Goal: Task Accomplishment & Management: Complete application form

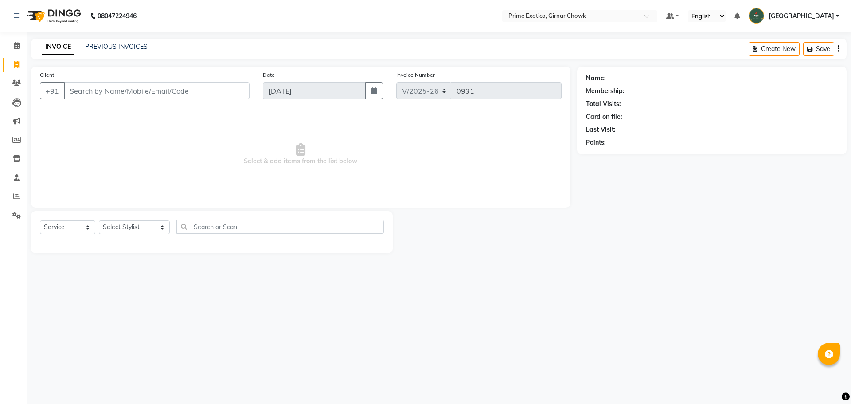
select select "5796"
select select "service"
drag, startPoint x: 0, startPoint y: 0, endPoint x: 118, endPoint y: 45, distance: 126.7
click at [118, 45] on link "PREVIOUS INVOICES" at bounding box center [116, 47] width 63 height 8
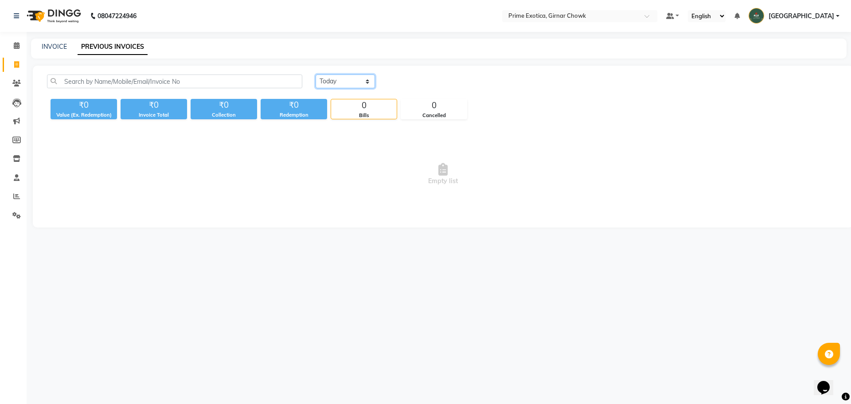
click at [327, 81] on select "[DATE] [DATE] Custom Range" at bounding box center [345, 81] width 59 height 14
select select "range"
click at [316, 74] on select "[DATE] [DATE] Custom Range" at bounding box center [345, 81] width 59 height 14
click at [420, 79] on input "[DATE]" at bounding box center [418, 81] width 62 height 12
select select "9"
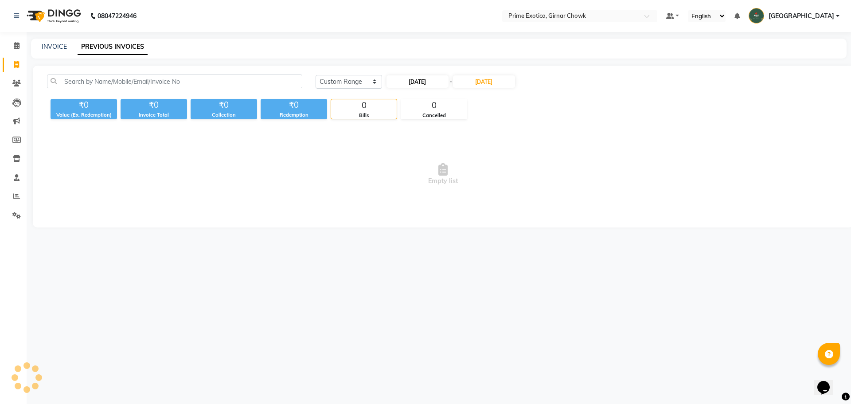
select select "2025"
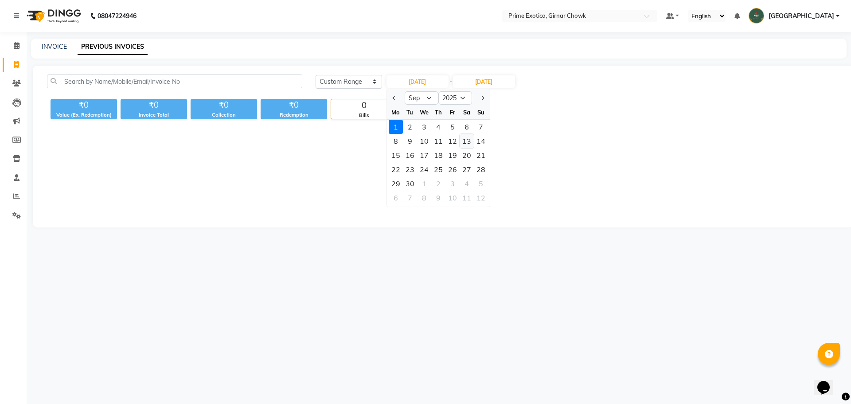
click at [467, 140] on div "13" at bounding box center [467, 141] width 14 height 14
type input "13-09-2025"
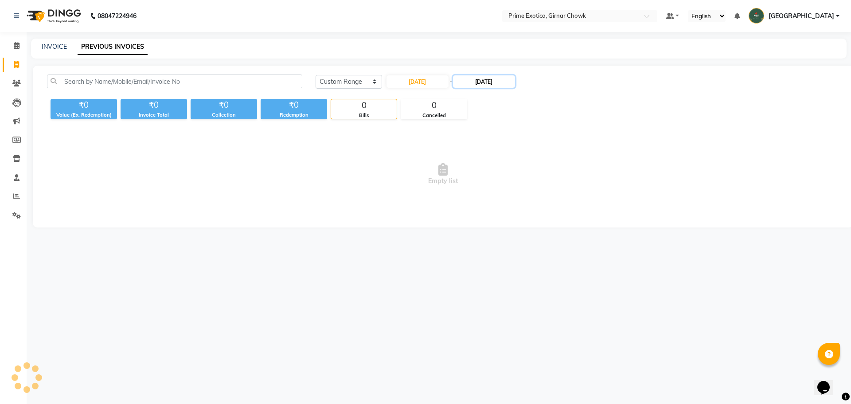
click at [481, 78] on input "[DATE]" at bounding box center [484, 81] width 62 height 12
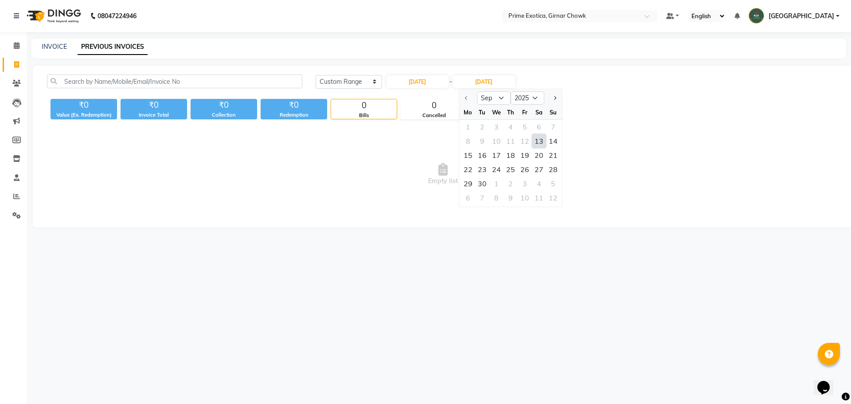
click at [538, 142] on div "13" at bounding box center [539, 141] width 14 height 14
type input "13-09-2025"
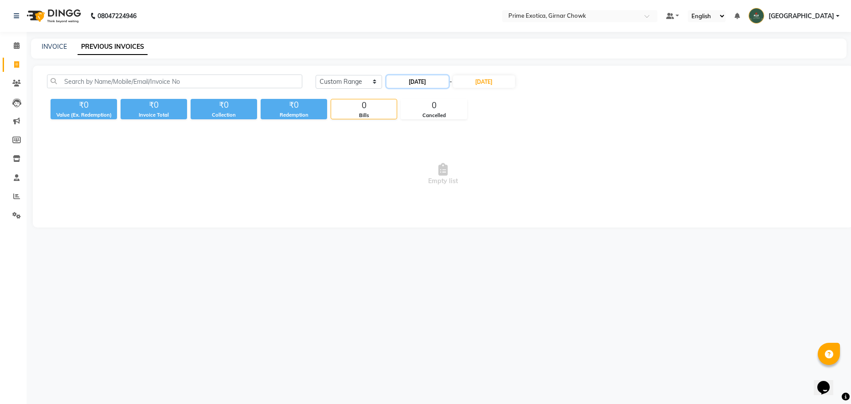
click at [423, 84] on input "13-09-2025" at bounding box center [418, 81] width 62 height 12
select select "9"
select select "2025"
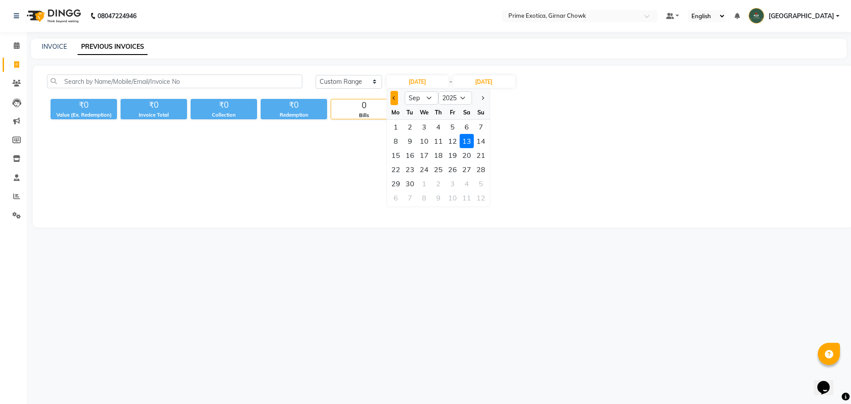
click at [395, 101] on button "Previous month" at bounding box center [395, 98] width 8 height 14
select select "8"
click at [427, 159] on div "13" at bounding box center [424, 155] width 14 height 14
type input "13-08-2025"
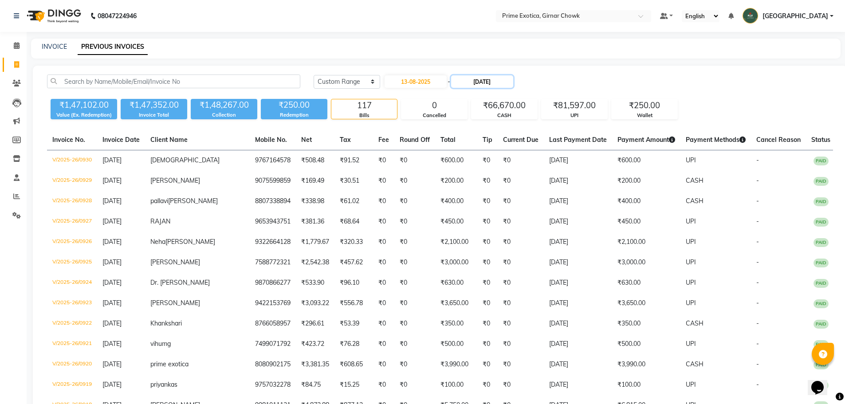
click at [482, 80] on input "13-09-2025" at bounding box center [482, 81] width 62 height 12
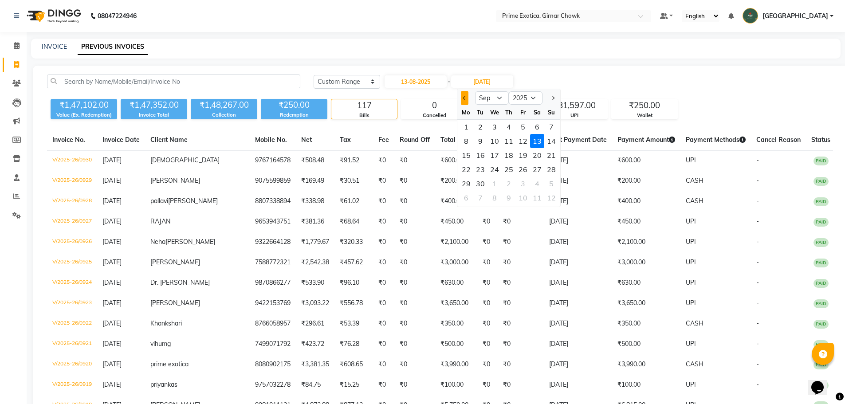
click at [465, 98] on span "Previous month" at bounding box center [464, 98] width 4 height 4
select select "8"
click at [496, 156] on div "13" at bounding box center [494, 155] width 14 height 14
type input "13-08-2025"
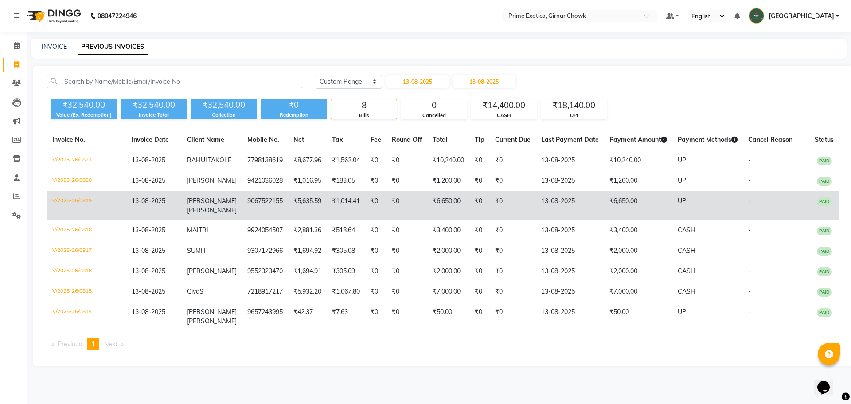
click at [215, 202] on td "GURUJEET PILLEY" at bounding box center [212, 205] width 60 height 29
click at [215, 218] on td "GURUJEET PILLEY" at bounding box center [212, 205] width 60 height 29
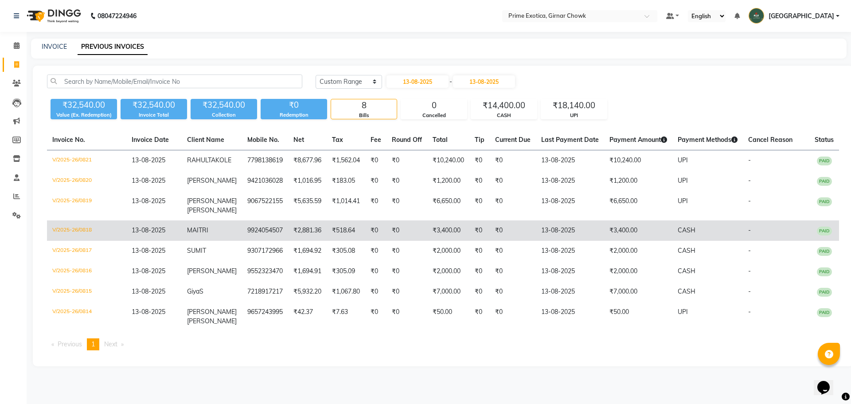
click at [212, 241] on td "MAITRI" at bounding box center [212, 230] width 60 height 20
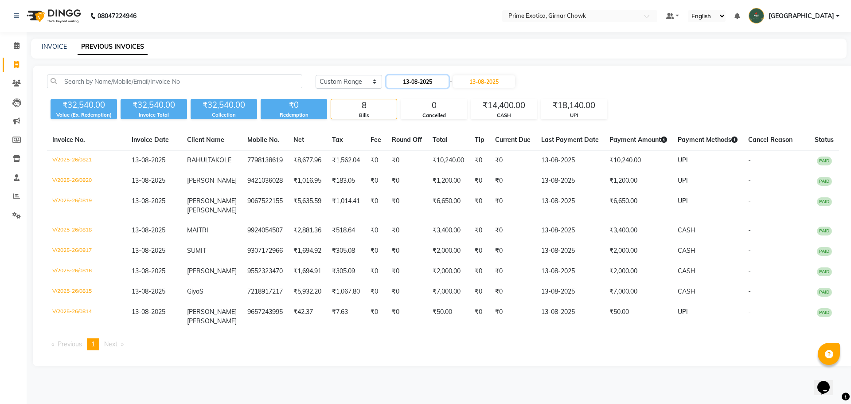
click at [438, 82] on input "13-08-2025" at bounding box center [418, 81] width 62 height 12
select select "8"
select select "2025"
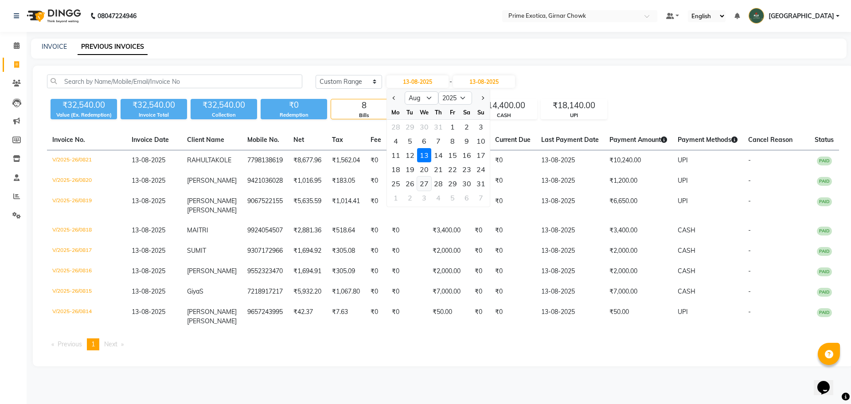
click at [425, 182] on div "27" at bounding box center [424, 183] width 14 height 14
type input "27-08-2025"
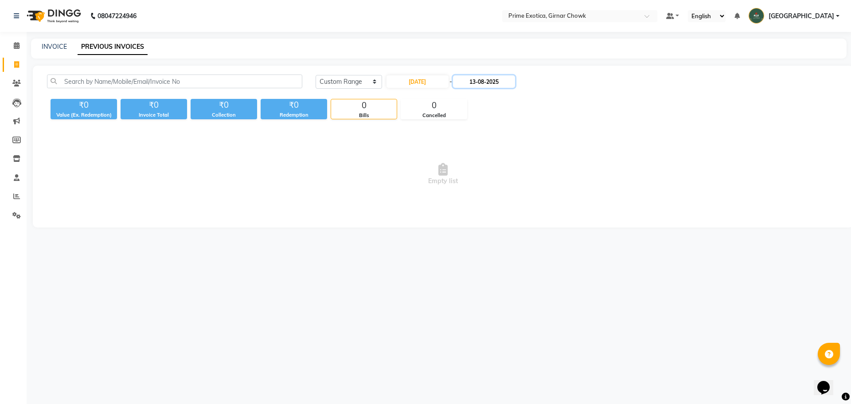
drag, startPoint x: 478, startPoint y: 80, endPoint x: 475, endPoint y: 87, distance: 7.7
click at [477, 82] on input "13-08-2025" at bounding box center [484, 81] width 62 height 12
click at [501, 183] on div "27" at bounding box center [496, 183] width 14 height 14
type input "27-08-2025"
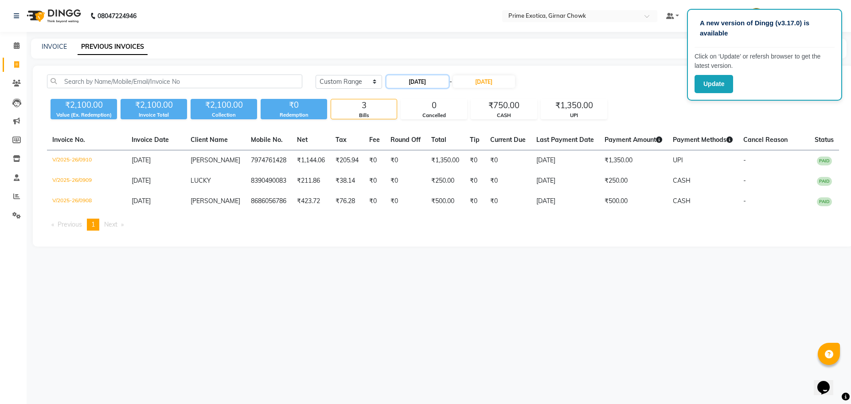
click at [420, 78] on input "27-08-2025" at bounding box center [418, 81] width 62 height 12
select select "8"
select select "2025"
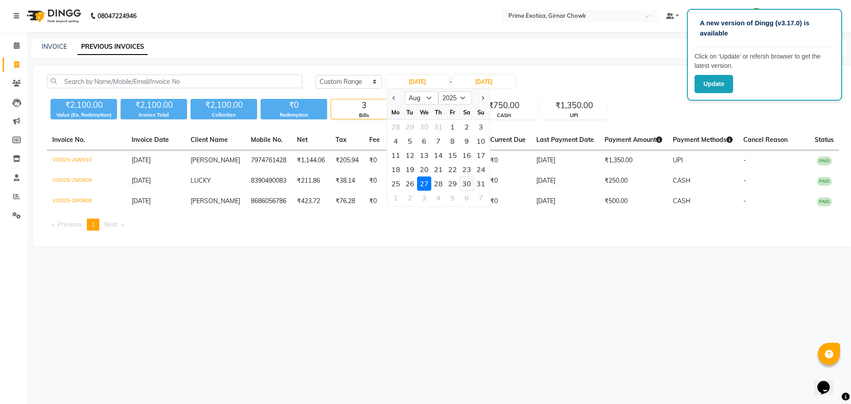
click at [470, 184] on div "30" at bounding box center [467, 183] width 14 height 14
type input "[DATE]"
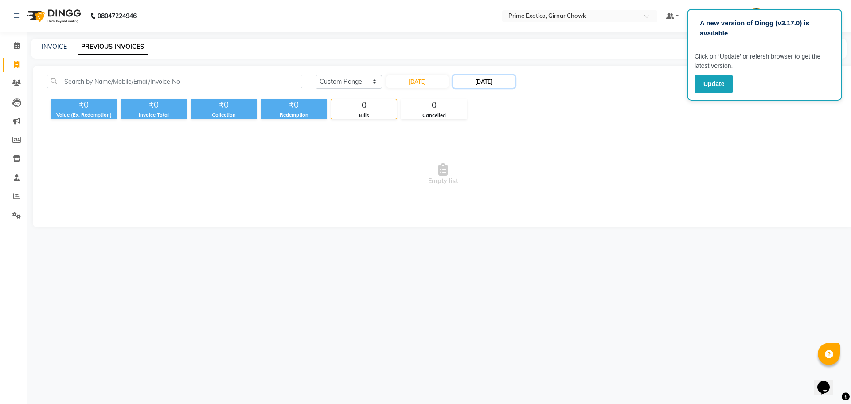
click at [497, 81] on input "27-08-2025" at bounding box center [484, 81] width 62 height 12
click at [536, 185] on div "30" at bounding box center [539, 183] width 14 height 14
type input "[DATE]"
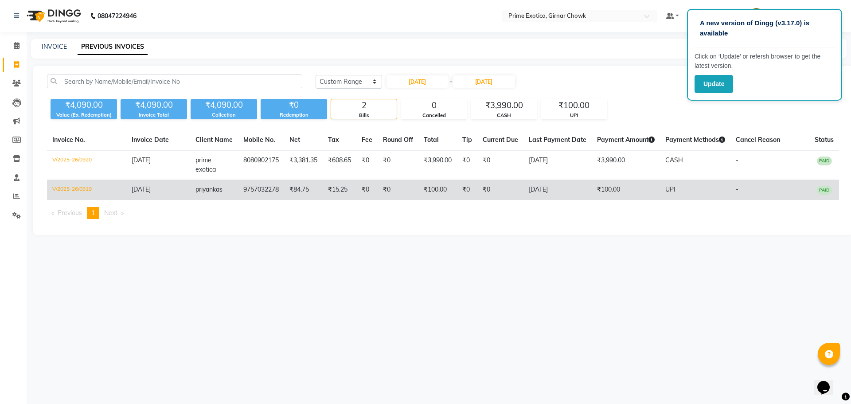
click at [210, 189] on span "priyanka" at bounding box center [208, 189] width 24 height 8
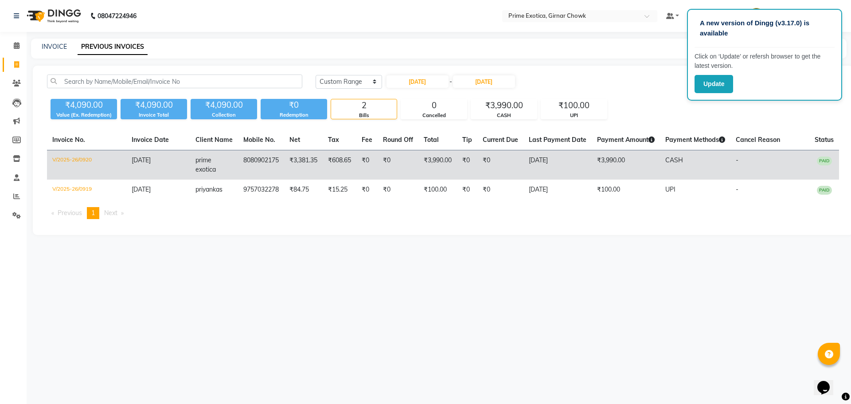
click at [205, 166] on span "prime exotica" at bounding box center [206, 164] width 20 height 17
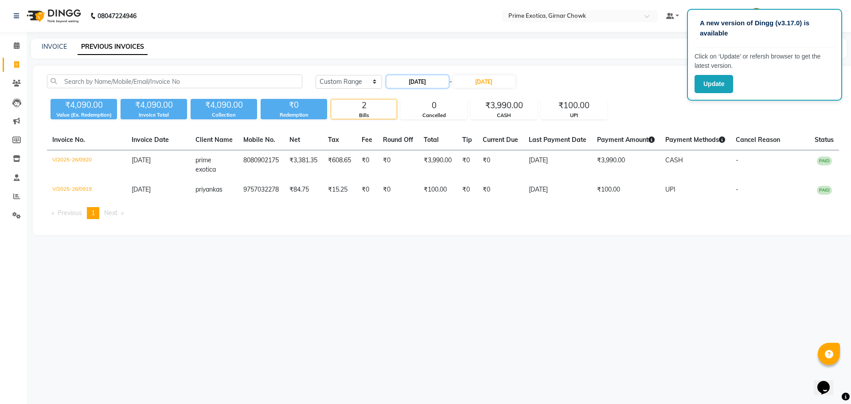
click at [413, 78] on input "[DATE]" at bounding box center [418, 81] width 62 height 12
select select "8"
select select "2025"
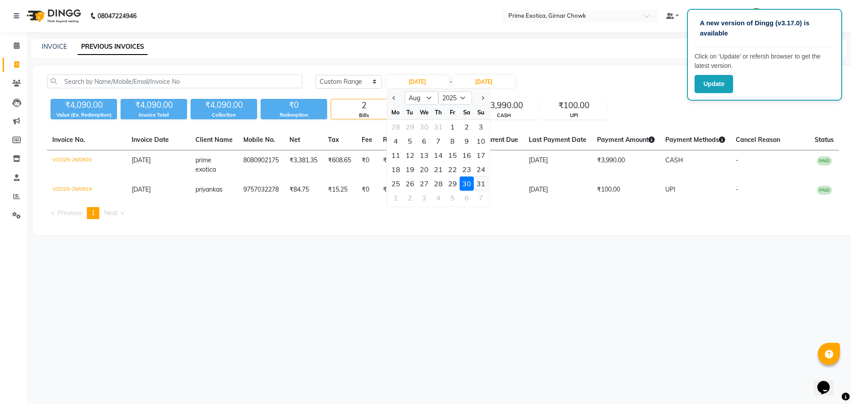
click at [482, 182] on div "31" at bounding box center [481, 183] width 14 height 14
type input "[DATE]"
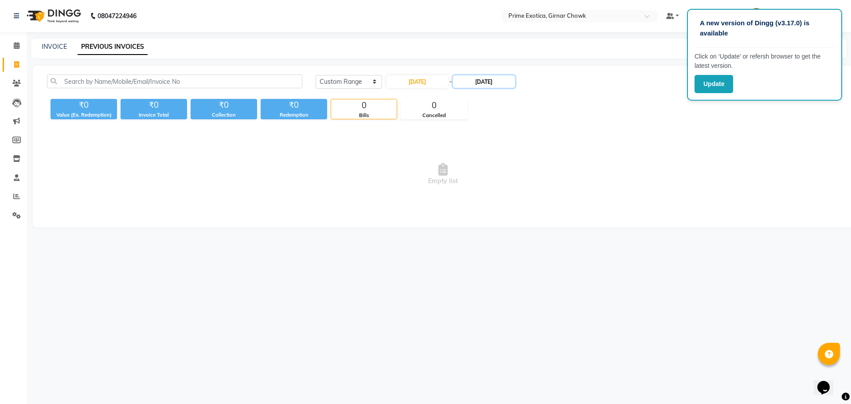
click at [485, 82] on input "[DATE]" at bounding box center [484, 81] width 62 height 12
click at [549, 181] on div "31" at bounding box center [553, 183] width 14 height 14
type input "[DATE]"
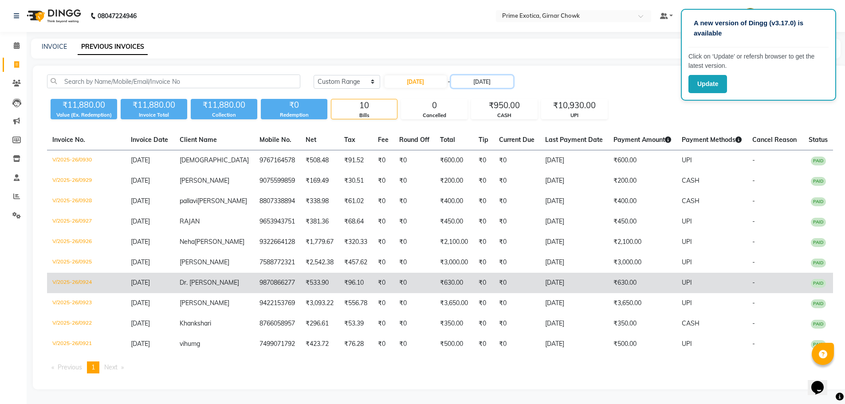
scroll to position [8, 0]
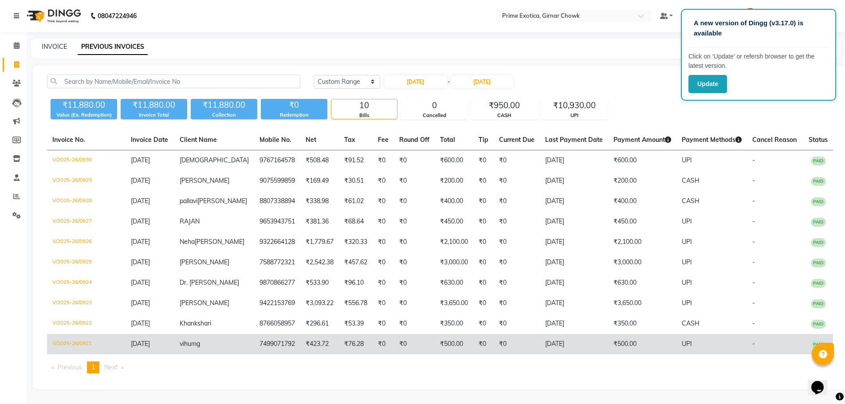
click at [200, 345] on span "vihumg" at bounding box center [190, 344] width 20 height 8
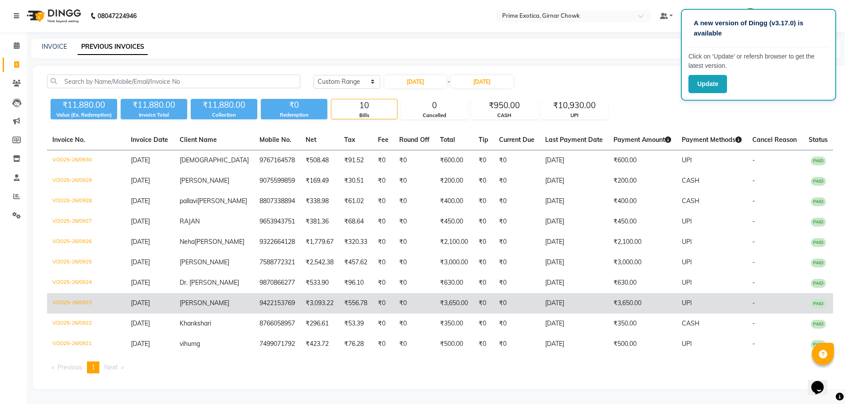
click at [197, 305] on span "[PERSON_NAME]" at bounding box center [205, 303] width 50 height 8
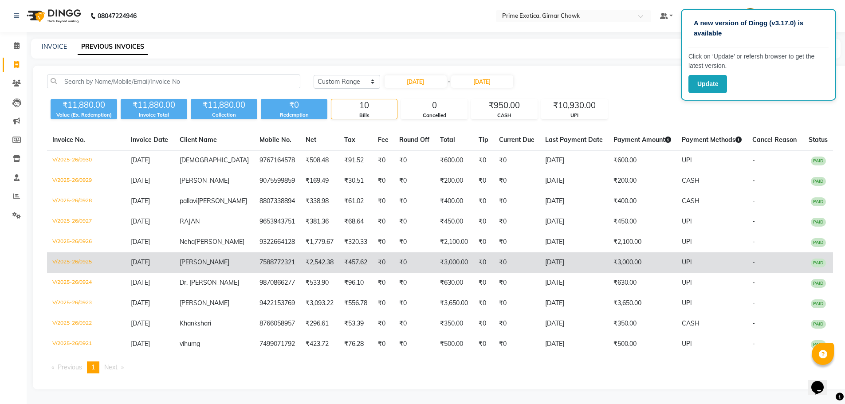
click at [610, 256] on td "₹3,000.00" at bounding box center [642, 262] width 68 height 20
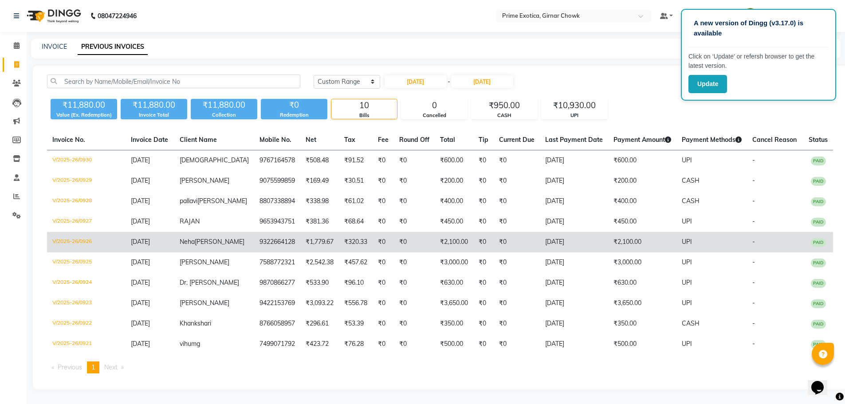
click at [579, 248] on td "[DATE]" at bounding box center [574, 242] width 68 height 20
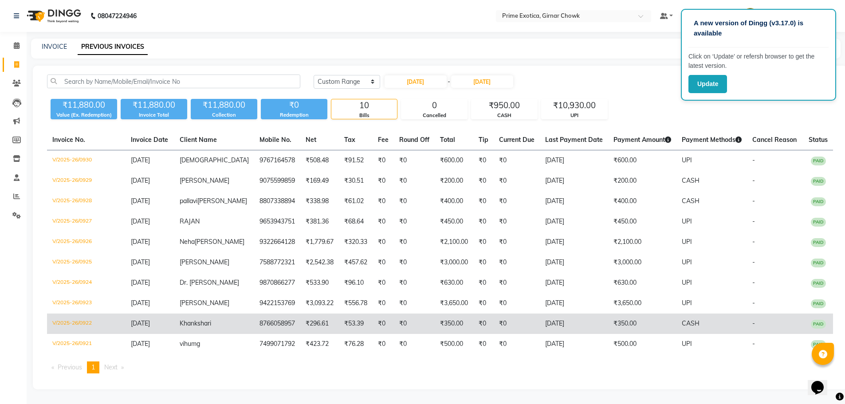
click at [254, 331] on td "8766058957" at bounding box center [277, 323] width 46 height 20
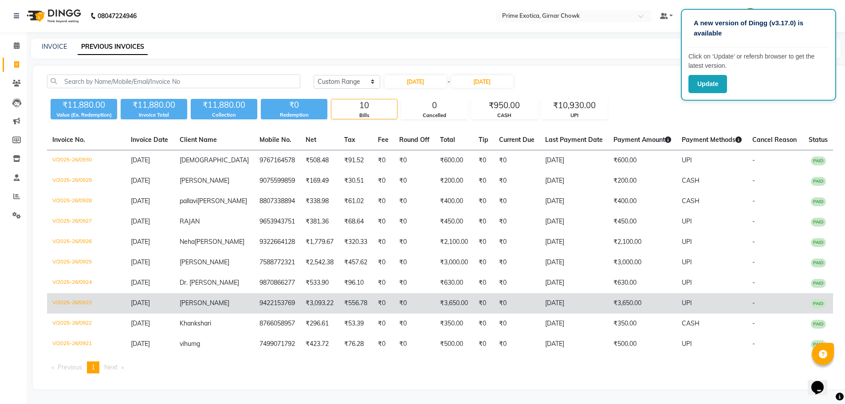
click at [200, 301] on span "[PERSON_NAME]" at bounding box center [205, 303] width 50 height 8
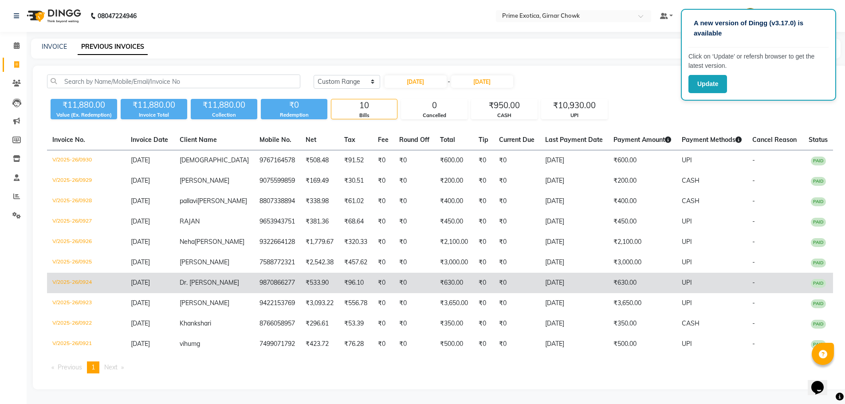
click at [187, 286] on td "Dr. [PERSON_NAME]" at bounding box center [214, 283] width 80 height 20
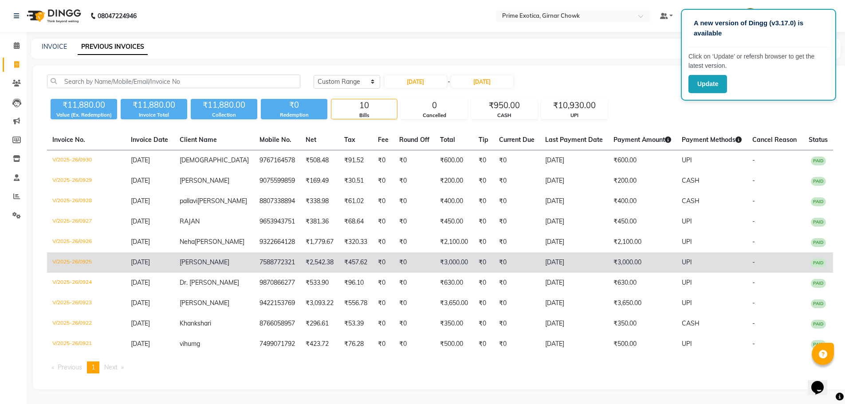
click at [195, 262] on span "[PERSON_NAME]" at bounding box center [205, 262] width 50 height 8
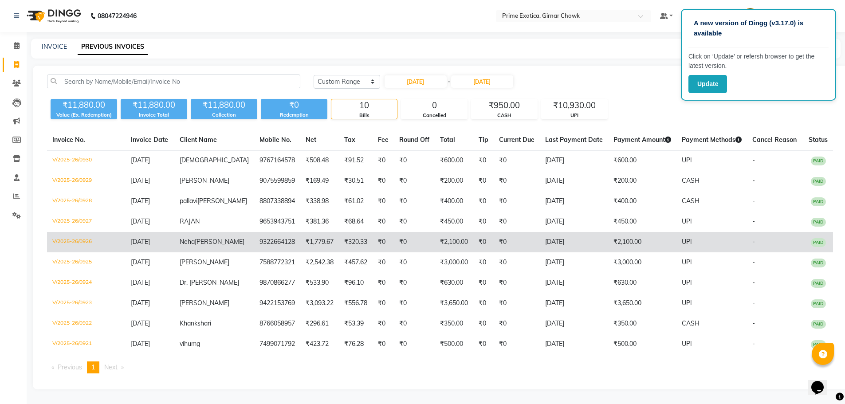
click at [195, 243] on span "Neha" at bounding box center [187, 242] width 15 height 8
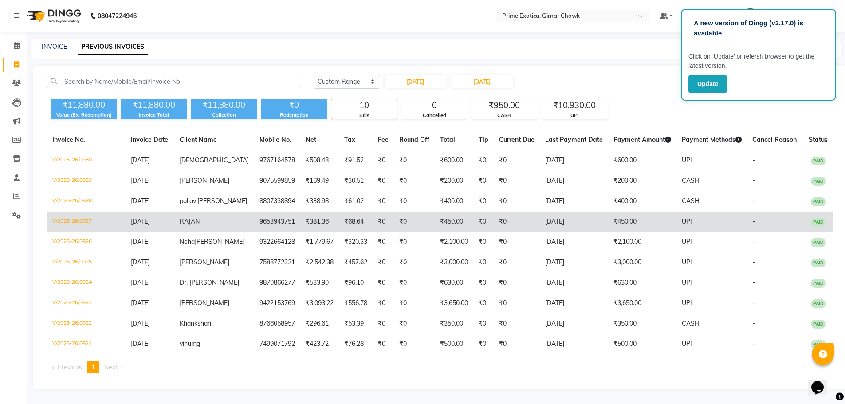
click at [211, 215] on td "RAJAN" at bounding box center [214, 221] width 80 height 20
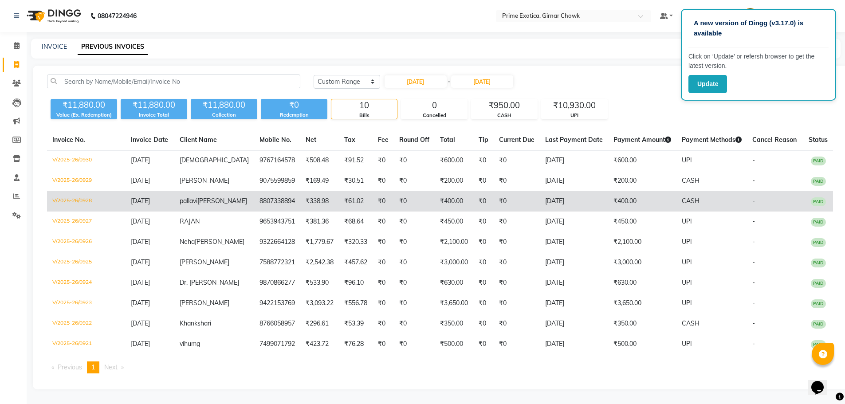
click at [200, 202] on span "[PERSON_NAME]" at bounding box center [222, 201] width 50 height 8
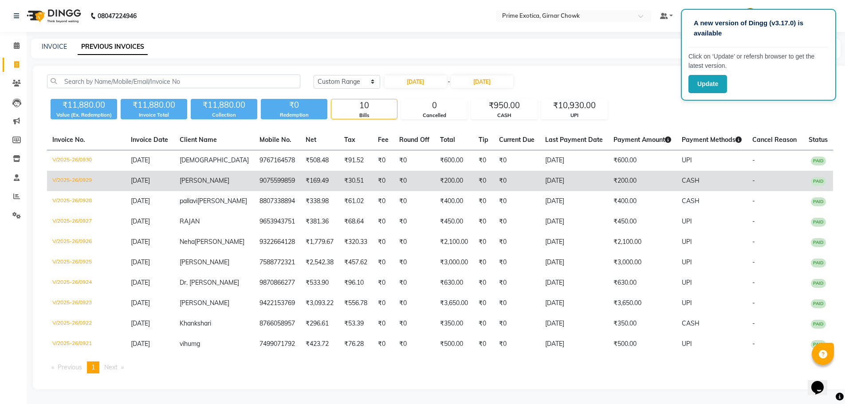
click at [204, 177] on span "[PERSON_NAME]" at bounding box center [205, 180] width 50 height 8
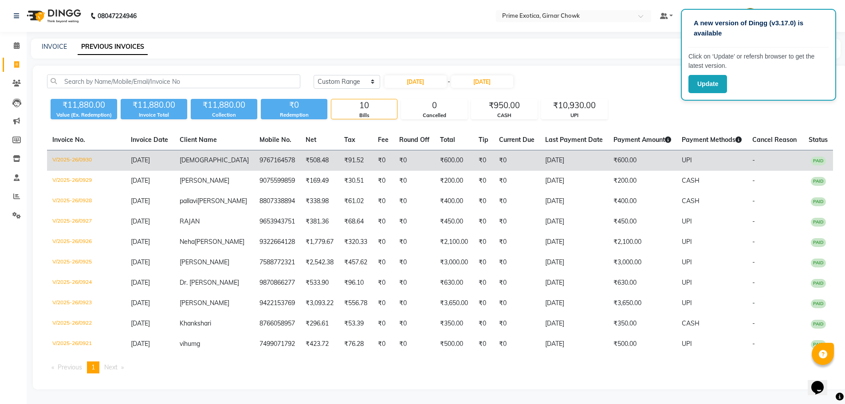
click at [205, 150] on td "[DEMOGRAPHIC_DATA]" at bounding box center [214, 160] width 80 height 21
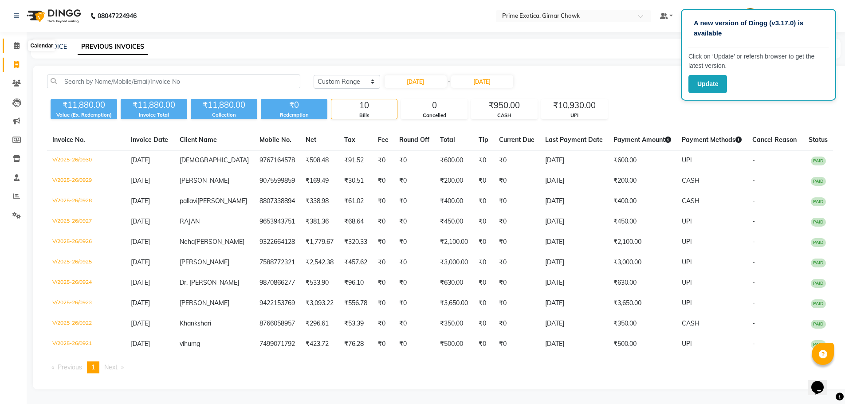
drag, startPoint x: 16, startPoint y: 41, endPoint x: 12, endPoint y: 94, distance: 52.9
click at [16, 41] on span at bounding box center [17, 46] width 16 height 10
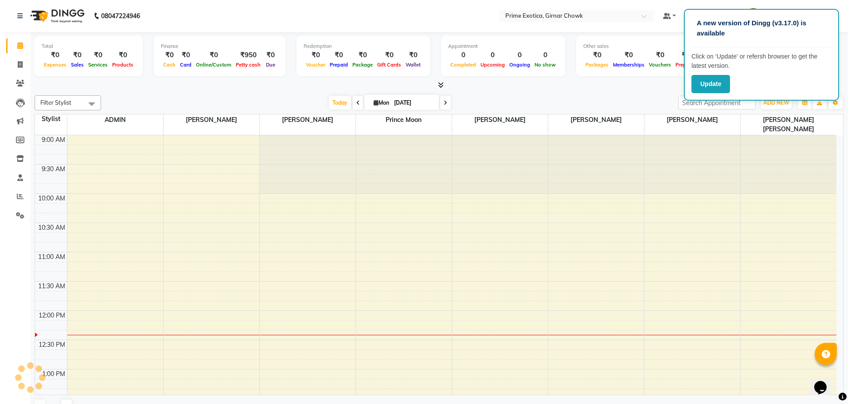
scroll to position [176, 0]
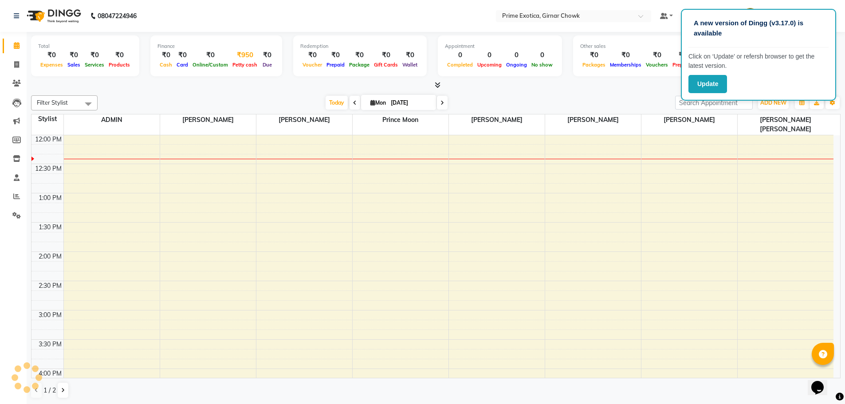
click at [242, 63] on span "Petty cash" at bounding box center [244, 65] width 29 height 6
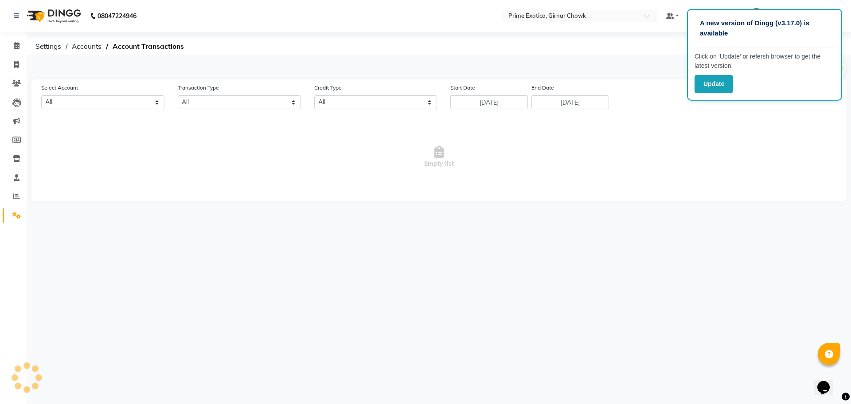
select select "4748"
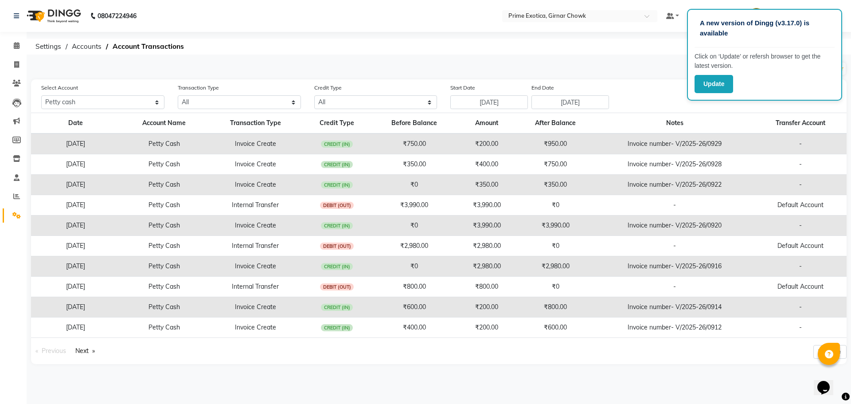
click at [785, 110] on div "Select Account All Petty cash Default account Transaction Type All Direct Inter…" at bounding box center [439, 221] width 816 height 285
click at [638, 73] on div "Add Direct Transaction Add Internal Transfer" at bounding box center [439, 69] width 816 height 14
click at [637, 68] on div "Add Direct Transaction Add Internal Transfer" at bounding box center [439, 69] width 816 height 14
click at [564, 67] on div "Add Direct Transaction Add Internal Transfer" at bounding box center [439, 69] width 816 height 14
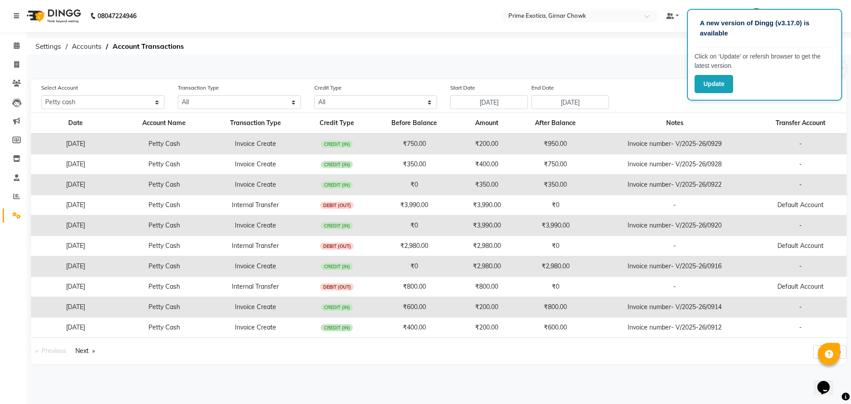
drag, startPoint x: 801, startPoint y: 35, endPoint x: 777, endPoint y: 39, distance: 23.9
click at [777, 39] on div "A new version of Dingg (v3.17.0) is available" at bounding box center [765, 31] width 140 height 31
drag, startPoint x: 781, startPoint y: 39, endPoint x: 737, endPoint y: 46, distance: 44.0
click at [737, 46] on div "A new version of Dingg (v3.17.0) is available" at bounding box center [765, 31] width 140 height 31
click at [719, 85] on button "Update" at bounding box center [714, 84] width 39 height 18
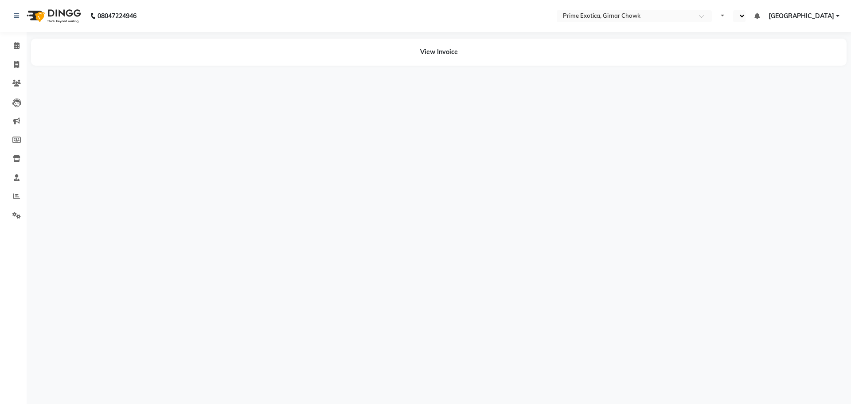
select select "en"
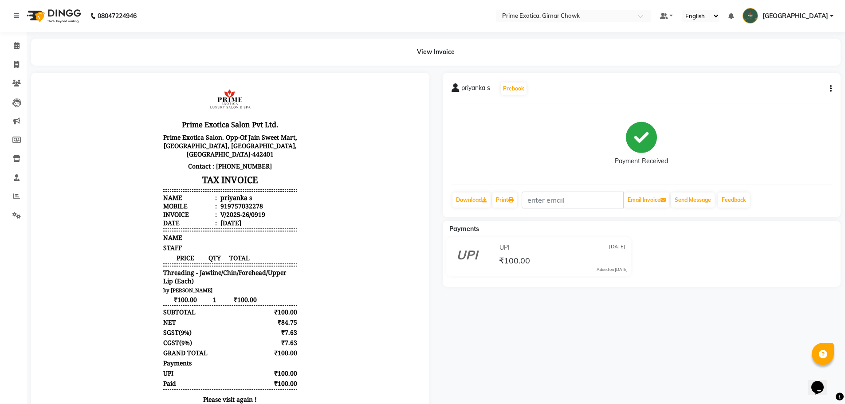
scroll to position [7, 0]
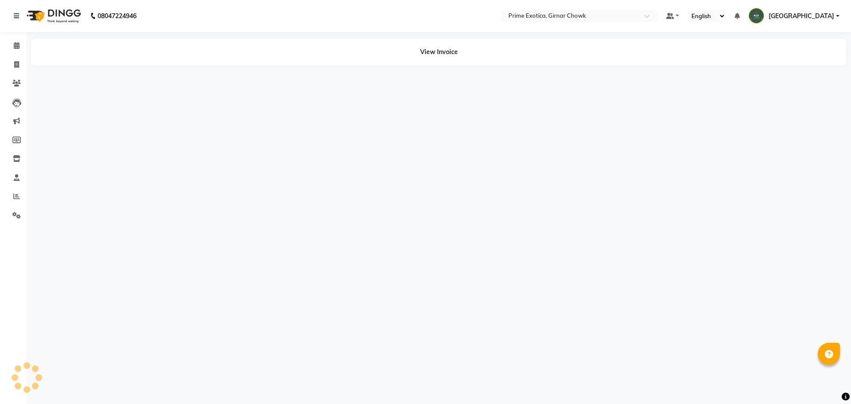
select select "en"
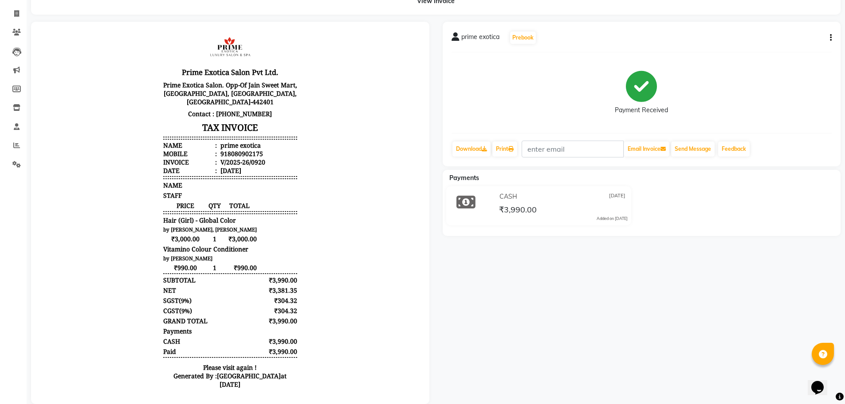
scroll to position [71, 0]
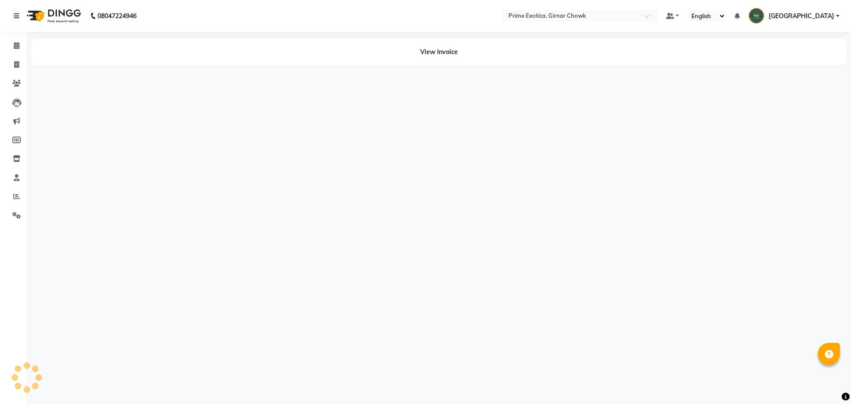
select select "en"
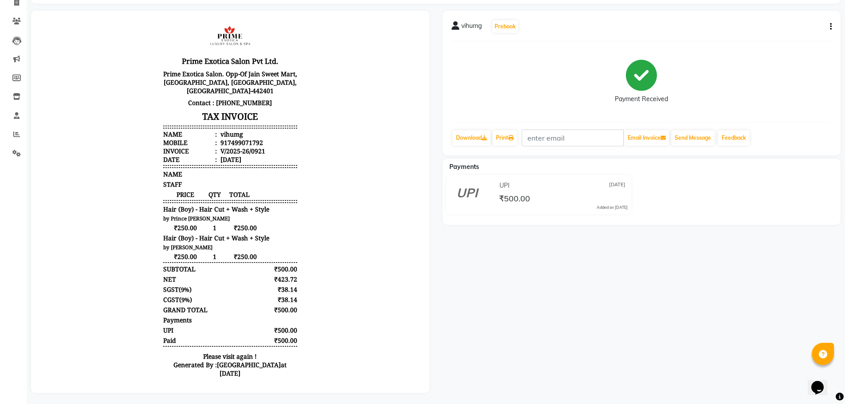
scroll to position [71, 0]
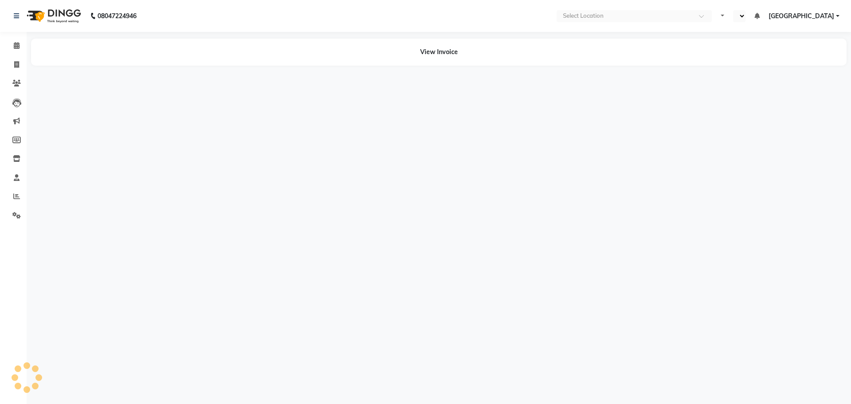
select select "en"
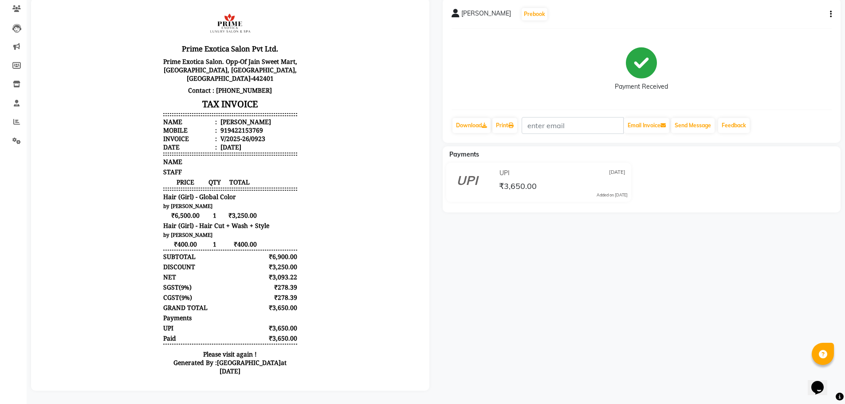
scroll to position [81, 0]
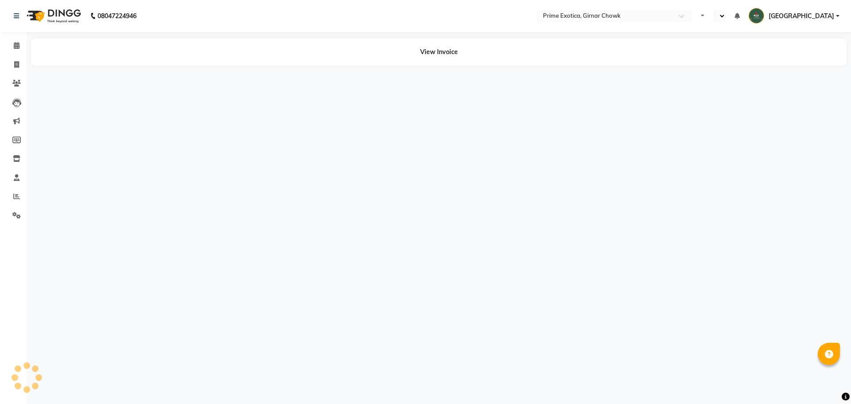
select select "en"
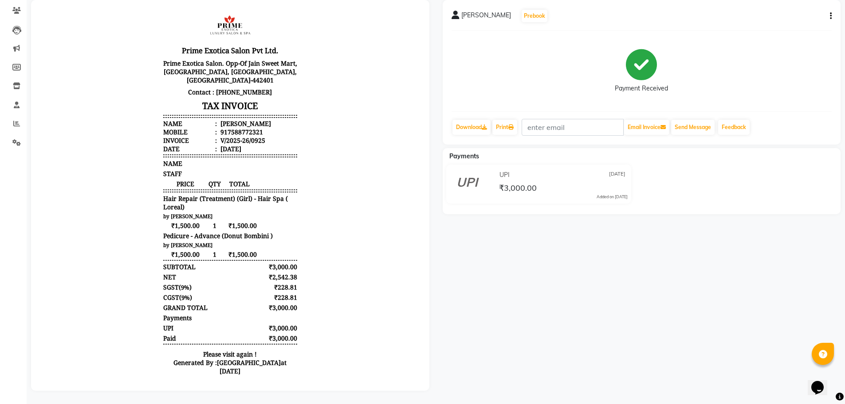
scroll to position [79, 0]
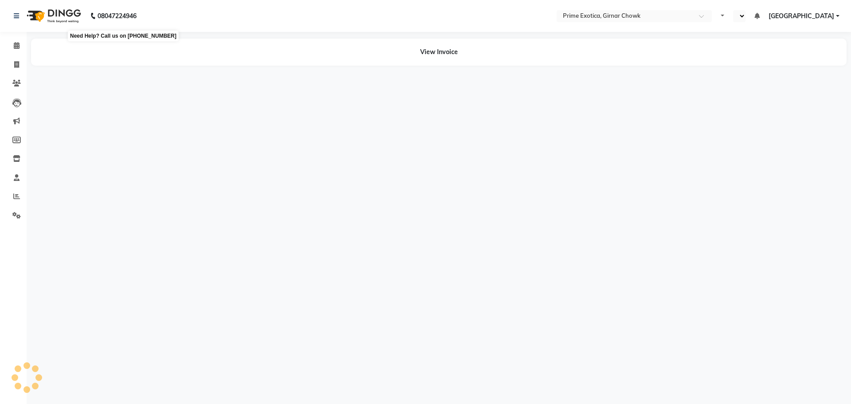
select select "en"
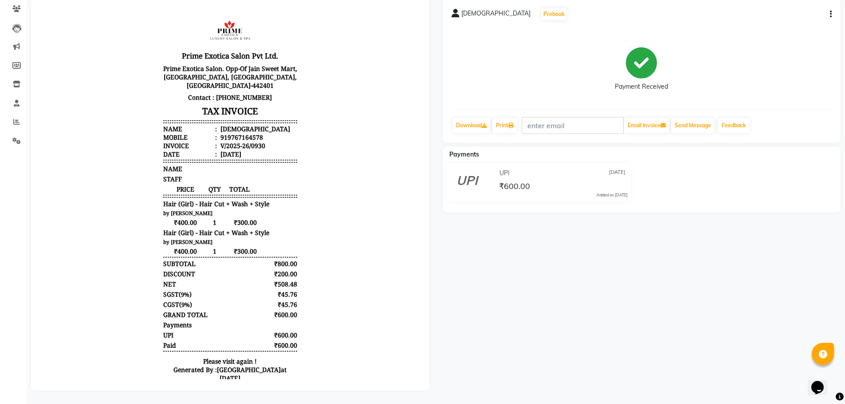
drag, startPoint x: 410, startPoint y: 234, endPoint x: 454, endPoint y: 200, distance: 55.5
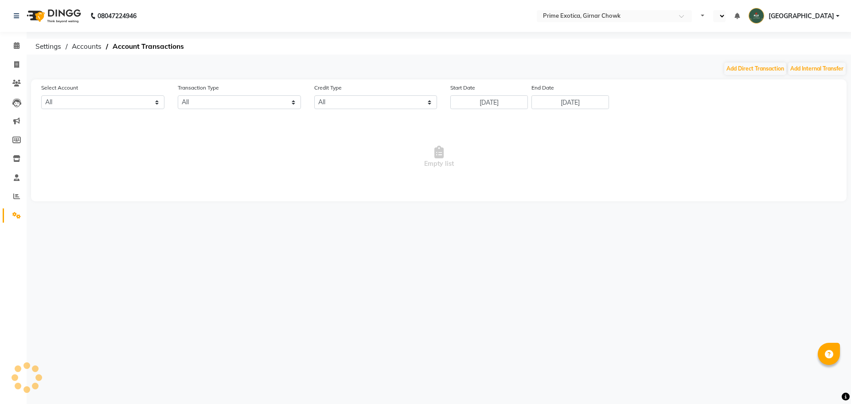
select select "en"
select select "4748"
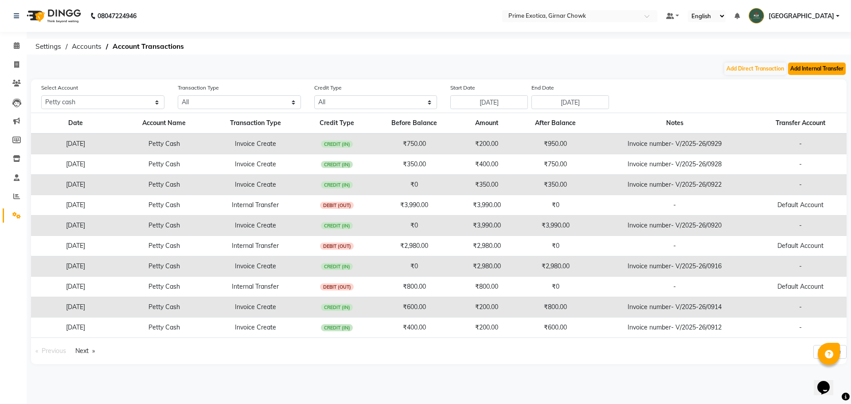
click at [818, 67] on button "Add Internal Transfer" at bounding box center [817, 69] width 58 height 12
select select "internal transfer"
select select "4748"
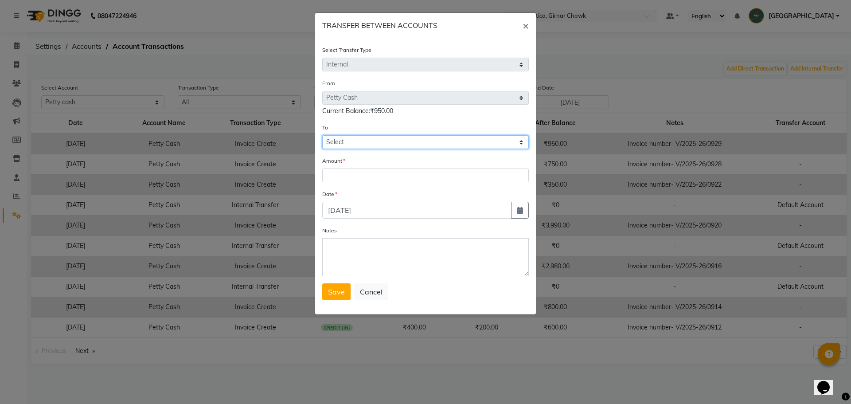
click at [355, 143] on select "Select [PERSON_NAME] Cash Default Account" at bounding box center [425, 142] width 207 height 14
select select "4749"
click at [322, 135] on select "Select [PERSON_NAME] Cash Default Account" at bounding box center [425, 142] width 207 height 14
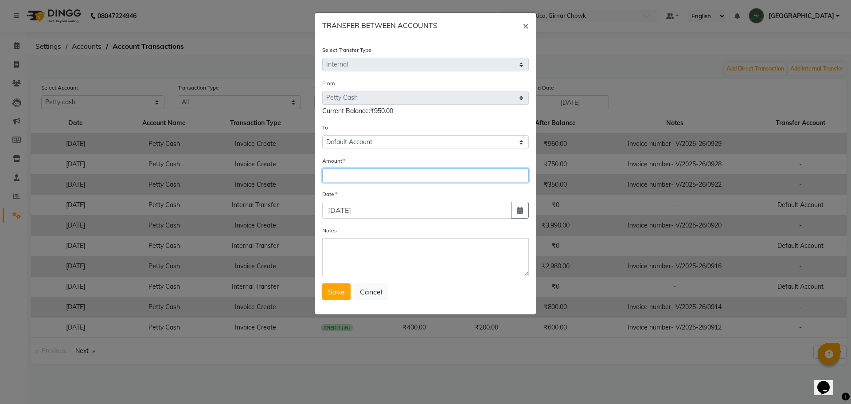
click at [353, 176] on input "number" at bounding box center [425, 175] width 207 height 14
type input "950"
click at [336, 297] on button "Save" at bounding box center [336, 291] width 28 height 17
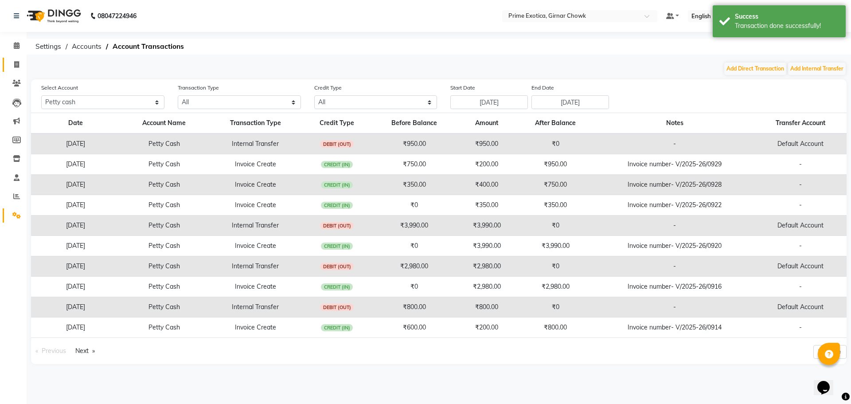
drag, startPoint x: 19, startPoint y: 70, endPoint x: 18, endPoint y: 64, distance: 5.5
click at [19, 70] on link "Invoice" at bounding box center [13, 65] width 21 height 15
select select "5796"
select select "service"
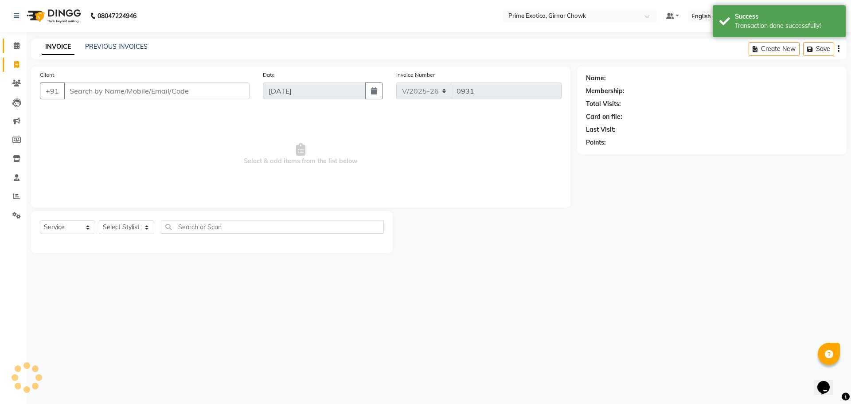
click at [16, 47] on icon at bounding box center [17, 45] width 6 height 7
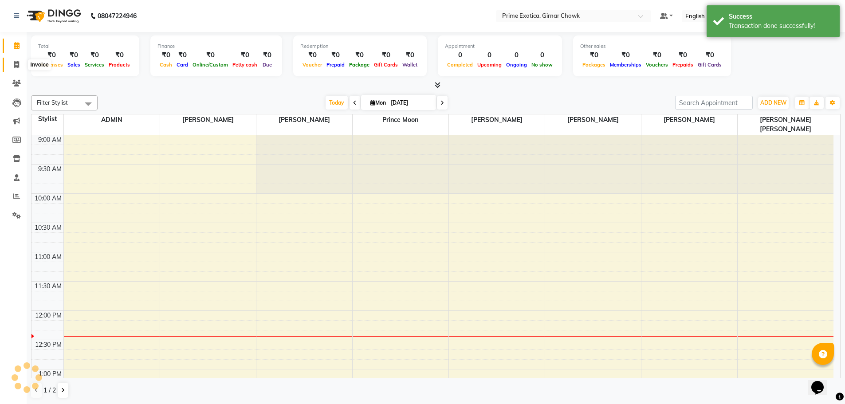
click at [17, 62] on icon at bounding box center [16, 64] width 5 height 7
select select "service"
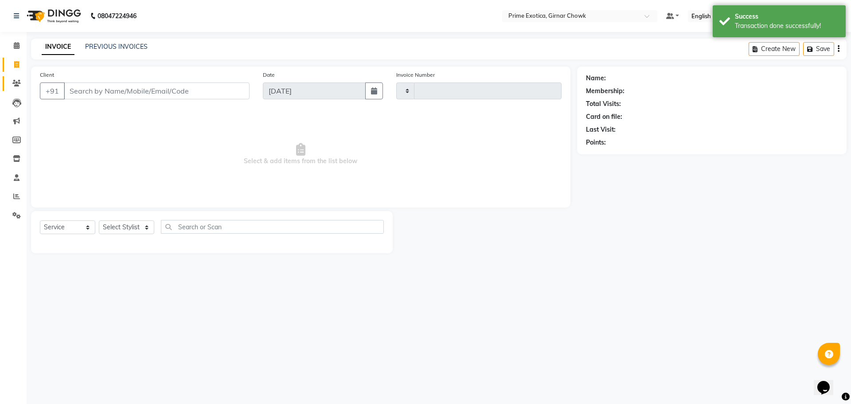
type input "0931"
select select "5796"
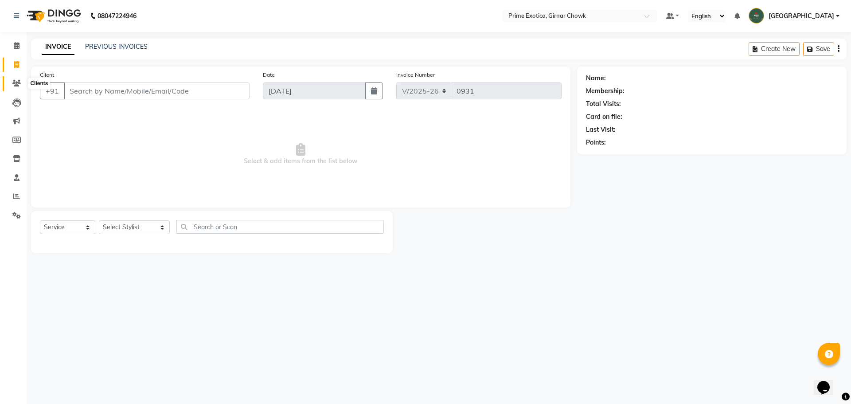
click at [16, 86] on icon at bounding box center [16, 83] width 8 height 7
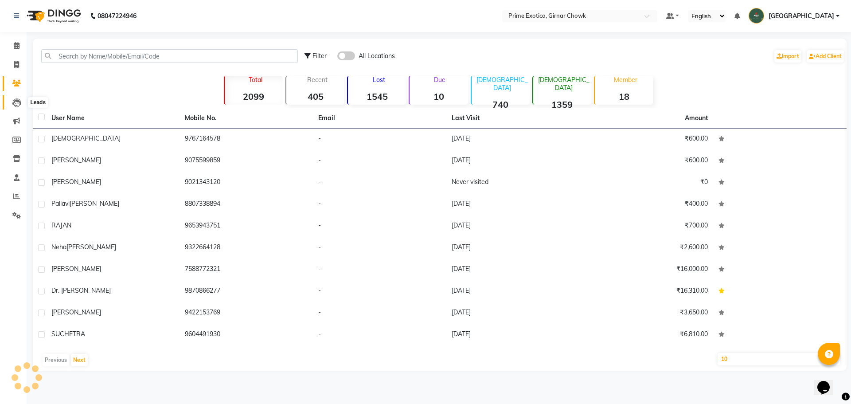
click at [16, 102] on icon at bounding box center [16, 102] width 9 height 9
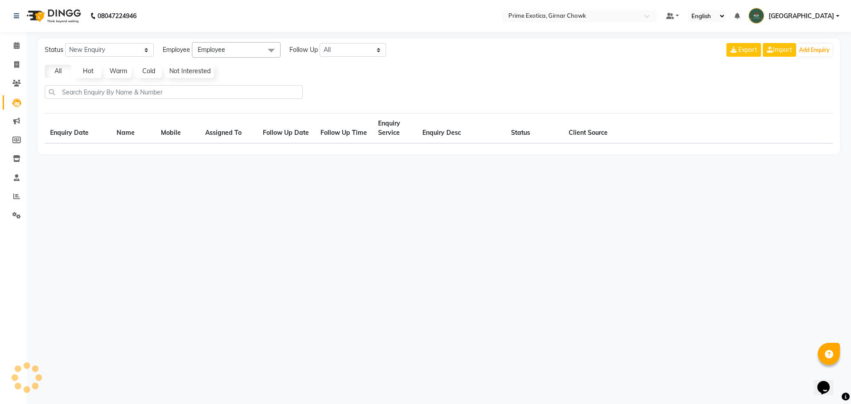
select select "10"
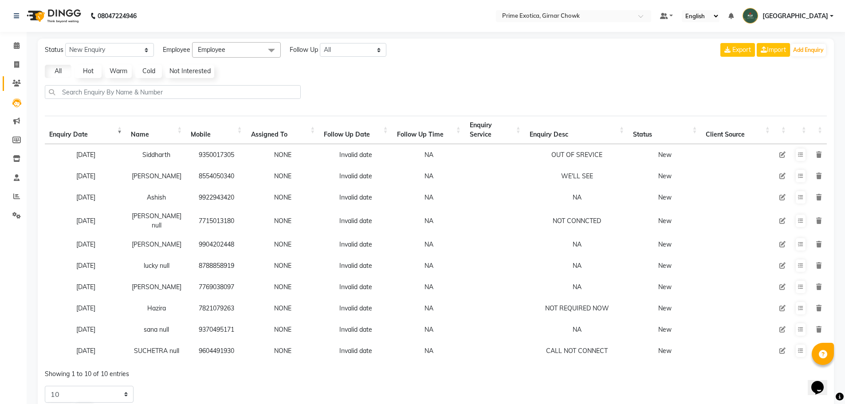
click at [12, 82] on span at bounding box center [17, 83] width 16 height 10
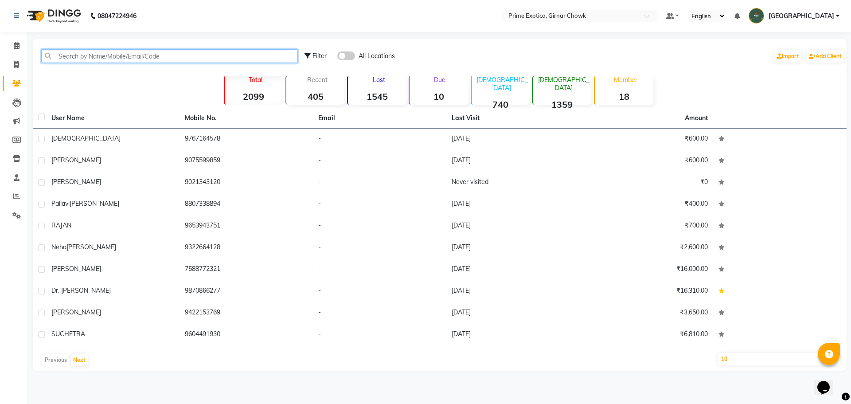
click at [75, 51] on input "text" at bounding box center [169, 56] width 257 height 14
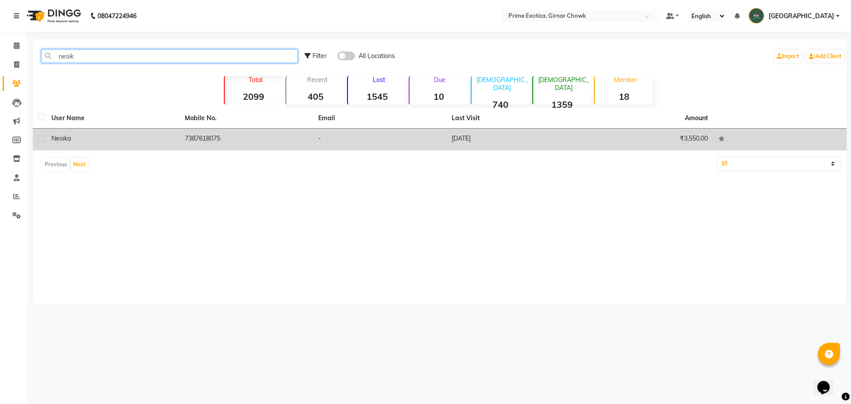
type input "neoik"
drag, startPoint x: 187, startPoint y: 135, endPoint x: 203, endPoint y: 138, distance: 15.8
click at [214, 138] on td "7387618075" at bounding box center [246, 140] width 133 height 22
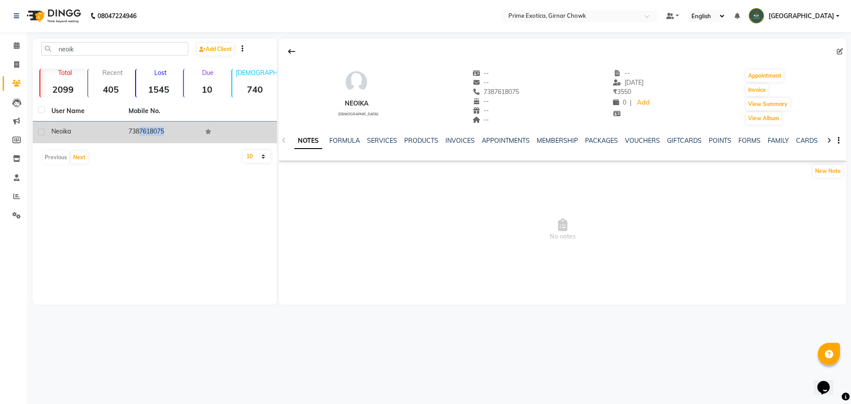
drag, startPoint x: 125, startPoint y: 131, endPoint x: 169, endPoint y: 138, distance: 44.1
click at [169, 138] on td "7387618075" at bounding box center [161, 132] width 77 height 22
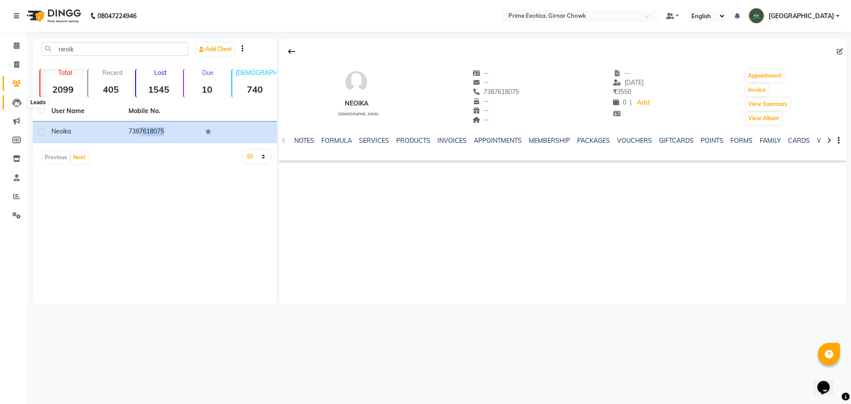
click at [17, 102] on icon at bounding box center [16, 102] width 9 height 9
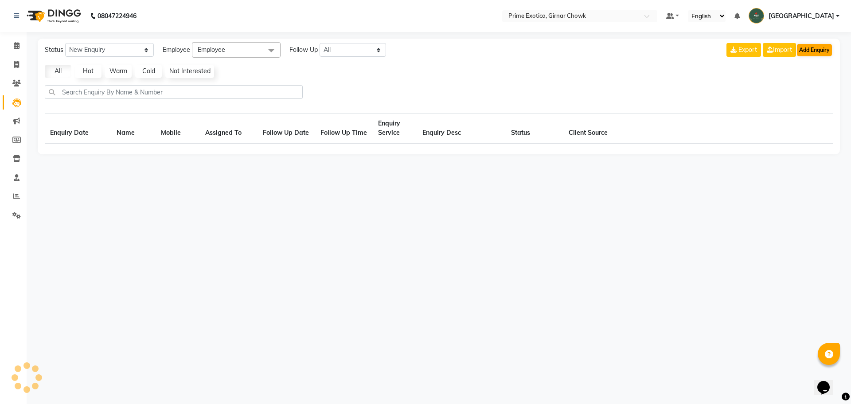
select select "10"
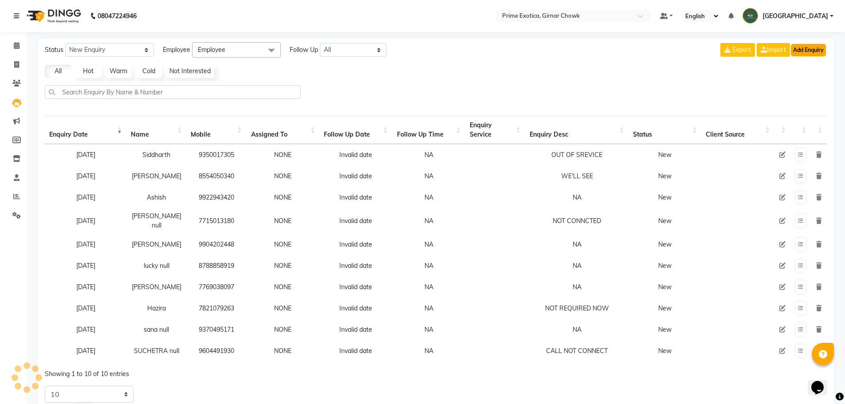
click at [812, 48] on button "Add Enquiry" at bounding box center [808, 50] width 35 height 12
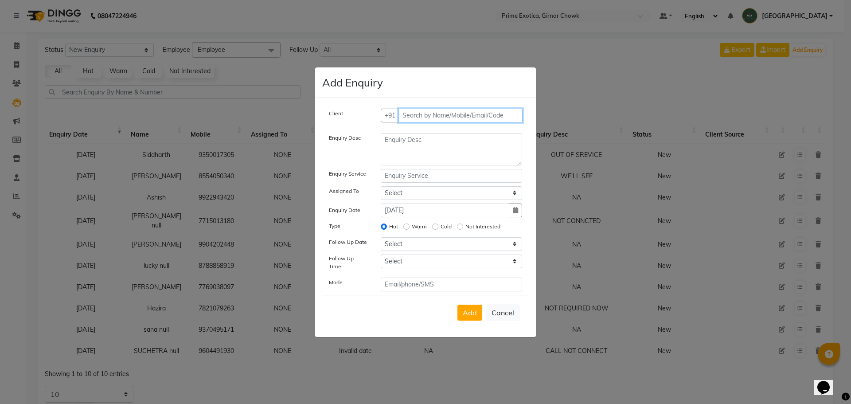
click at [415, 118] on input "text" at bounding box center [461, 116] width 125 height 14
paste input "7387618075"
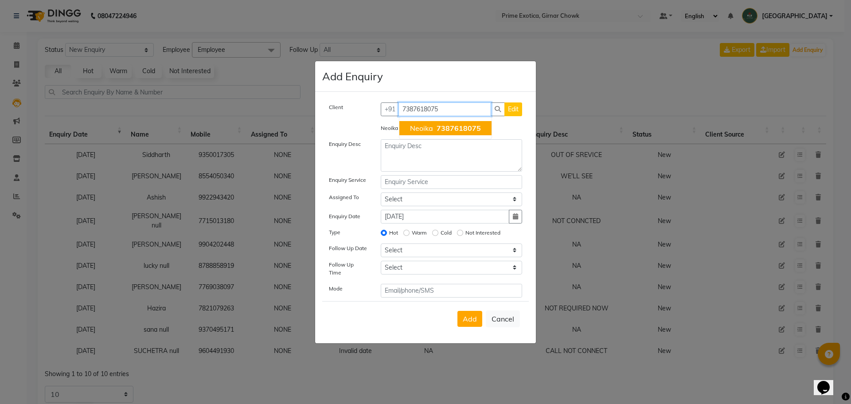
click at [437, 132] on span "7387618075" at bounding box center [459, 128] width 44 height 9
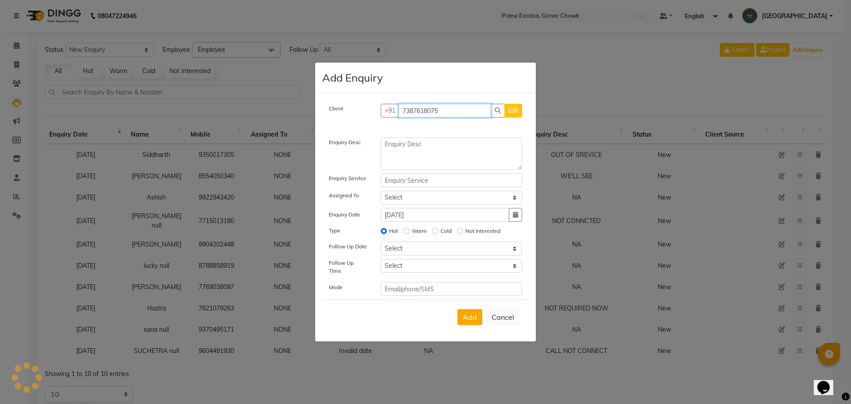
type input "7387618075"
click at [435, 157] on textarea at bounding box center [452, 153] width 142 height 32
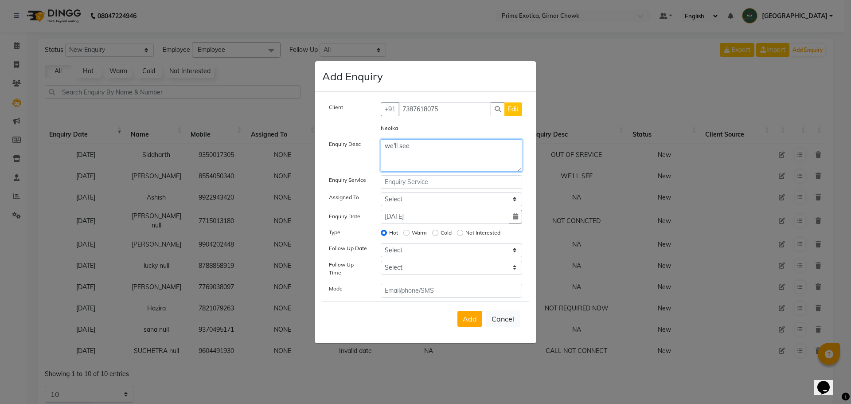
type textarea "we'll see"
click at [476, 235] on label "Not Interested" at bounding box center [483, 233] width 35 height 8
click at [463, 235] on input "Not Interested" at bounding box center [460, 233] width 6 height 6
radio input "true"
radio input "false"
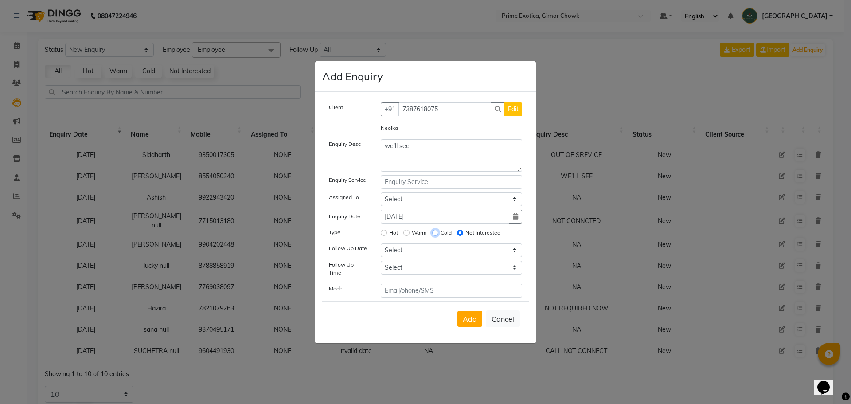
click at [438, 234] on input "Cold" at bounding box center [435, 233] width 6 height 6
radio input "true"
radio input "false"
click at [474, 316] on span "Add" at bounding box center [470, 318] width 14 height 9
select select
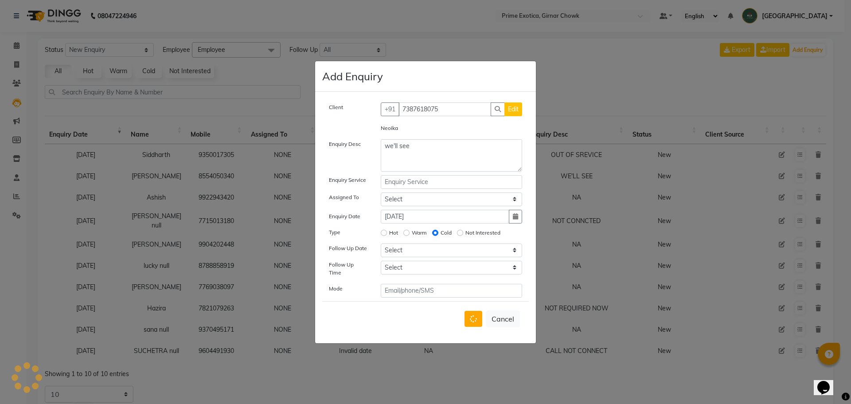
radio input "false"
select select
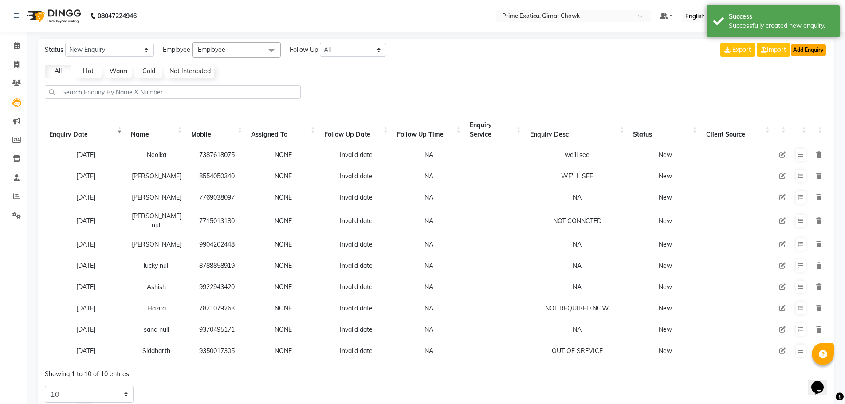
click at [806, 48] on button "Add Enquiry" at bounding box center [808, 50] width 35 height 12
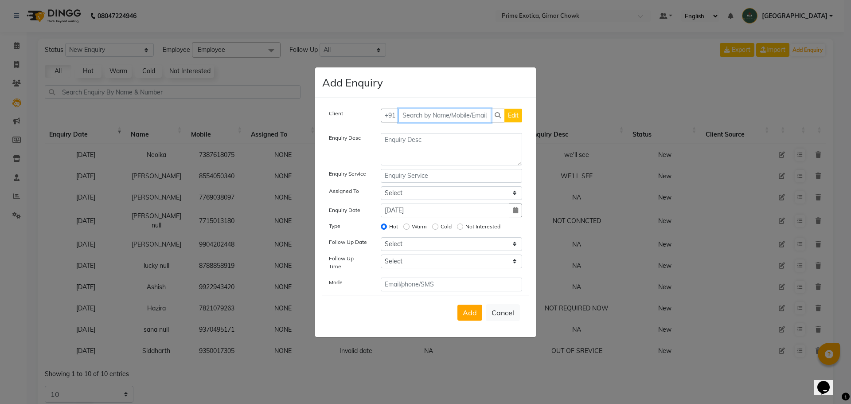
click at [442, 120] on input "text" at bounding box center [445, 116] width 93 height 14
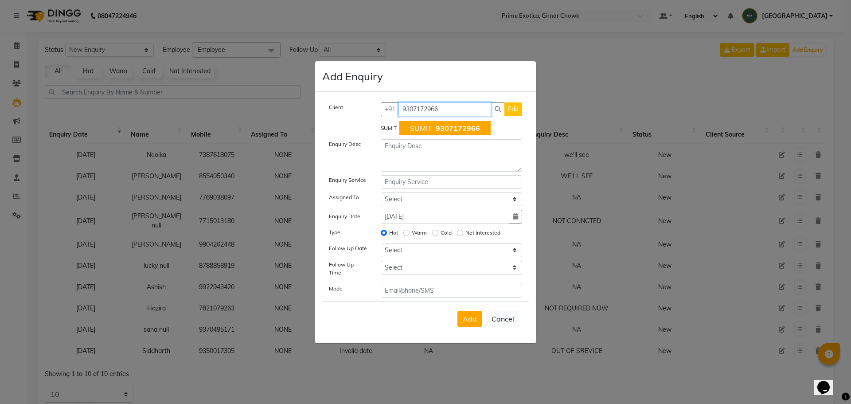
click at [450, 133] on span "9307172966" at bounding box center [458, 128] width 44 height 9
type input "9307172966"
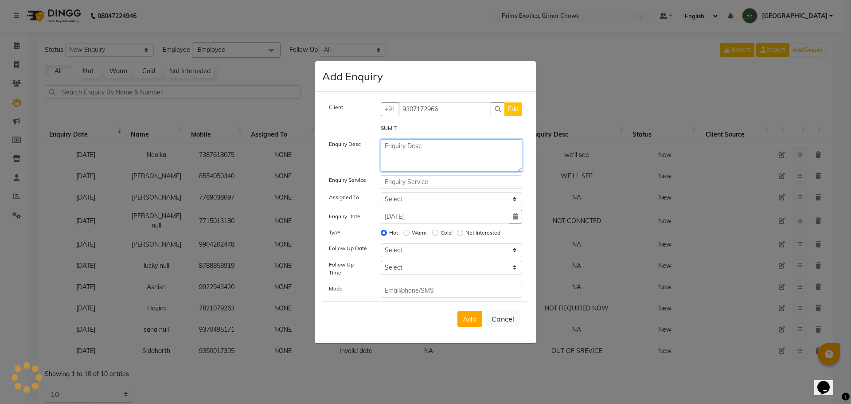
click at [450, 158] on textarea at bounding box center [452, 155] width 142 height 32
type textarea "n"
type textarea "NA"
click at [480, 235] on label "Not Interested" at bounding box center [483, 233] width 35 height 8
click at [463, 235] on input "Not Interested" at bounding box center [460, 233] width 6 height 6
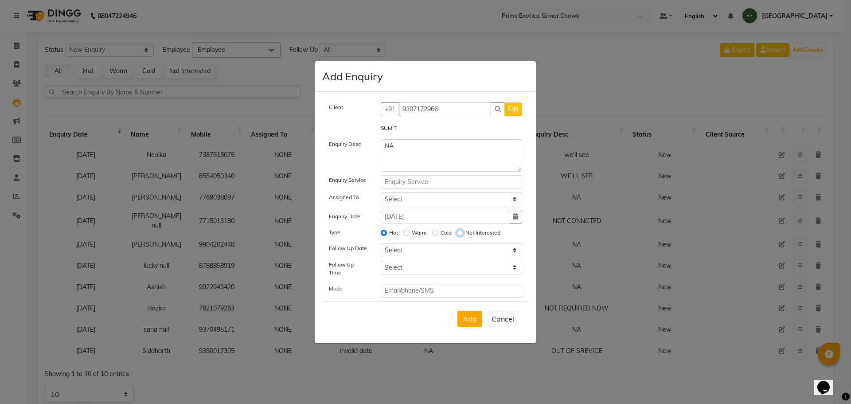
radio input "true"
radio input "false"
click at [470, 317] on span "Add" at bounding box center [470, 318] width 14 height 9
select select
radio input "false"
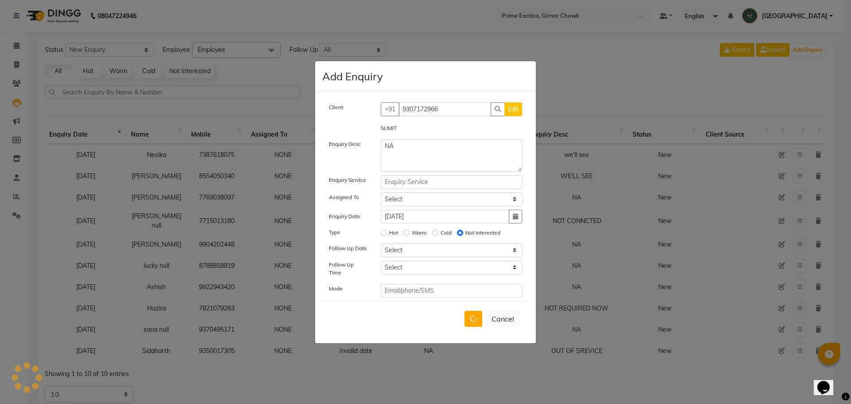
select select
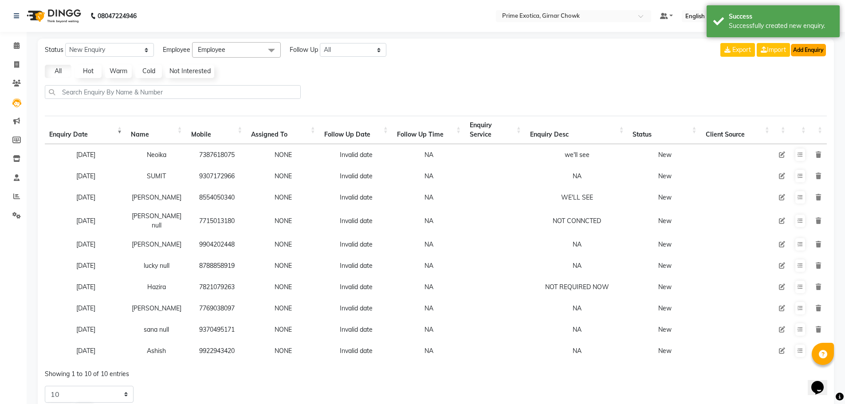
click at [797, 47] on button "Add Enquiry" at bounding box center [808, 50] width 35 height 12
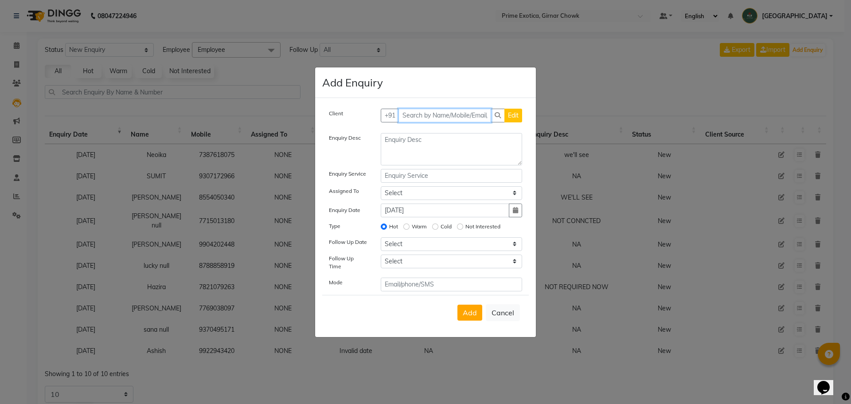
click at [454, 118] on input "text" at bounding box center [445, 116] width 93 height 14
click at [454, 139] on span "76207090" at bounding box center [459, 134] width 35 height 9
type input "7620709083"
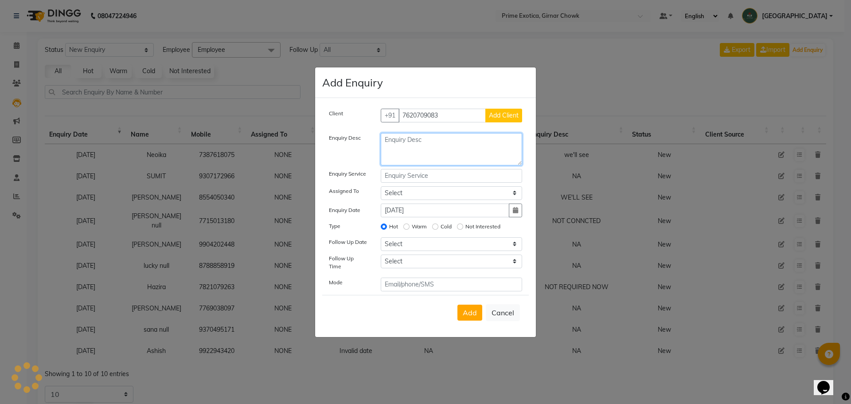
click at [445, 151] on textarea at bounding box center [452, 149] width 142 height 32
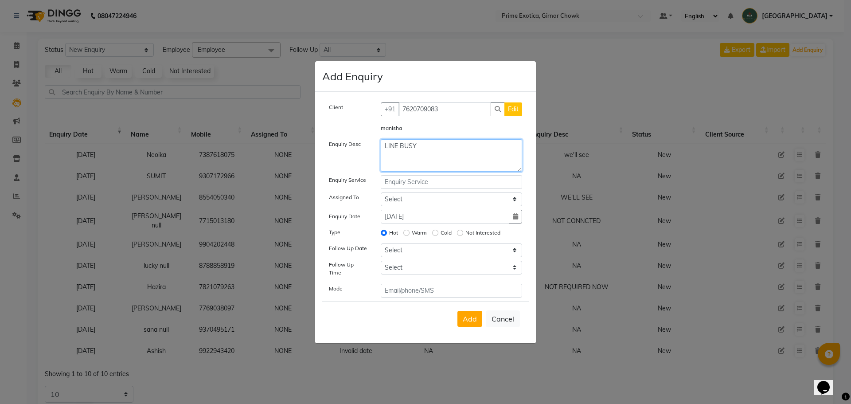
drag, startPoint x: 445, startPoint y: 151, endPoint x: 405, endPoint y: 155, distance: 39.6
click at [406, 154] on textarea "LINE BUSY" at bounding box center [452, 155] width 142 height 32
type textarea "LINE BUSY"
click at [480, 234] on label "Not Interested" at bounding box center [483, 233] width 35 height 8
click at [463, 234] on input "Not Interested" at bounding box center [460, 233] width 6 height 6
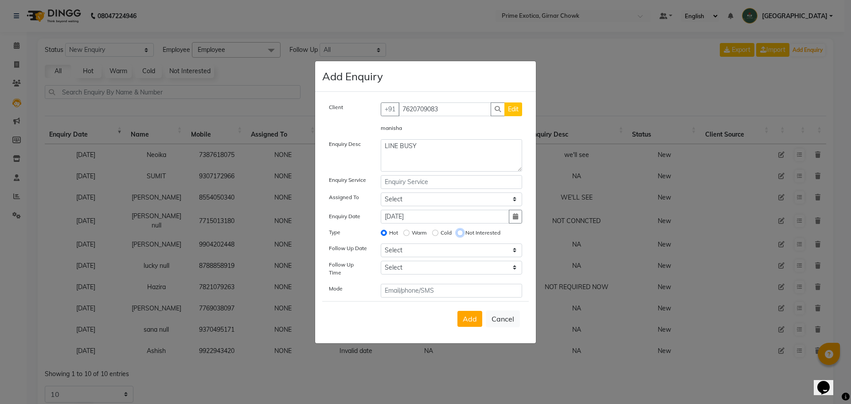
radio input "true"
radio input "false"
click at [471, 317] on span "Add" at bounding box center [470, 318] width 14 height 9
select select
radio input "false"
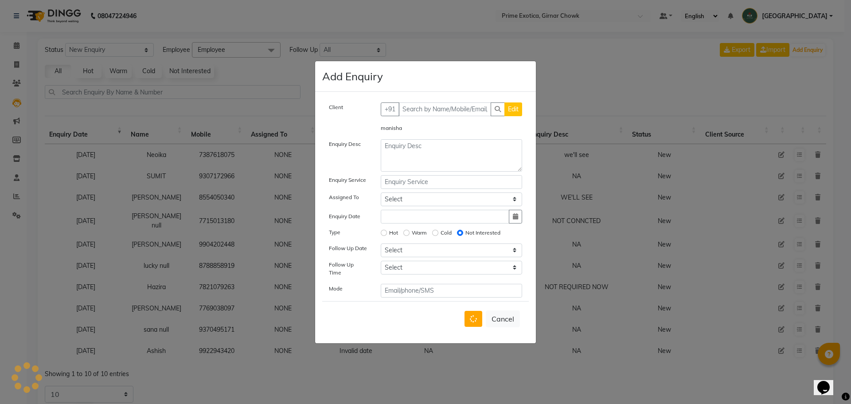
select select
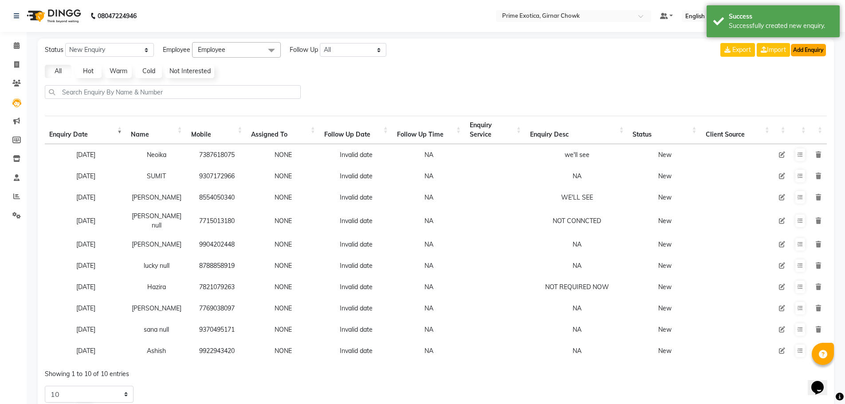
click at [798, 48] on button "Add Enquiry" at bounding box center [808, 50] width 35 height 12
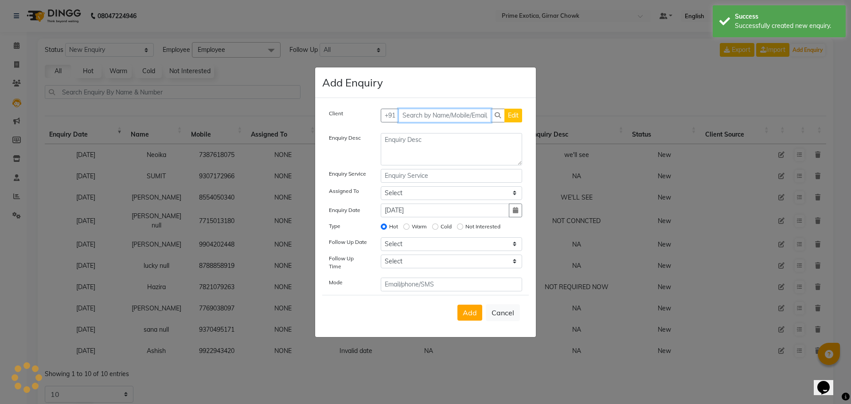
click at [466, 122] on input "text" at bounding box center [445, 116] width 93 height 14
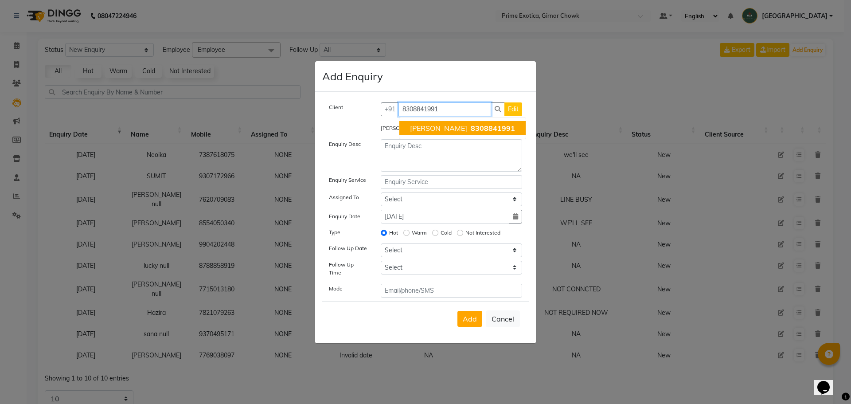
click at [460, 135] on button "[PERSON_NAME] 8308841991" at bounding box center [462, 128] width 126 height 14
type input "8308841991"
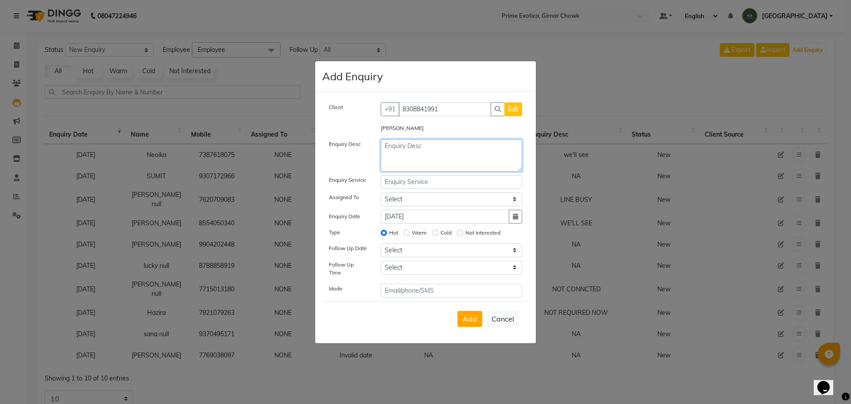
click at [460, 148] on textarea at bounding box center [452, 155] width 142 height 32
type textarea "INCOMINGS CALLS STOP"
click at [480, 233] on label "Not Interested" at bounding box center [483, 233] width 35 height 8
click at [463, 233] on input "Not Interested" at bounding box center [460, 233] width 6 height 6
radio input "true"
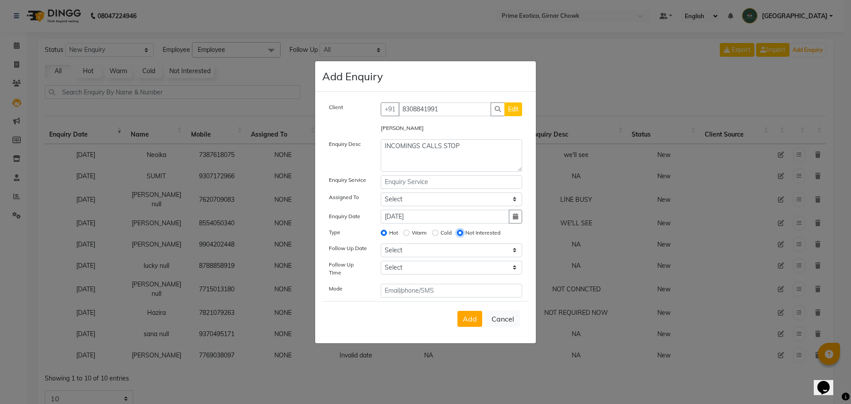
radio input "false"
click at [475, 306] on div "Add Cancel" at bounding box center [425, 318] width 207 height 35
click at [475, 314] on span "Add" at bounding box center [470, 318] width 14 height 9
select select
radio input "false"
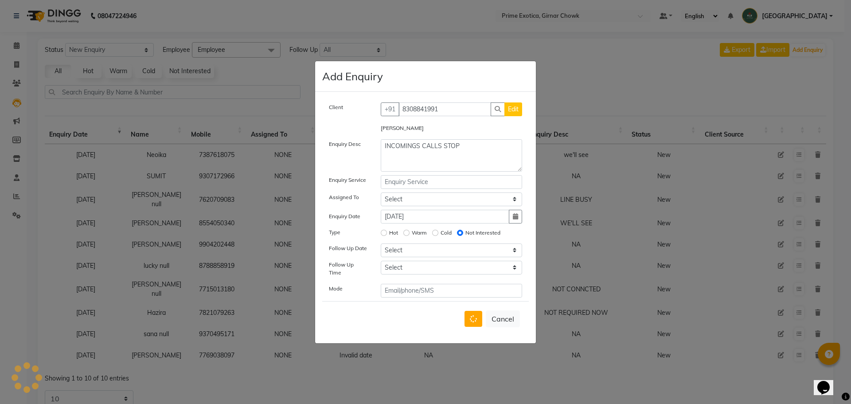
select select
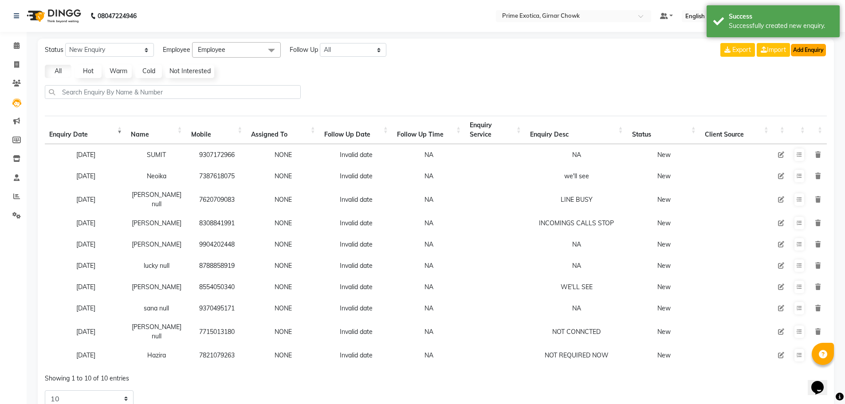
click at [816, 44] on button "Add Enquiry" at bounding box center [808, 50] width 35 height 12
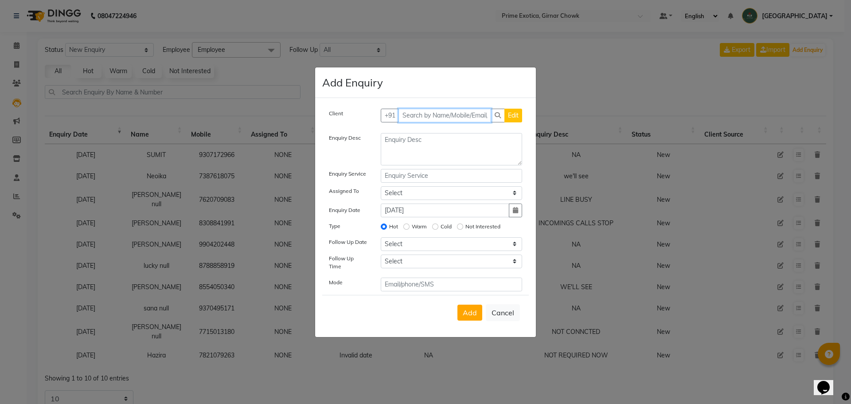
click at [425, 122] on input "text" at bounding box center [445, 116] width 93 height 14
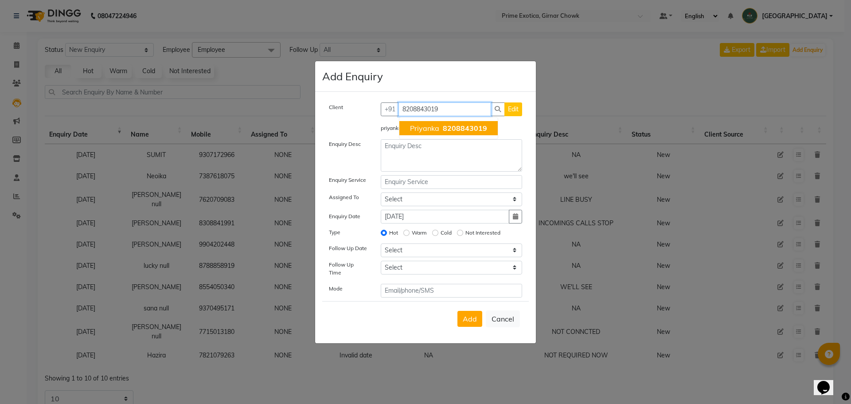
click at [438, 132] on span "priyanka" at bounding box center [424, 128] width 29 height 9
type input "8208843019"
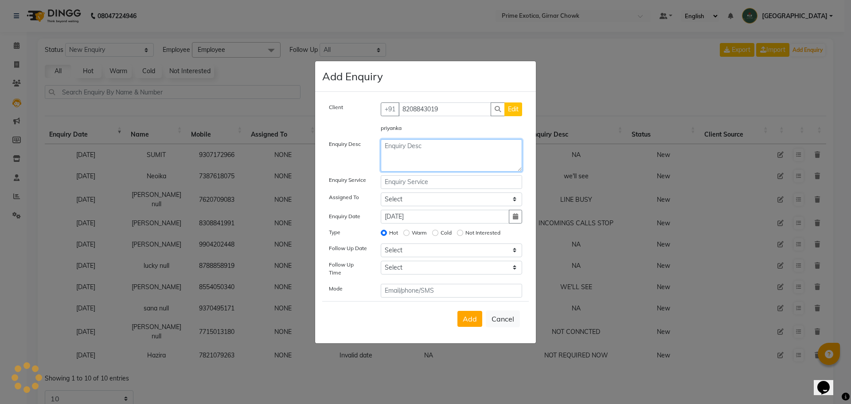
click at [442, 155] on textarea at bounding box center [452, 155] width 142 height 32
type textarea "NA"
click at [482, 235] on label "Not Interested" at bounding box center [483, 233] width 35 height 8
click at [463, 235] on input "Not Interested" at bounding box center [460, 233] width 6 height 6
radio input "true"
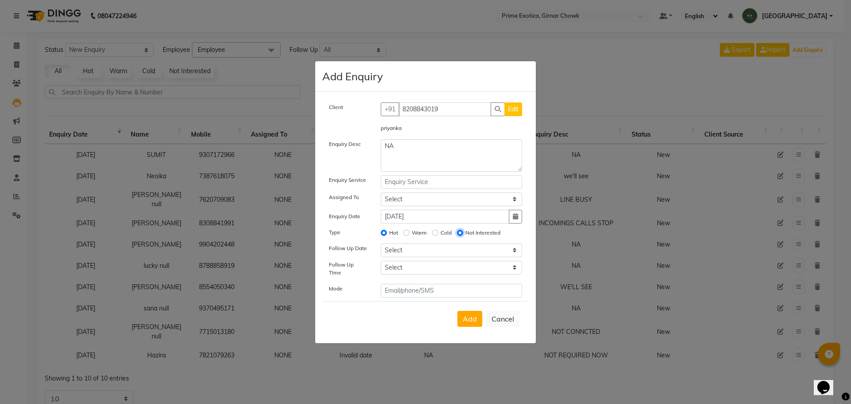
radio input "false"
click at [471, 321] on button "Add" at bounding box center [470, 319] width 25 height 16
select select
radio input "false"
select select
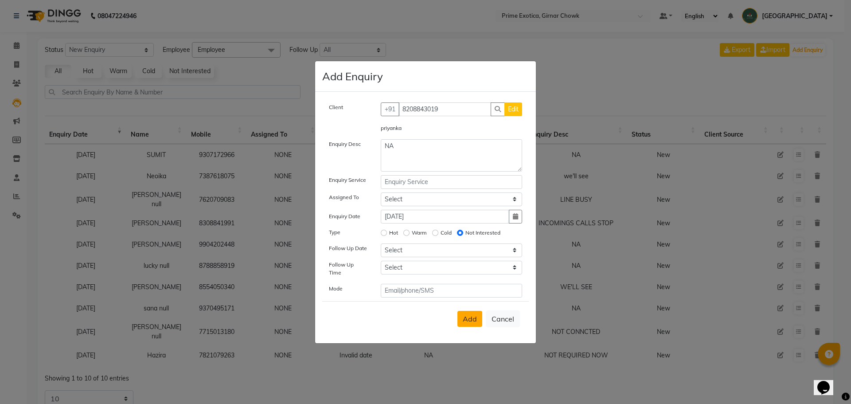
select select
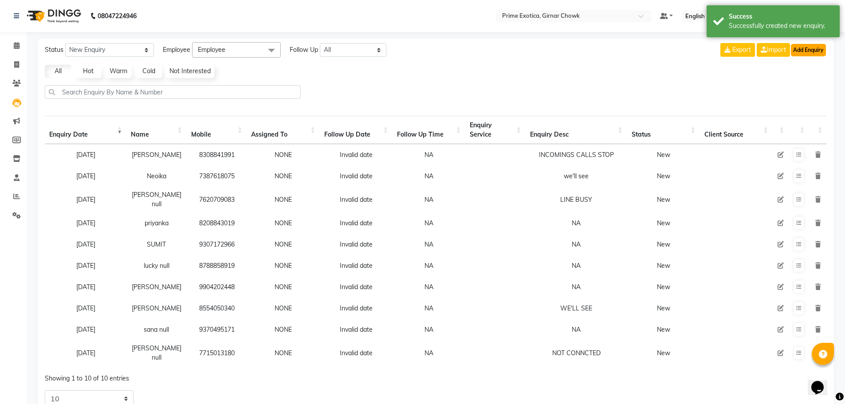
click at [815, 48] on button "Add Enquiry" at bounding box center [808, 50] width 35 height 12
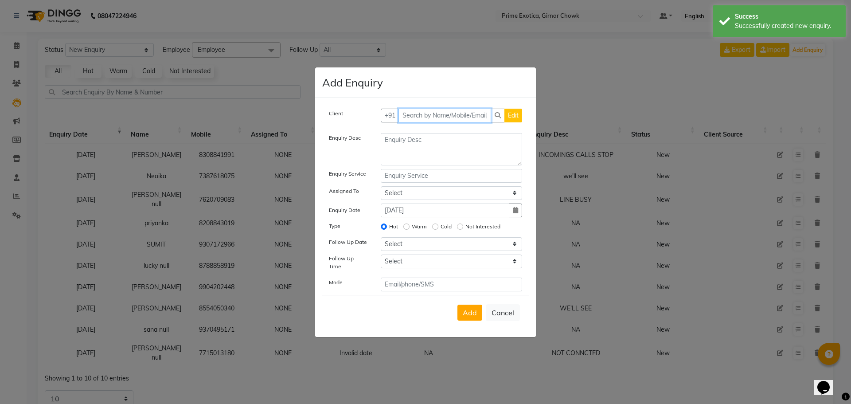
click at [451, 122] on input "text" at bounding box center [445, 116] width 93 height 14
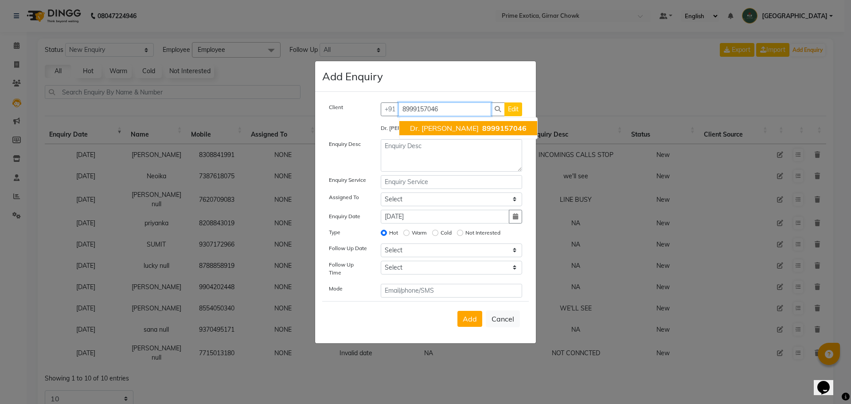
drag, startPoint x: 445, startPoint y: 126, endPoint x: 452, endPoint y: 136, distance: 12.1
click at [444, 126] on button "Dr. [PERSON_NAME] 8999157046" at bounding box center [468, 128] width 138 height 14
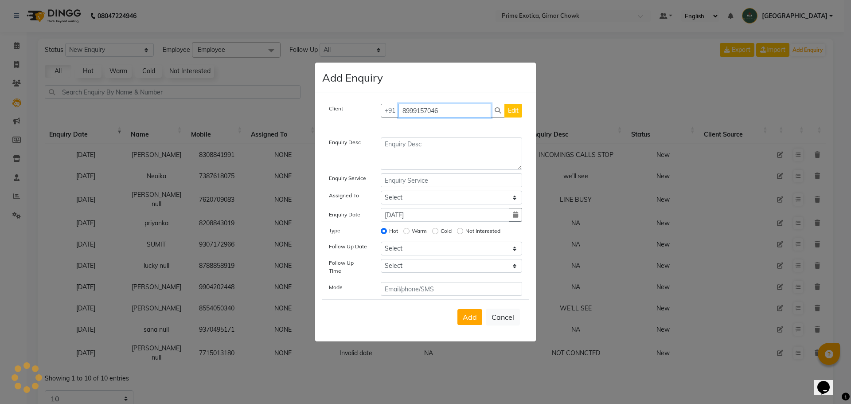
type input "8999157046"
click at [460, 149] on textarea at bounding box center [452, 153] width 142 height 32
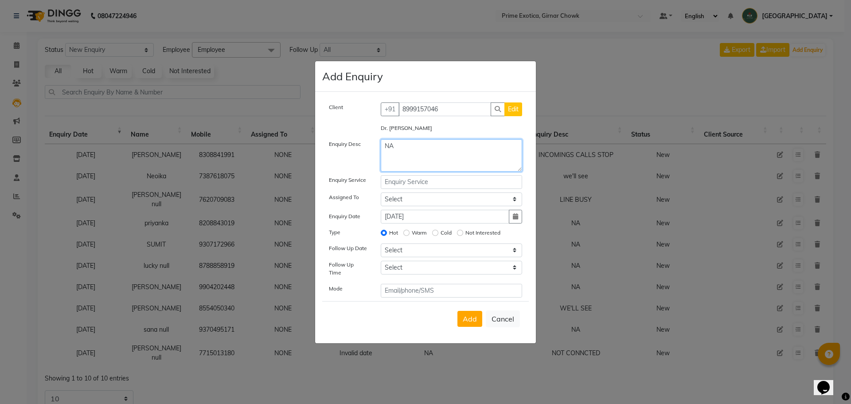
type textarea "NA"
click at [468, 236] on label "Not Interested" at bounding box center [483, 233] width 35 height 8
click at [463, 236] on input "Not Interested" at bounding box center [460, 233] width 6 height 6
radio input "true"
radio input "false"
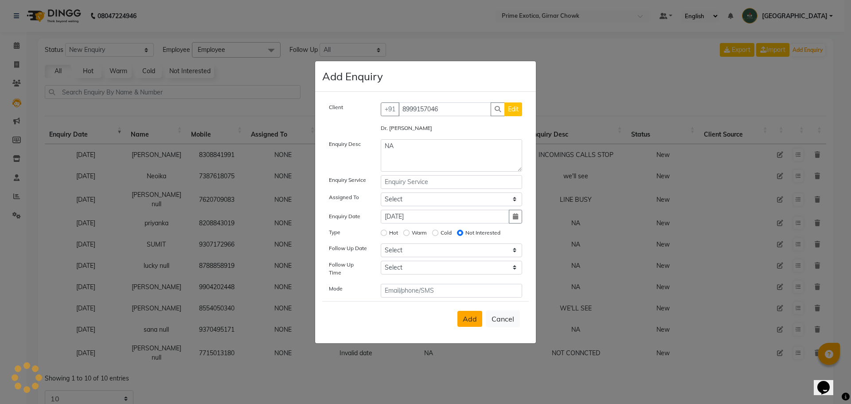
click at [469, 314] on span "Add" at bounding box center [470, 318] width 14 height 9
select select
radio input "false"
select select
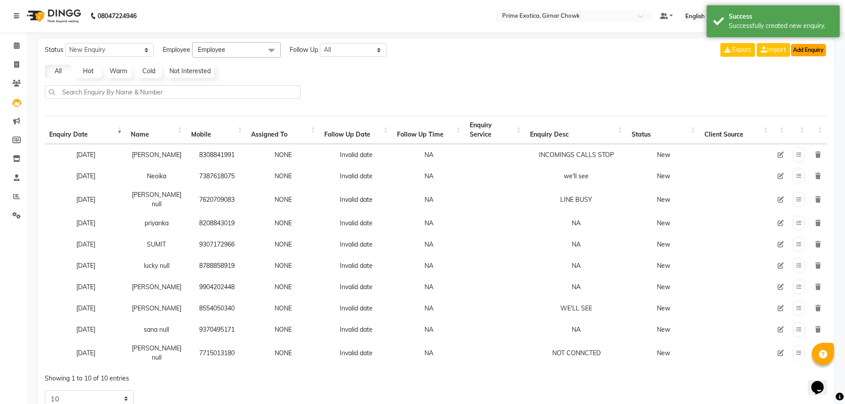
click at [800, 51] on button "Add Enquiry" at bounding box center [808, 50] width 35 height 12
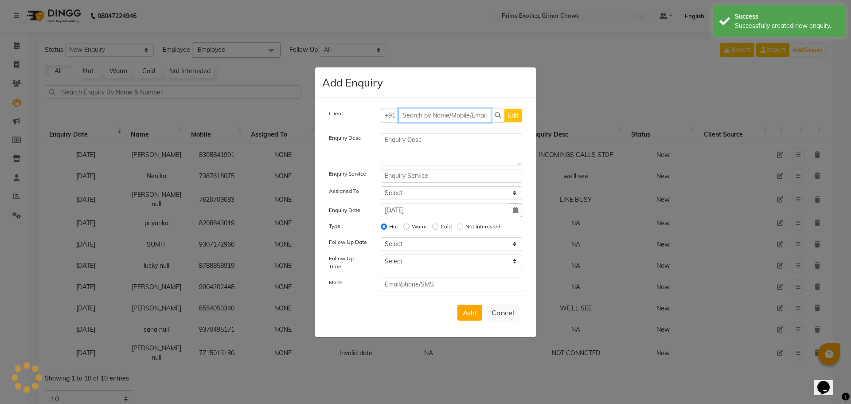
click at [442, 119] on input "text" at bounding box center [445, 116] width 93 height 14
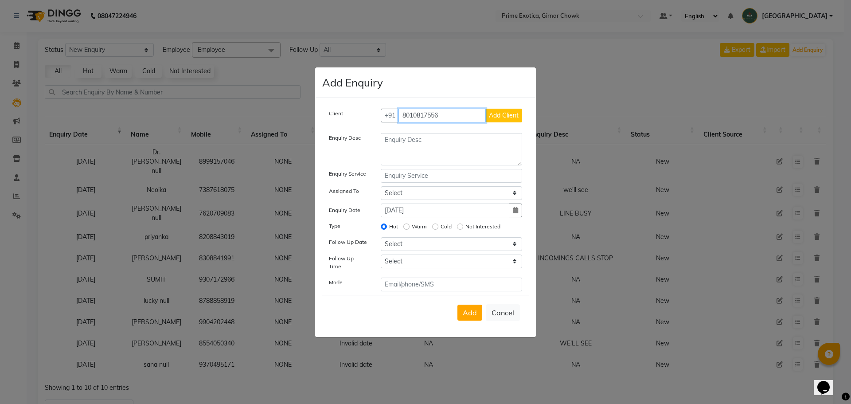
click at [436, 119] on input "8010817556" at bounding box center [443, 116] width 88 height 14
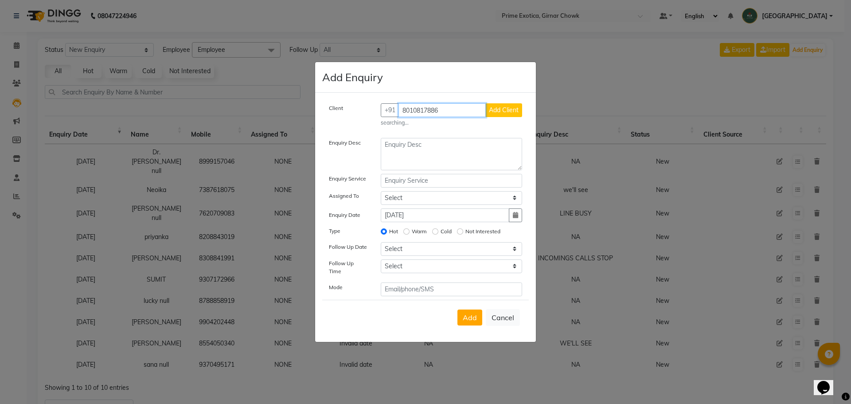
type input "8010817886"
click at [457, 139] on div "Client [PHONE_NUMBER] Add Client searching... Enquiry Desc Enquiry Service Assi…" at bounding box center [425, 199] width 207 height 192
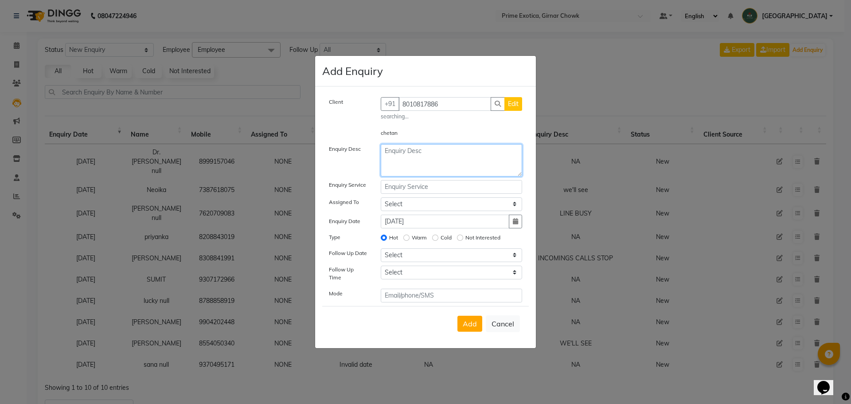
click at [461, 171] on textarea at bounding box center [452, 160] width 142 height 32
type textarea "ANS N CUT"
click at [485, 239] on label "Not Interested" at bounding box center [483, 238] width 35 height 8
click at [463, 239] on input "Not Interested" at bounding box center [460, 238] width 6 height 6
radio input "true"
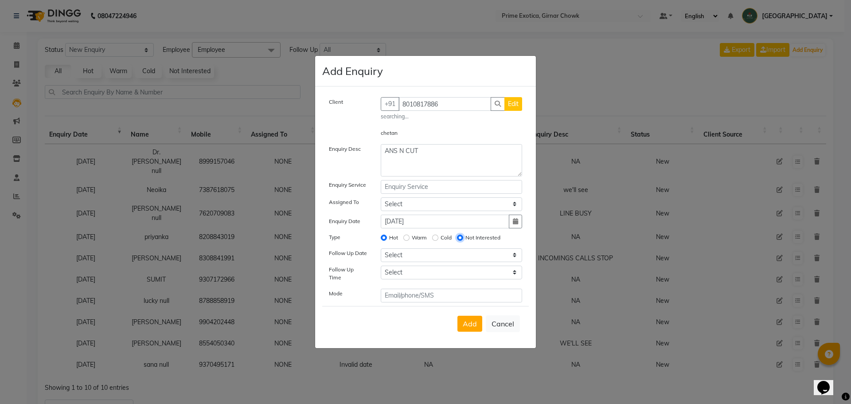
radio input "false"
click at [473, 321] on span "Add" at bounding box center [470, 323] width 14 height 9
select select
radio input "false"
select select
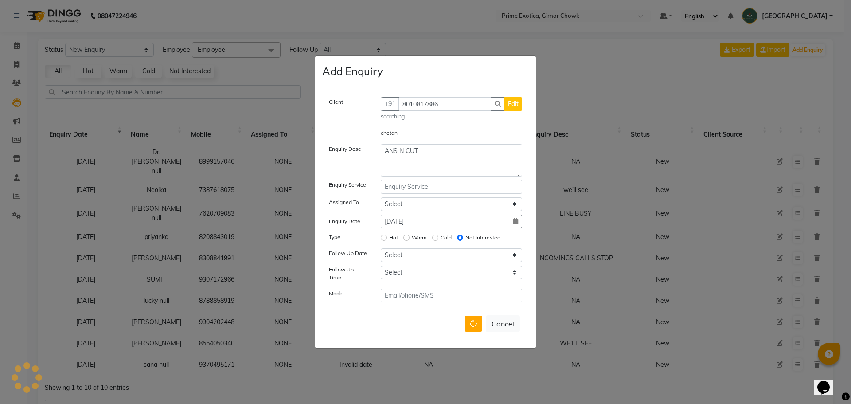
select select
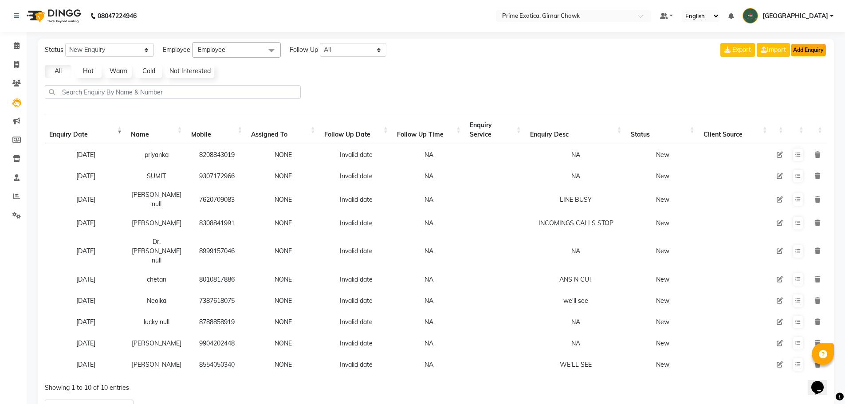
click at [815, 45] on button "Add Enquiry" at bounding box center [808, 50] width 35 height 12
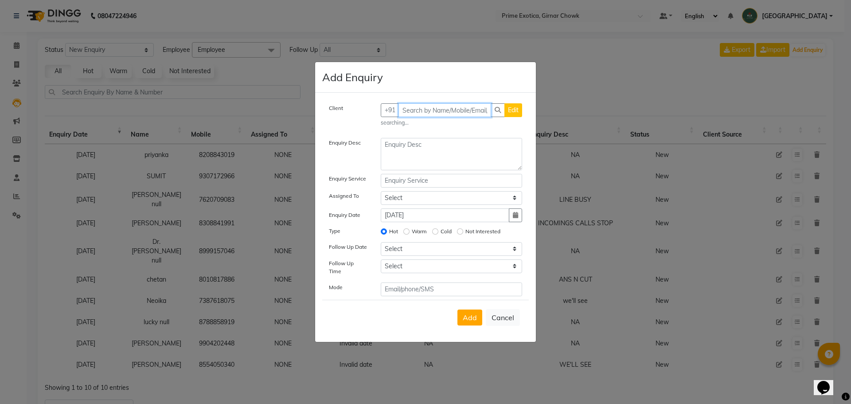
click at [424, 114] on input "text" at bounding box center [445, 110] width 93 height 14
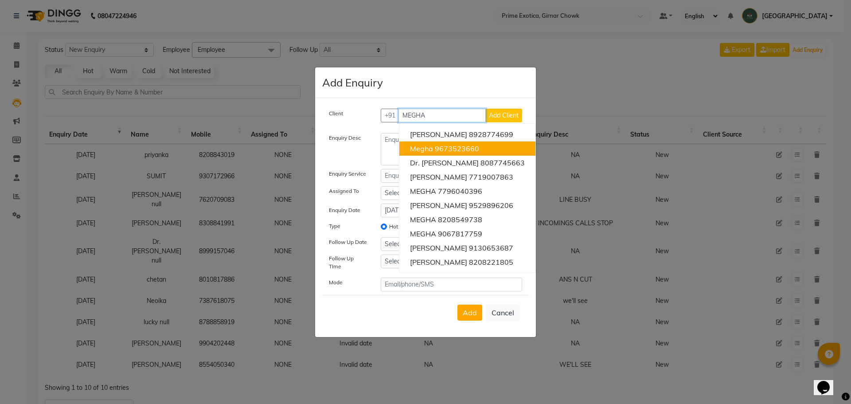
click at [446, 152] on ngb-highlight "9673523660" at bounding box center [457, 148] width 44 height 9
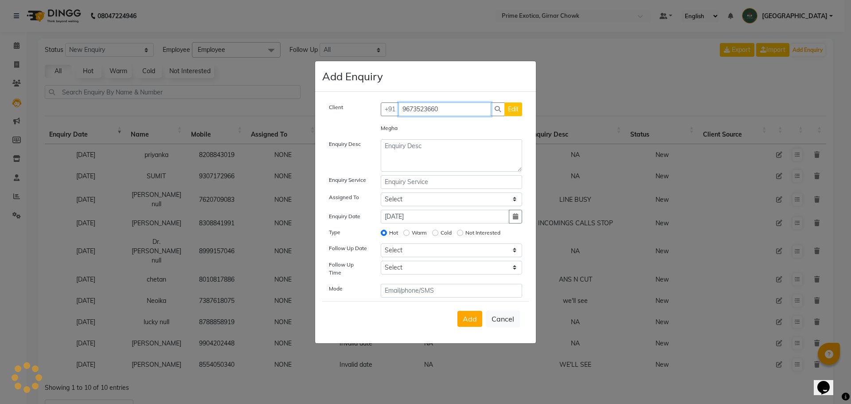
type input "9673523660"
click at [427, 149] on textarea at bounding box center [452, 155] width 142 height 32
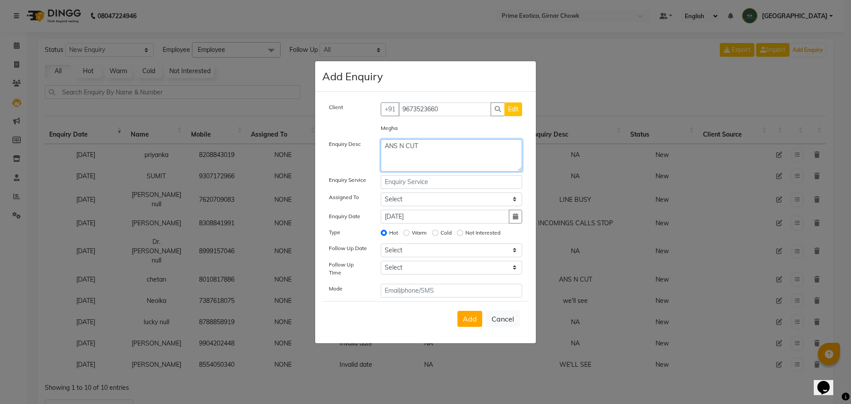
type textarea "ANS N CUT"
click at [482, 236] on label "Not Interested" at bounding box center [483, 233] width 35 height 8
click at [463, 236] on input "Not Interested" at bounding box center [460, 233] width 6 height 6
radio input "true"
click at [388, 235] on div "Hot" at bounding box center [389, 232] width 17 height 11
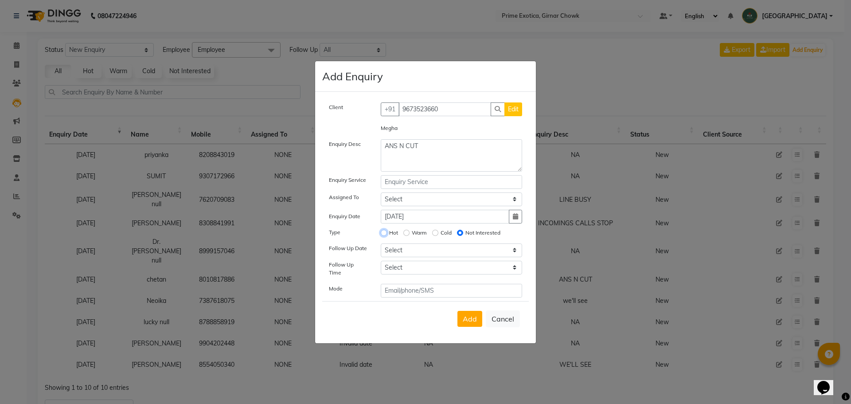
click at [382, 235] on input "Hot" at bounding box center [384, 233] width 6 height 6
radio input "true"
radio input "false"
click at [475, 317] on span "Add" at bounding box center [470, 318] width 14 height 9
select select
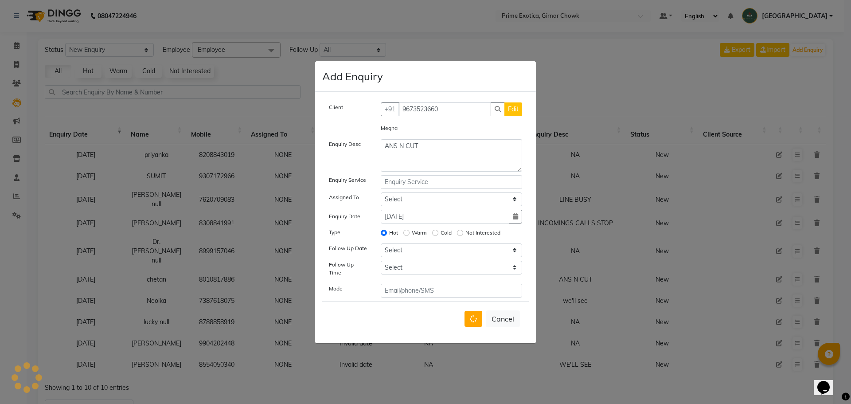
radio input "false"
select select
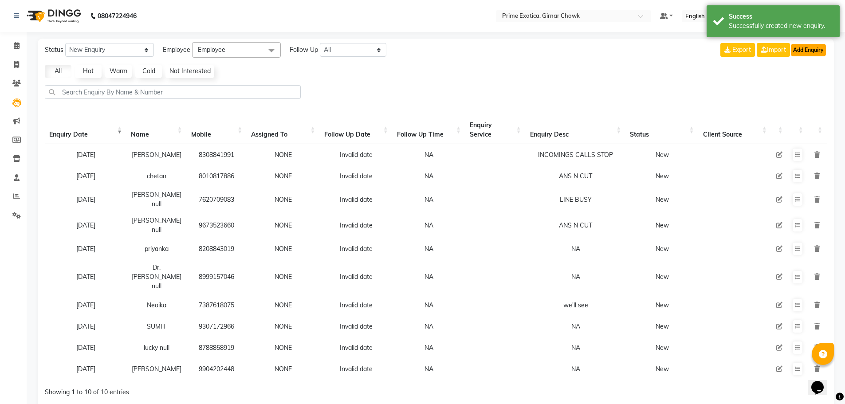
click at [804, 45] on button "Add Enquiry" at bounding box center [808, 50] width 35 height 12
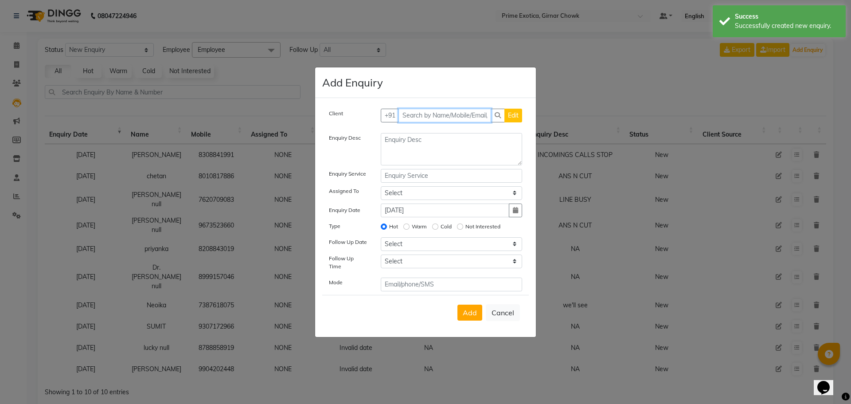
click at [462, 117] on input "text" at bounding box center [445, 116] width 93 height 14
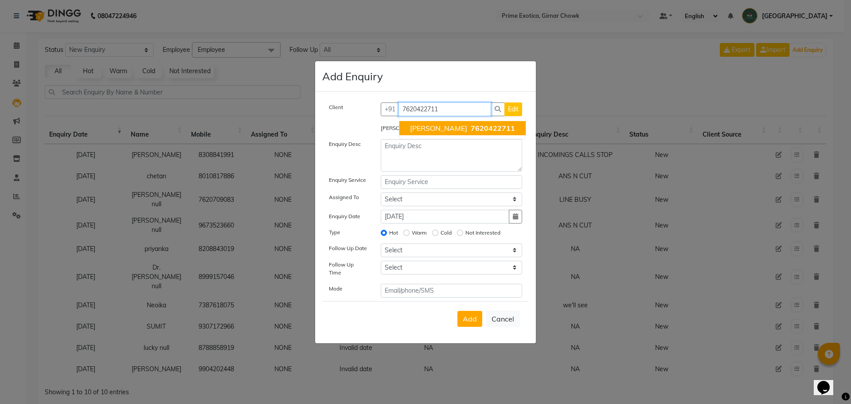
click at [471, 133] on span "7620422711" at bounding box center [493, 128] width 44 height 9
type input "7620422711"
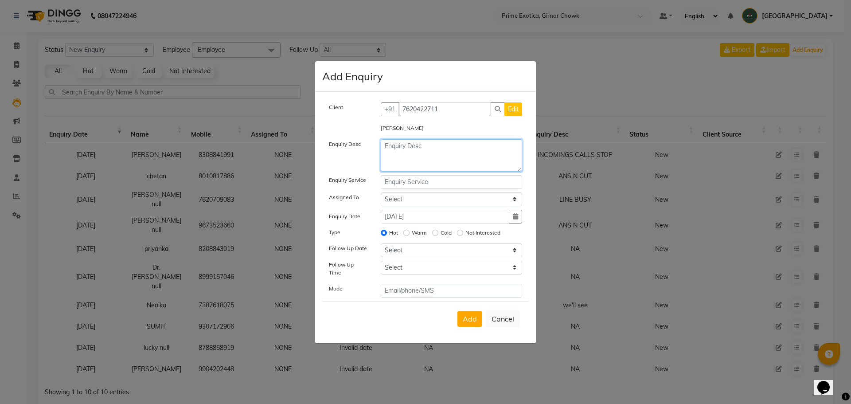
click at [445, 155] on textarea at bounding box center [452, 155] width 142 height 32
type textarea "S"
type textarea "NA"
click at [478, 234] on label "Not Interested" at bounding box center [483, 233] width 35 height 8
click at [463, 234] on input "Not Interested" at bounding box center [460, 233] width 6 height 6
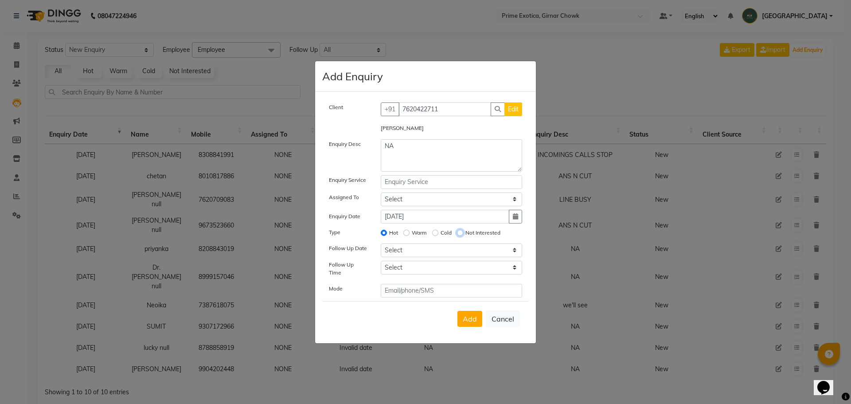
radio input "true"
radio input "false"
click at [475, 314] on span "Add" at bounding box center [470, 318] width 14 height 9
select select
radio input "false"
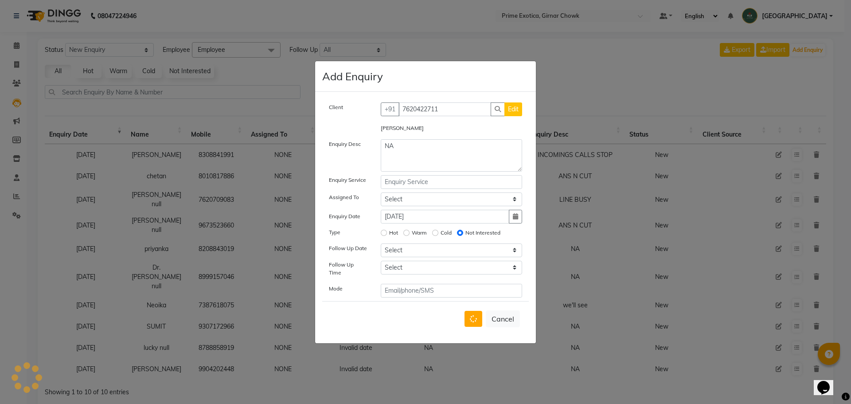
select select
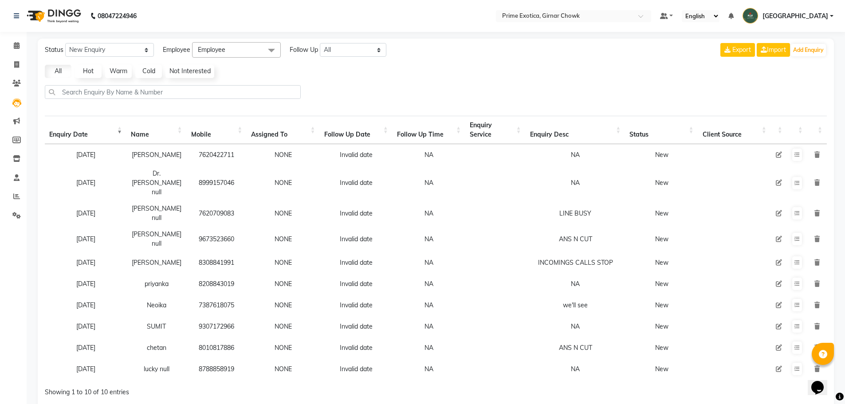
click at [781, 155] on icon at bounding box center [778, 155] width 6 height 6
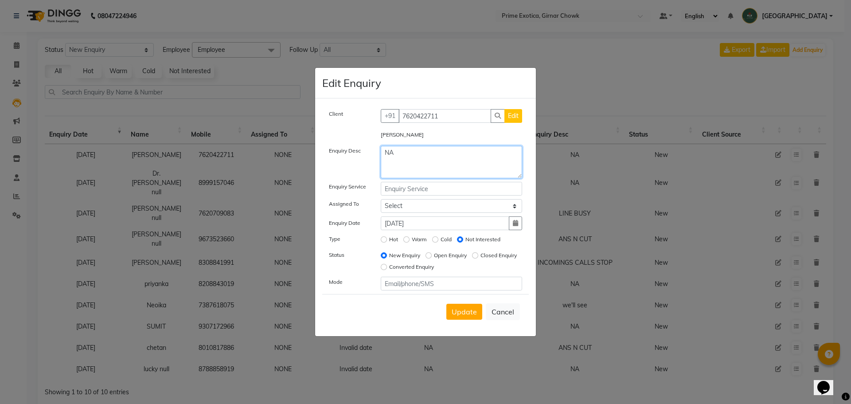
click at [428, 160] on textarea "NA" at bounding box center [452, 162] width 142 height 32
type textarea "N"
type textarea "WELL SEE"
click at [459, 310] on span "Update" at bounding box center [464, 311] width 25 height 9
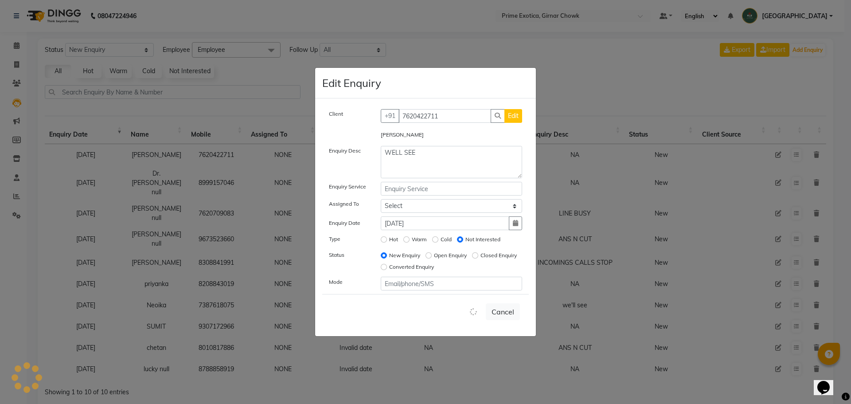
select select
radio input "false"
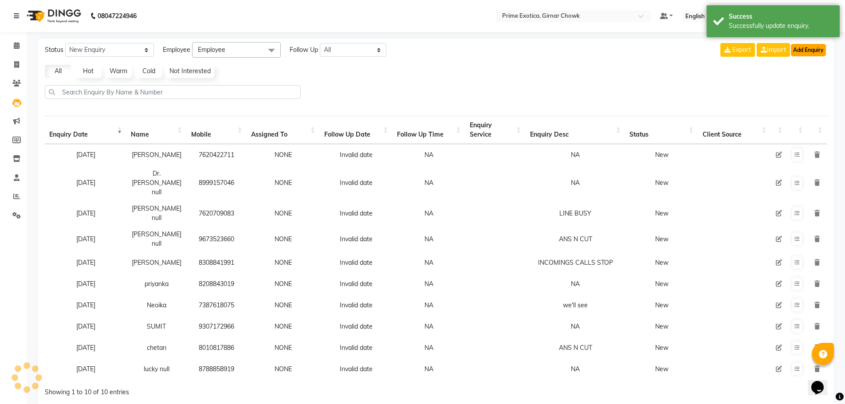
click at [817, 48] on button "Add Enquiry" at bounding box center [808, 50] width 35 height 12
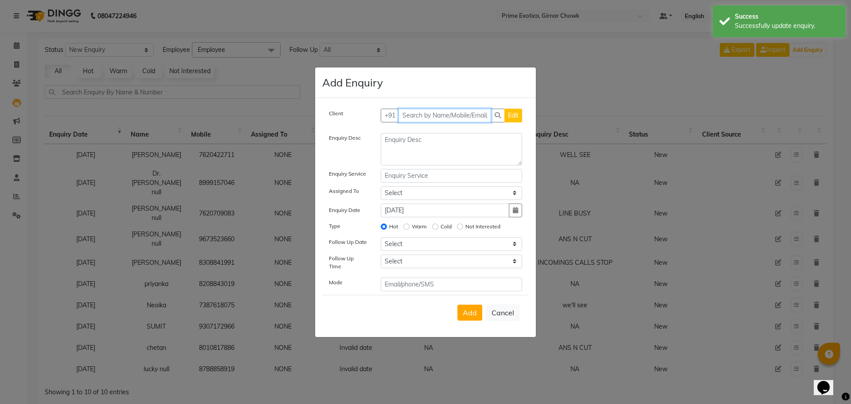
click at [439, 116] on input "text" at bounding box center [445, 116] width 93 height 14
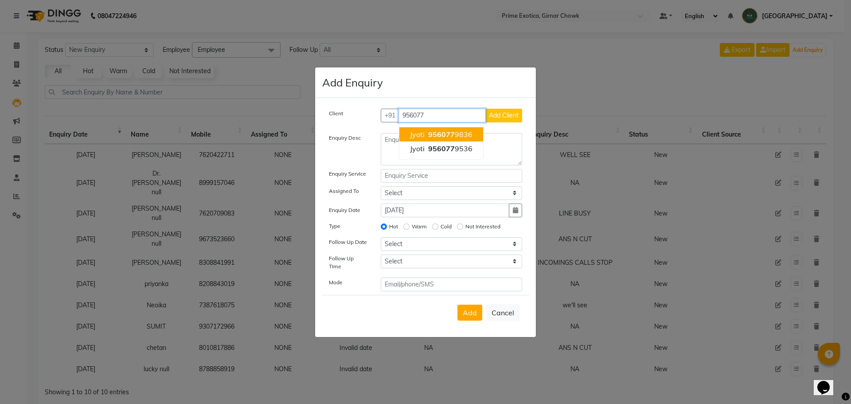
click at [452, 130] on button "Jyoti 956077 9836" at bounding box center [441, 134] width 84 height 14
type input "9560779836"
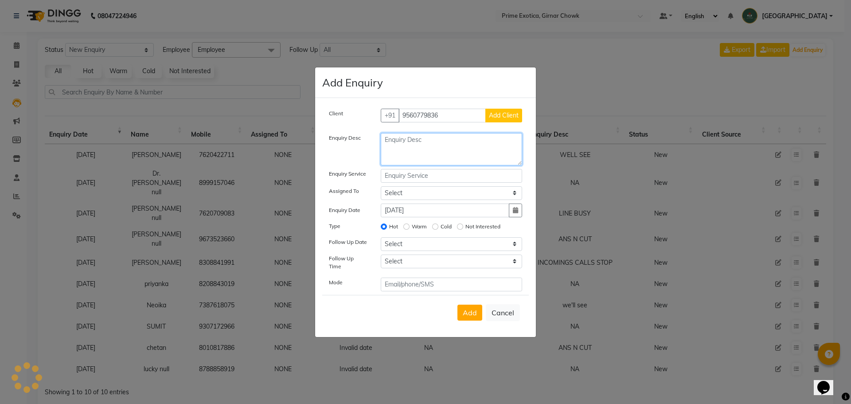
click at [452, 148] on textarea at bounding box center [452, 149] width 142 height 32
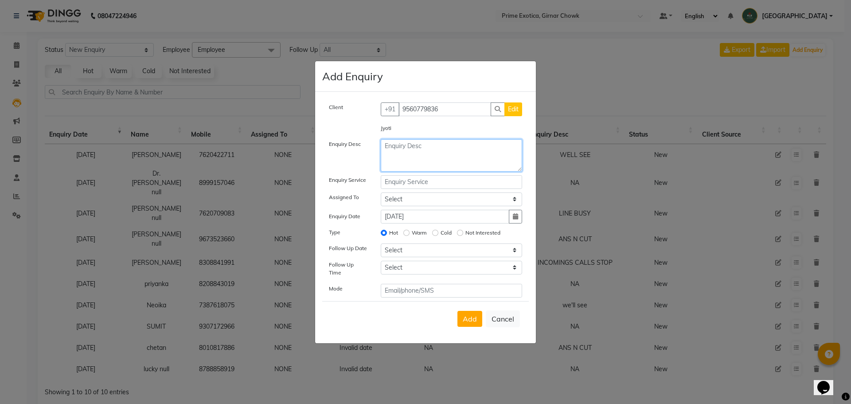
click at [452, 149] on textarea at bounding box center [452, 155] width 142 height 32
type textarea "OUT OF SERVICE"
click at [472, 235] on label "Not Interested" at bounding box center [483, 233] width 35 height 8
click at [463, 235] on input "Not Interested" at bounding box center [460, 233] width 6 height 6
radio input "true"
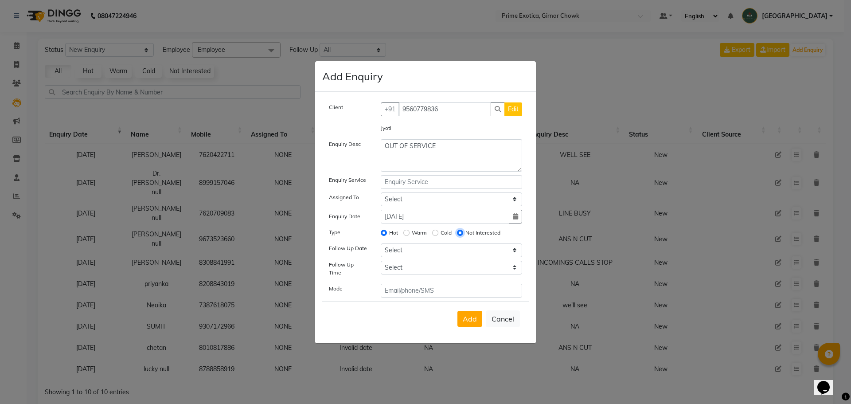
radio input "false"
click at [471, 314] on span "Add" at bounding box center [470, 318] width 14 height 9
select select
radio input "false"
select select
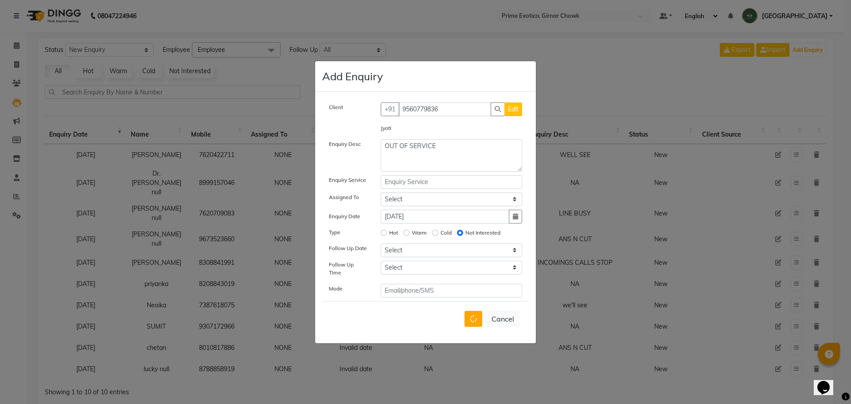
select select
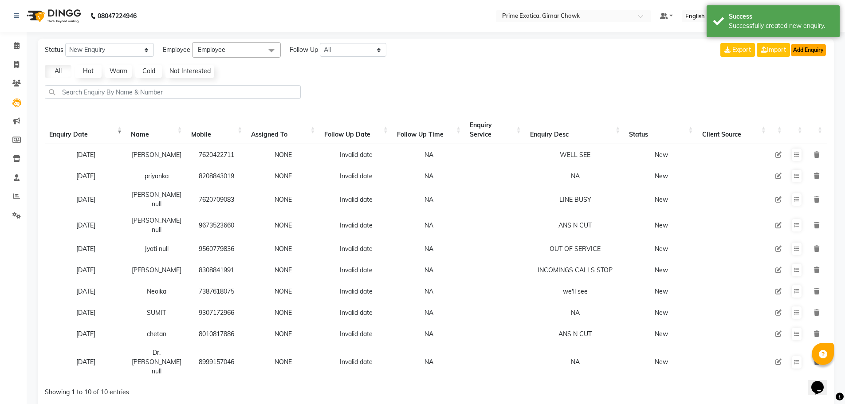
click at [806, 51] on button "Add Enquiry" at bounding box center [808, 50] width 35 height 12
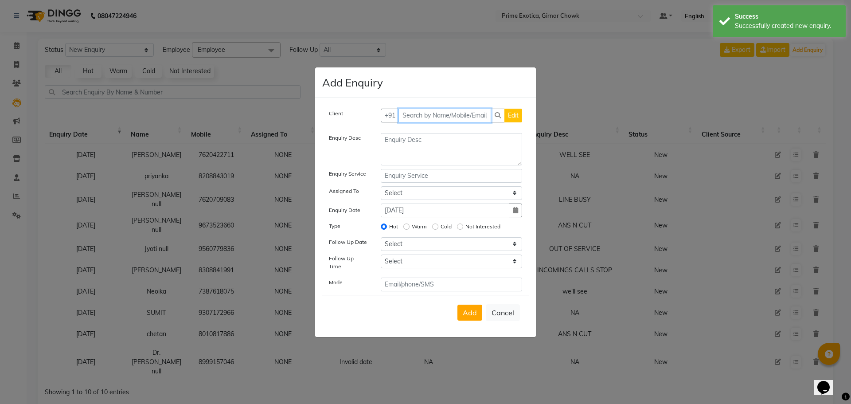
click at [454, 118] on input "text" at bounding box center [445, 116] width 93 height 14
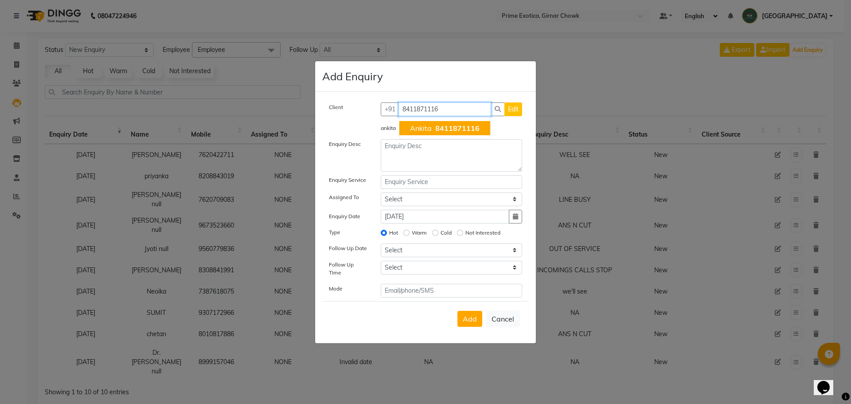
click at [474, 133] on span "8411871116" at bounding box center [457, 128] width 44 height 9
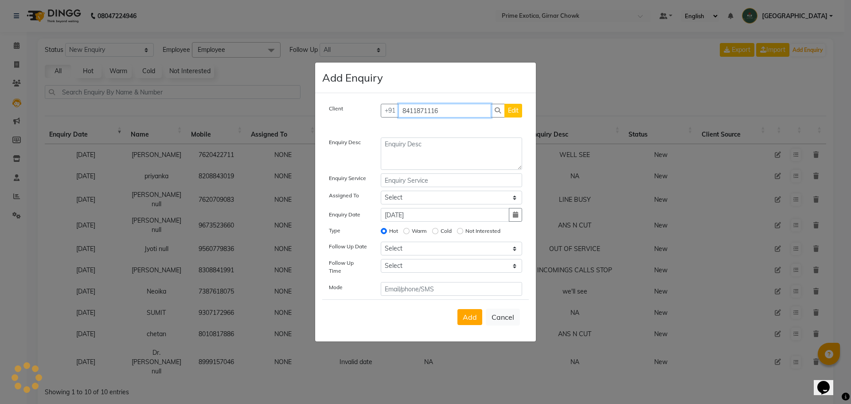
type input "8411871116"
click at [476, 155] on textarea at bounding box center [452, 153] width 142 height 32
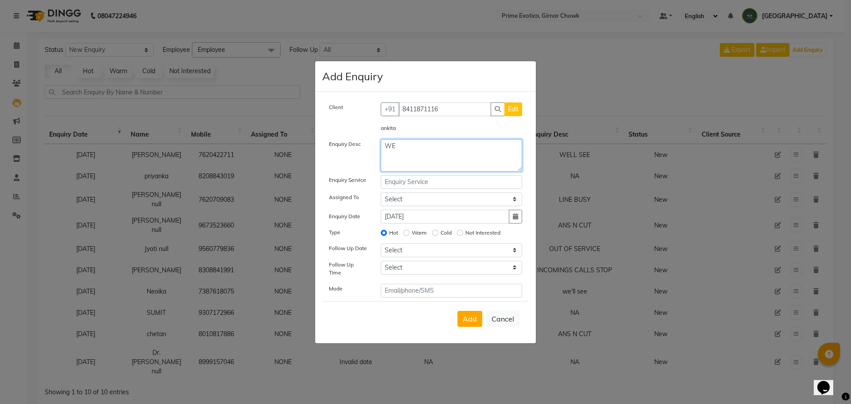
type textarea "W"
type textarea "NOT REQUIRED NOW"
click at [480, 233] on label "Not Interested" at bounding box center [483, 233] width 35 height 8
click at [463, 233] on input "Not Interested" at bounding box center [460, 233] width 6 height 6
radio input "true"
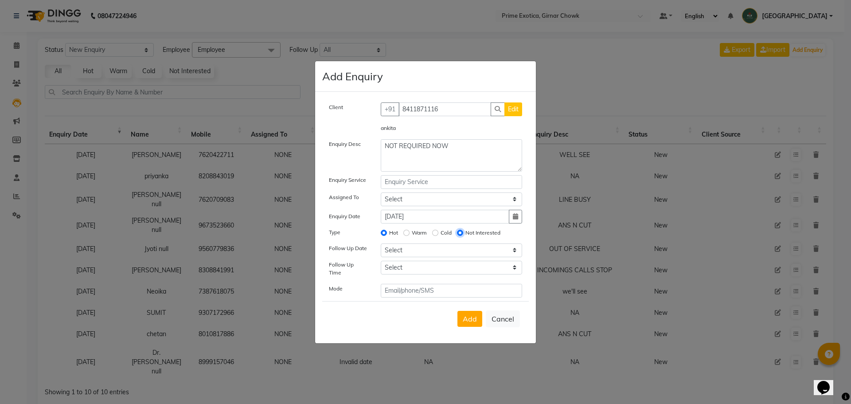
radio input "false"
drag, startPoint x: 466, startPoint y: 317, endPoint x: 459, endPoint y: 311, distance: 8.8
click at [466, 317] on span "Add" at bounding box center [470, 318] width 14 height 9
select select
radio input "false"
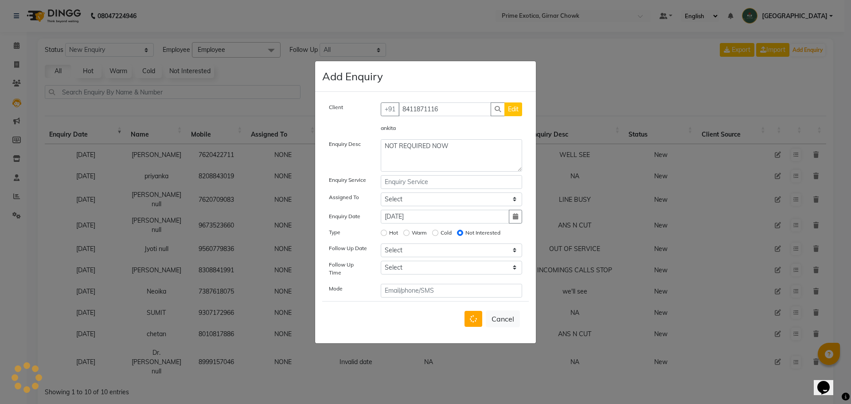
select select
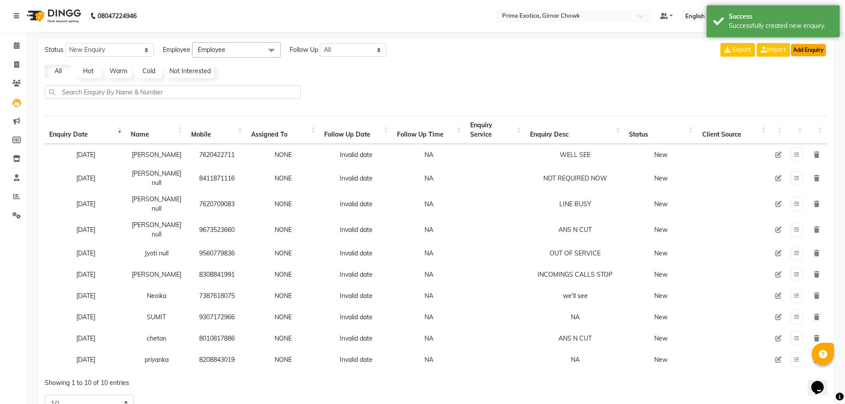
click at [798, 53] on button "Add Enquiry" at bounding box center [808, 50] width 35 height 12
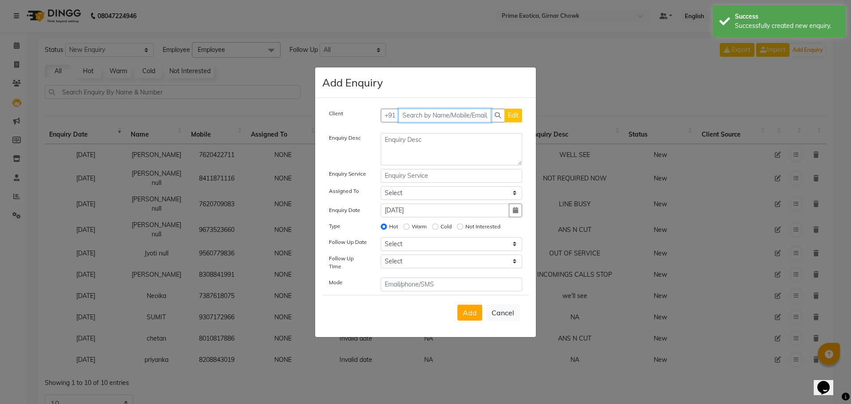
click at [449, 119] on input "text" at bounding box center [445, 116] width 93 height 14
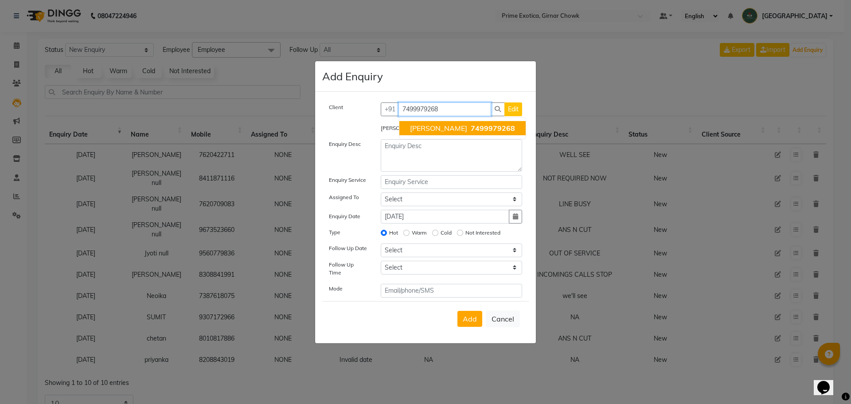
click at [471, 133] on span "7499979268" at bounding box center [493, 128] width 44 height 9
type input "7499979268"
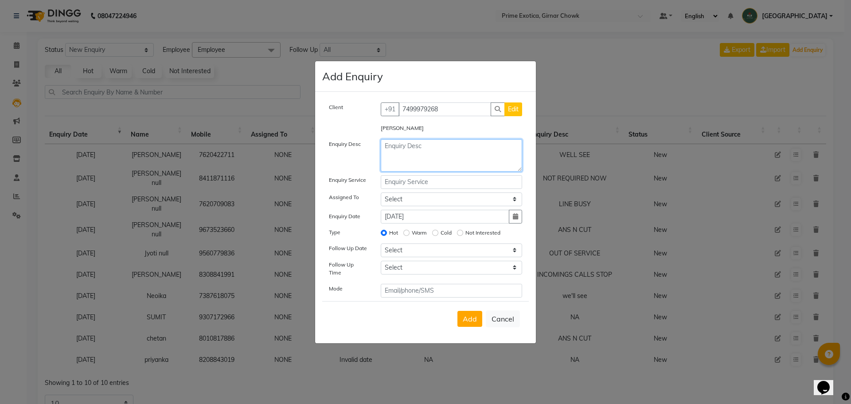
click at [464, 166] on textarea at bounding box center [452, 155] width 142 height 32
type textarea "LINE BUSY"
click at [482, 235] on label "Not Interested" at bounding box center [483, 233] width 35 height 8
click at [463, 235] on input "Not Interested" at bounding box center [460, 233] width 6 height 6
radio input "true"
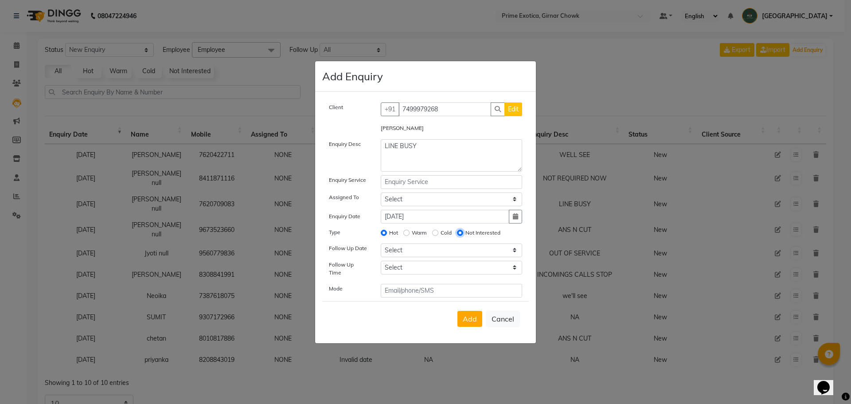
radio input "false"
click at [472, 318] on span "Add" at bounding box center [470, 318] width 14 height 9
select select
radio input "false"
select select
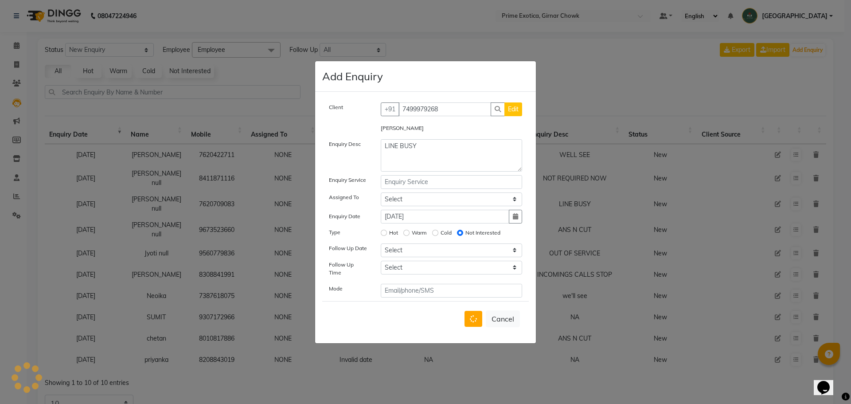
select select
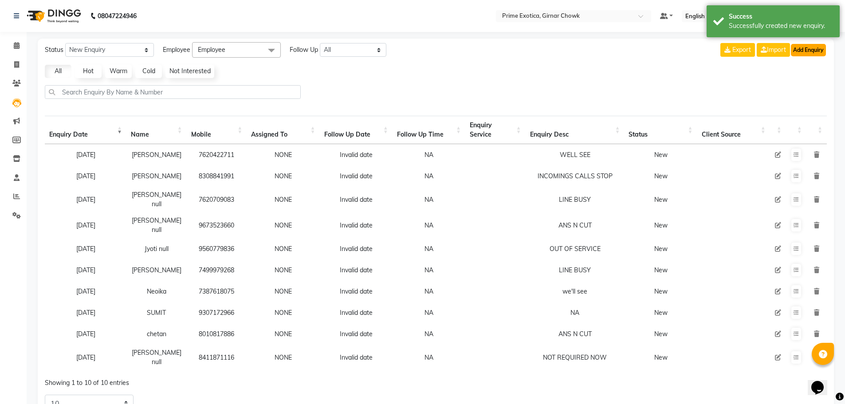
click at [810, 52] on button "Add Enquiry" at bounding box center [808, 50] width 35 height 12
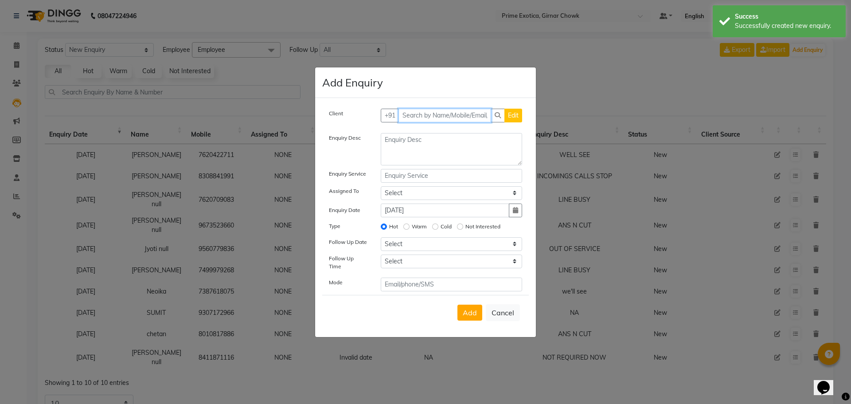
click at [446, 115] on input "text" at bounding box center [445, 116] width 93 height 14
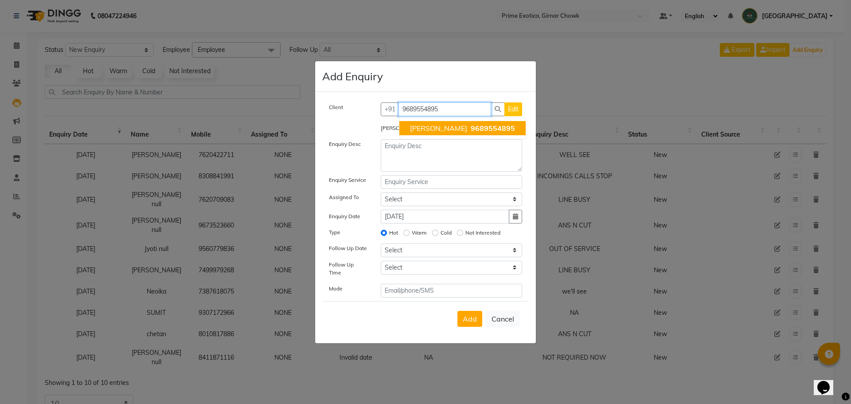
click at [450, 131] on button "[PERSON_NAME] 9689554895" at bounding box center [462, 128] width 126 height 14
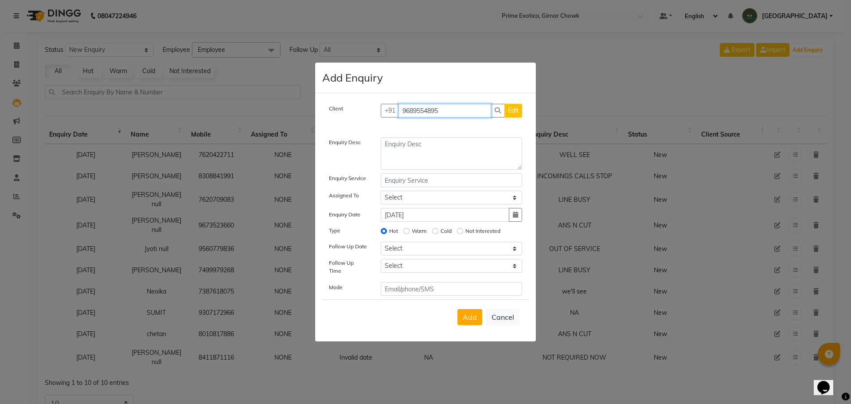
type input "9689554895"
click at [451, 153] on textarea at bounding box center [452, 153] width 142 height 32
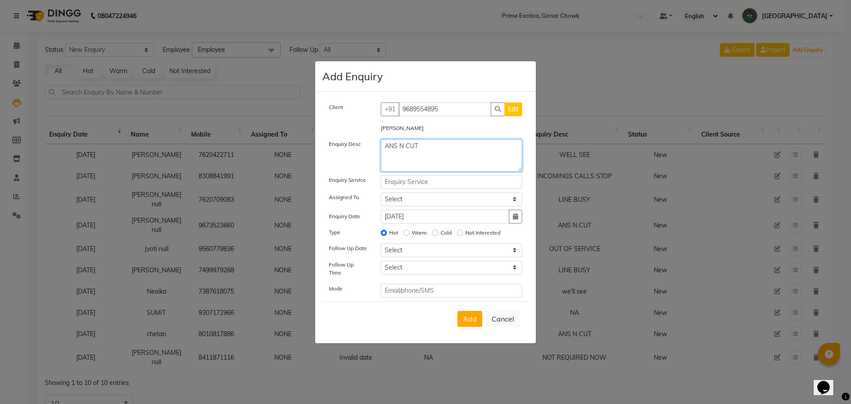
type textarea "ANS N CUT"
drag, startPoint x: 483, startPoint y: 236, endPoint x: 480, endPoint y: 244, distance: 9.1
click at [483, 236] on label "Not Interested" at bounding box center [483, 233] width 35 height 8
click at [463, 236] on input "Not Interested" at bounding box center [460, 233] width 6 height 6
radio input "true"
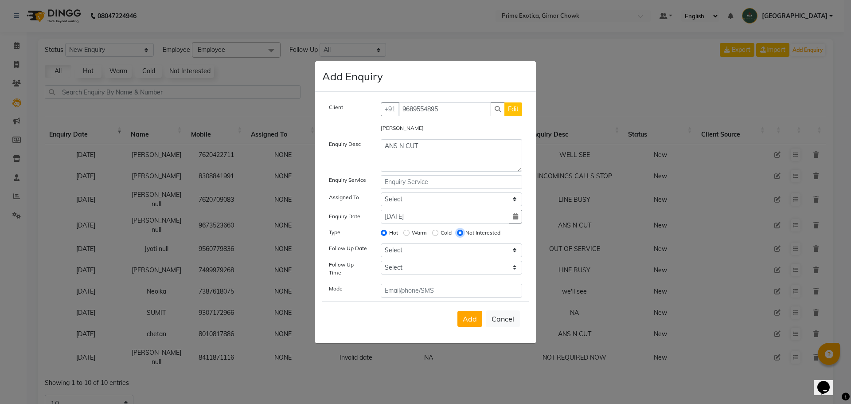
radio input "false"
click at [470, 314] on span "Add" at bounding box center [470, 318] width 14 height 9
select select
radio input "false"
select select
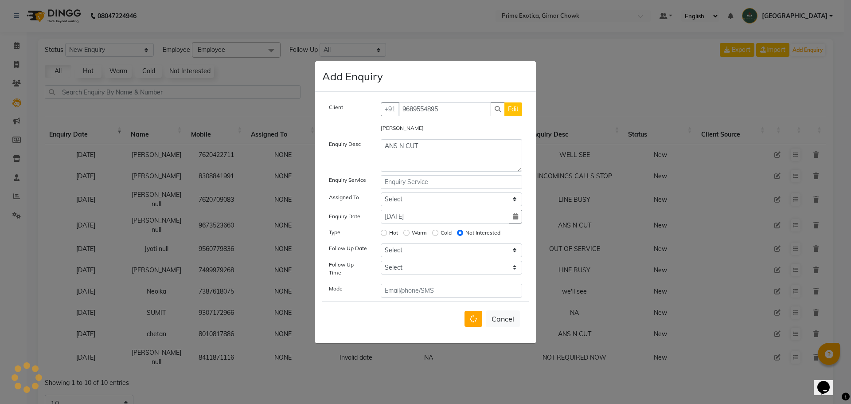
select select
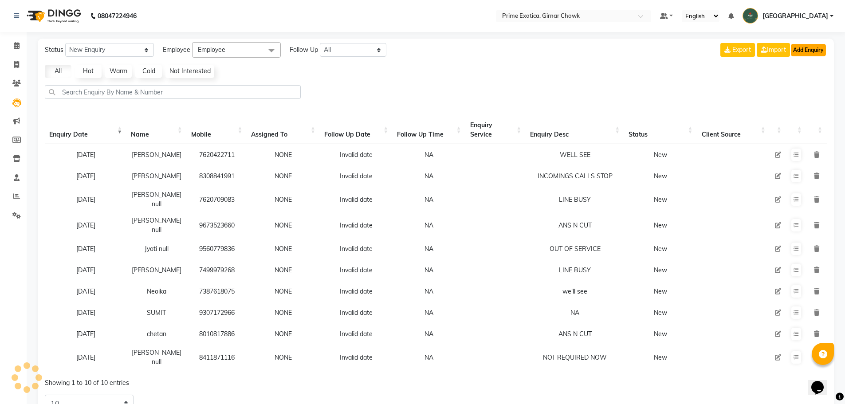
click at [815, 51] on button "Add Enquiry" at bounding box center [808, 50] width 35 height 12
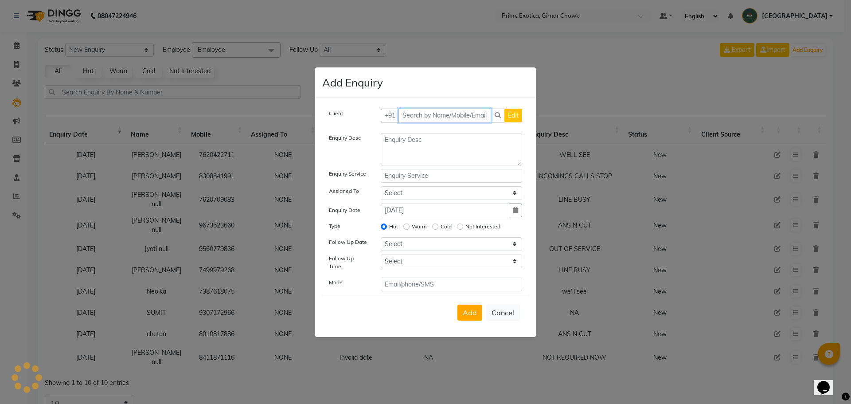
click at [454, 114] on input "text" at bounding box center [445, 116] width 93 height 14
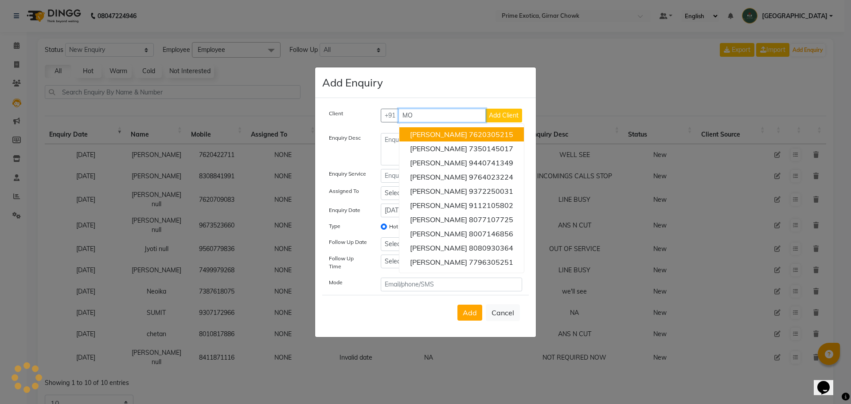
type input "M"
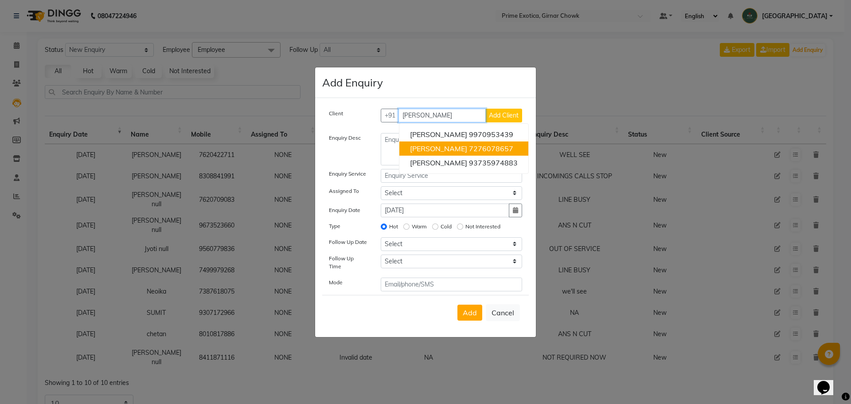
click at [485, 153] on button "[PERSON_NAME] 7276078657" at bounding box center [463, 148] width 129 height 14
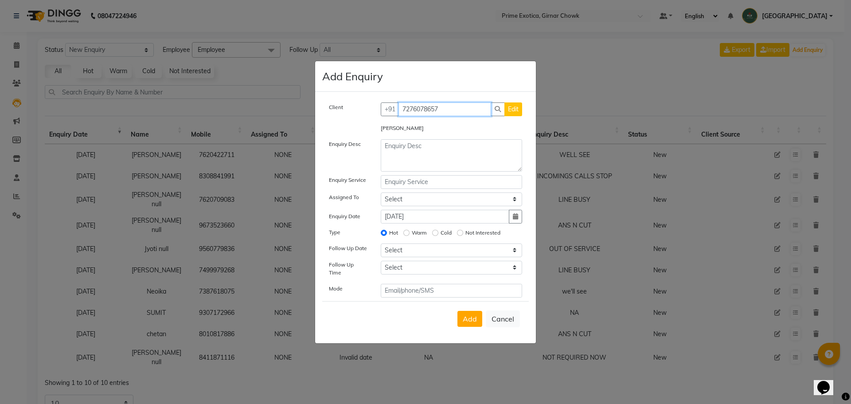
type input "7276078657"
click at [419, 158] on textarea at bounding box center [452, 155] width 142 height 32
type textarea "TELL YOU IN SOMETIME"
click at [485, 235] on label "Not Interested" at bounding box center [483, 233] width 35 height 8
click at [463, 235] on input "Not Interested" at bounding box center [460, 233] width 6 height 6
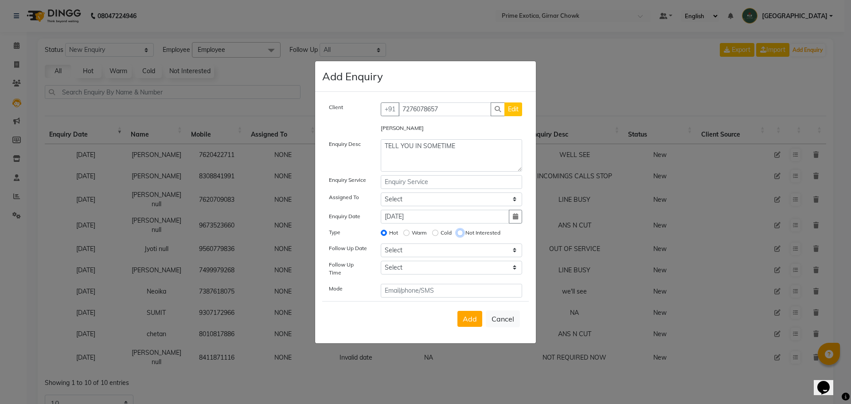
radio input "true"
radio input "false"
click at [461, 316] on button "Add" at bounding box center [470, 319] width 25 height 16
select select
radio input "false"
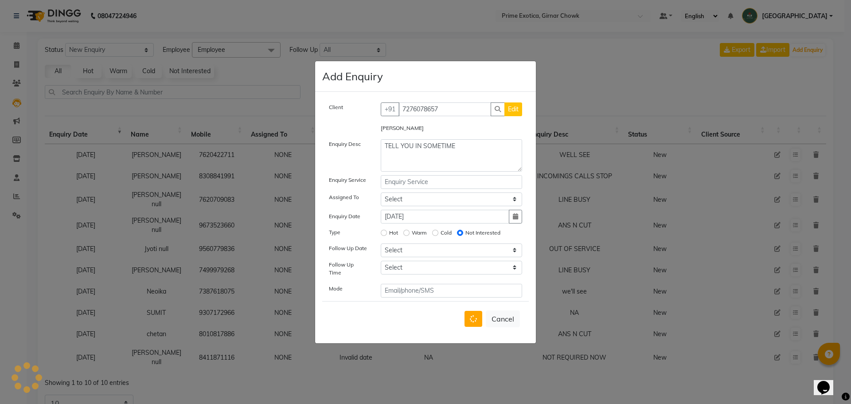
select select
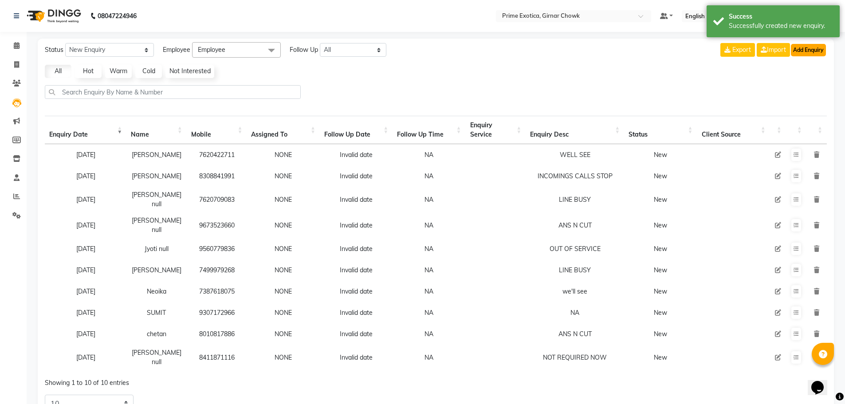
click at [800, 53] on button "Add Enquiry" at bounding box center [808, 50] width 35 height 12
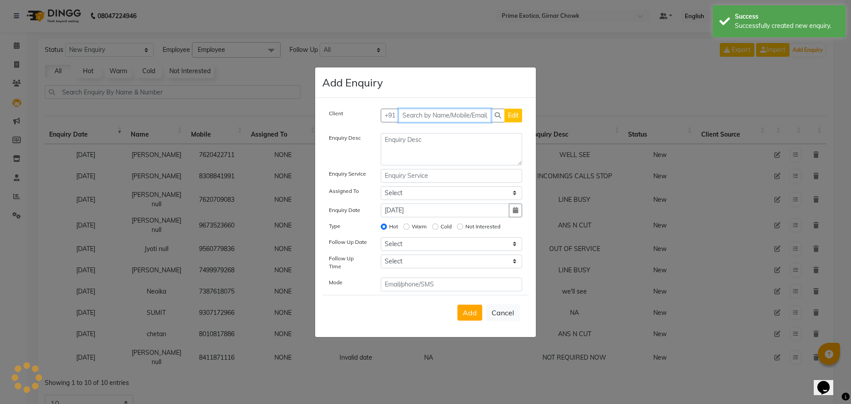
click at [427, 122] on input "text" at bounding box center [445, 116] width 93 height 14
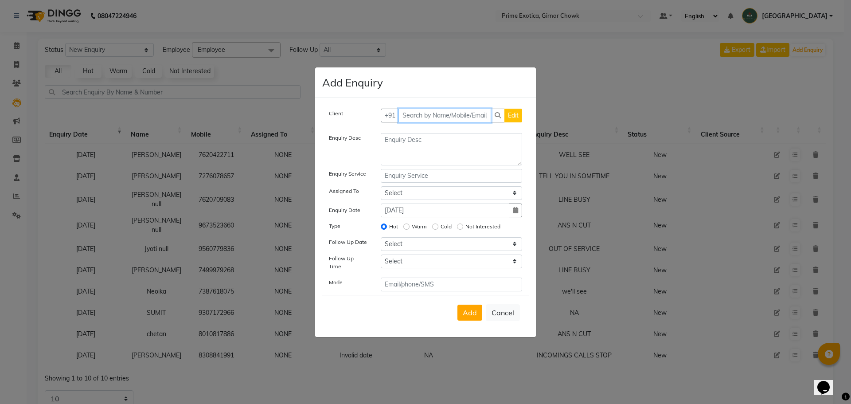
click at [454, 114] on input "text" at bounding box center [445, 116] width 93 height 14
click at [450, 117] on input "text" at bounding box center [445, 116] width 93 height 14
type input "9"
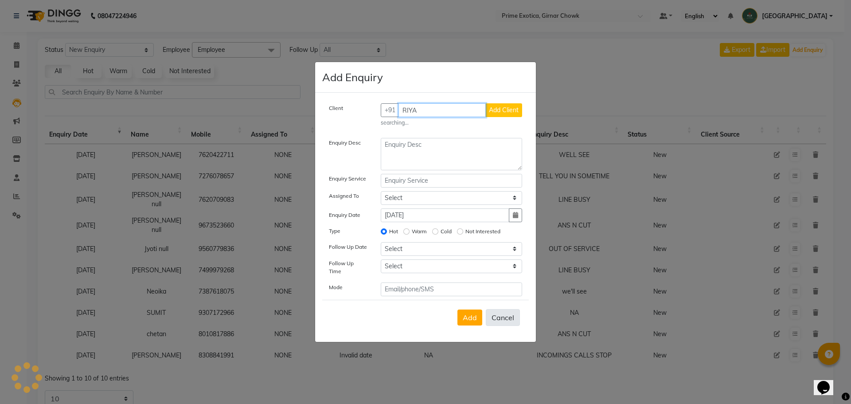
type input "RIYA"
click at [501, 314] on button "Cancel" at bounding box center [503, 317] width 34 height 17
select select
radio input "false"
select select
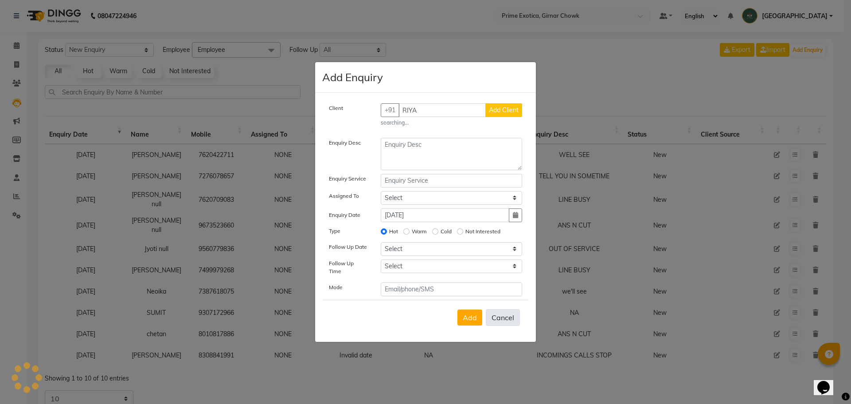
select select
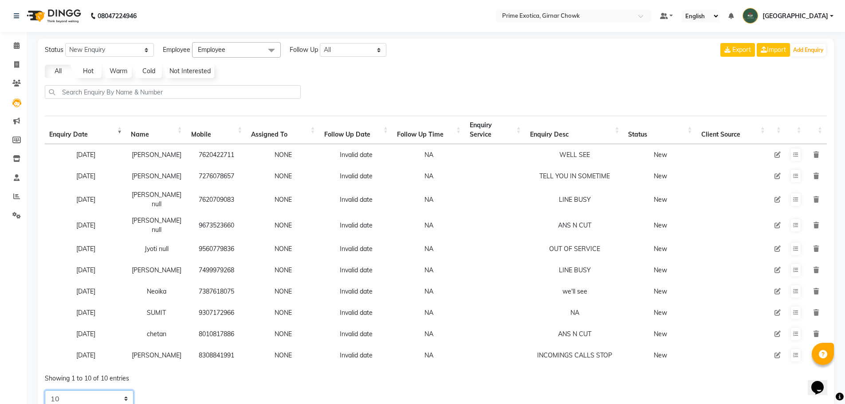
click at [55, 395] on select "5 10 20 50" at bounding box center [89, 398] width 89 height 17
select select "20"
click at [45, 389] on select "5 10 20 50" at bounding box center [89, 397] width 89 height 17
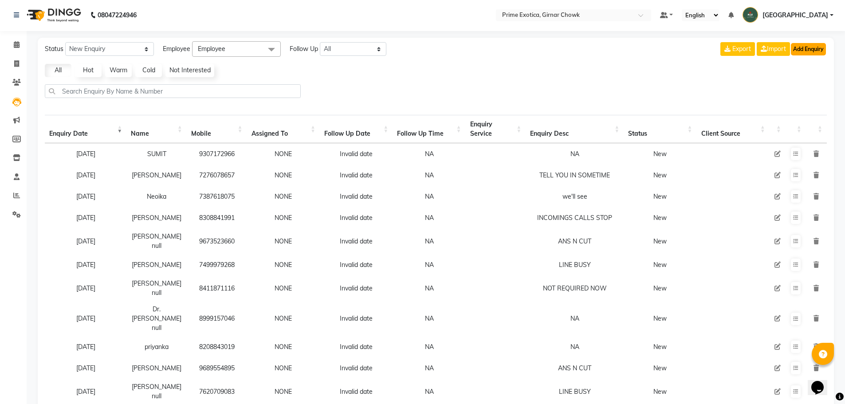
click at [800, 45] on button "Add Enquiry" at bounding box center [808, 49] width 35 height 12
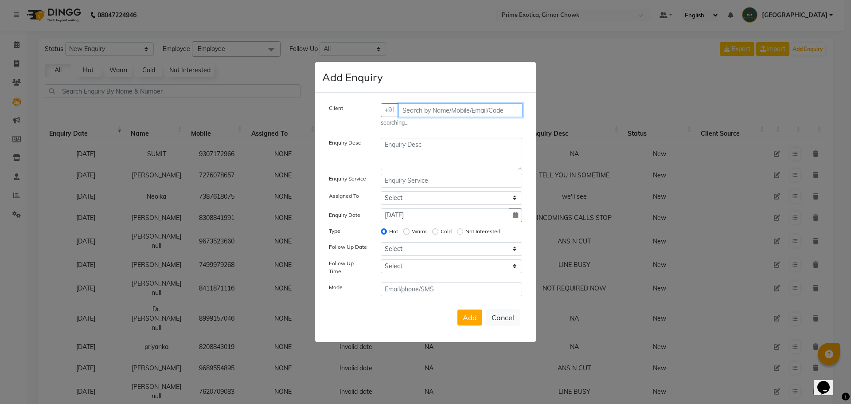
click at [436, 117] on input "text" at bounding box center [461, 110] width 125 height 14
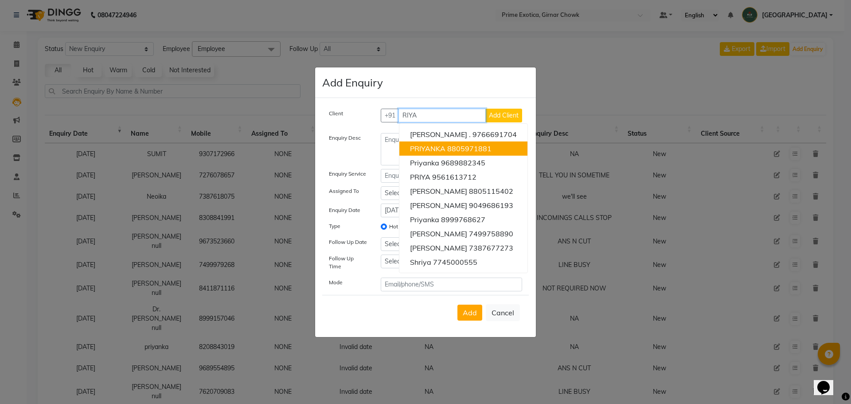
click at [423, 111] on input "RIYA" at bounding box center [443, 116] width 88 height 14
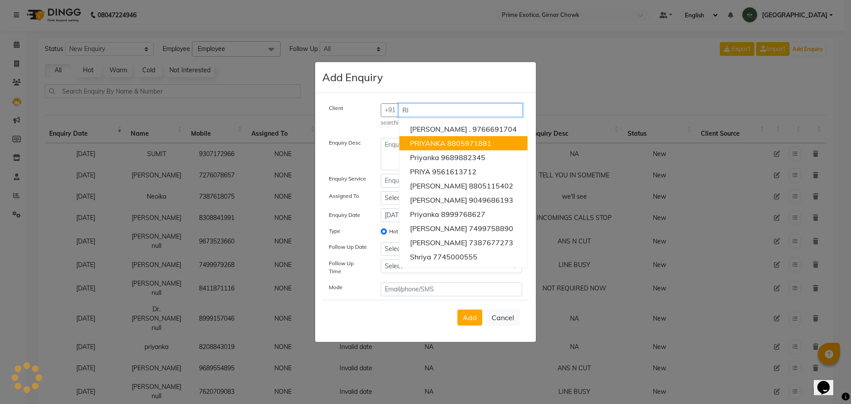
type input "R"
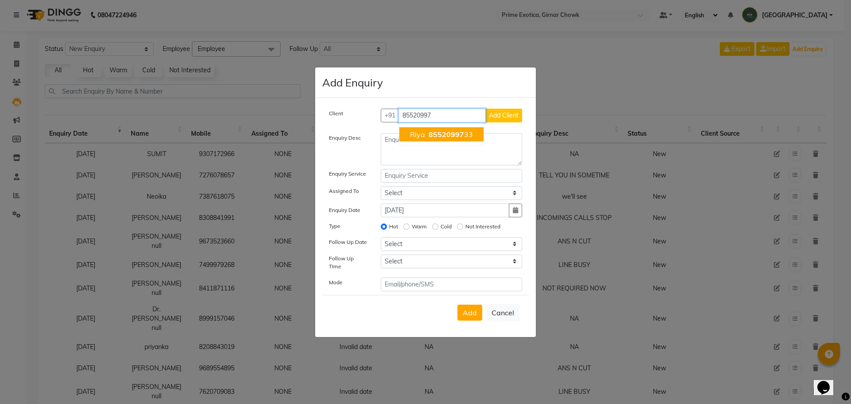
click at [442, 136] on span "85520997" at bounding box center [446, 134] width 35 height 9
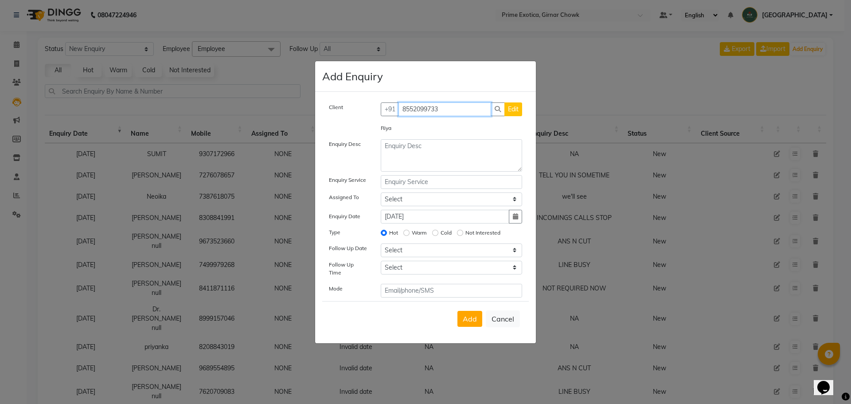
type input "8552099733"
click at [445, 152] on textarea at bounding box center [452, 155] width 142 height 32
type textarea "M"
type textarea "NOT INTRESTED"
click at [450, 235] on label "Cold" at bounding box center [446, 233] width 11 height 8
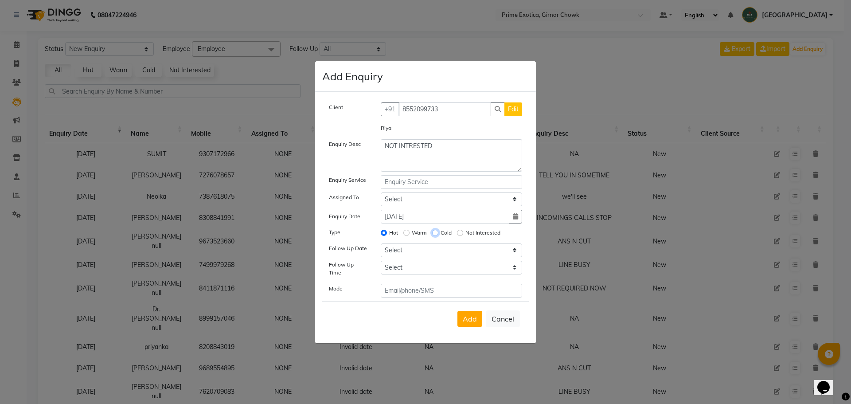
click at [438, 235] on input "Cold" at bounding box center [435, 233] width 6 height 6
radio input "true"
radio input "false"
click at [462, 322] on button "Add" at bounding box center [470, 319] width 25 height 16
select select
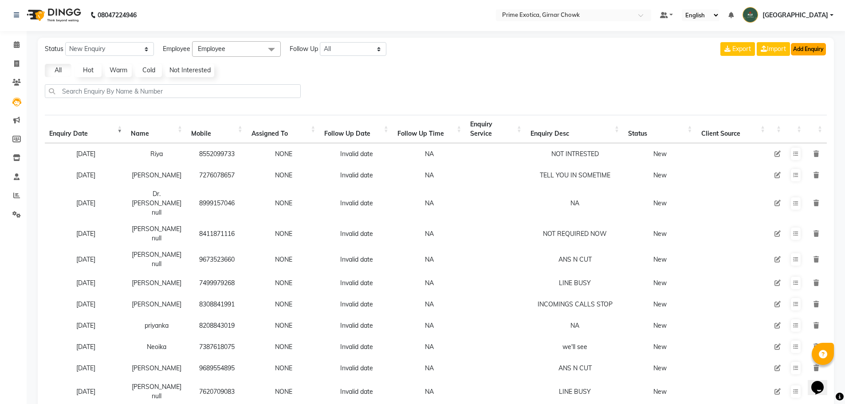
click at [818, 52] on button "Add Enquiry" at bounding box center [808, 49] width 35 height 12
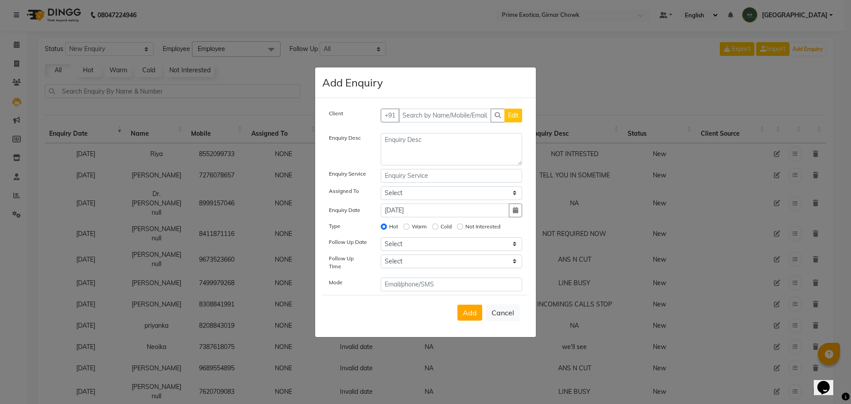
click at [195, 109] on ngb-modal-window "Add Enquiry Client +91 Edit Enquiry Desc Enquiry Service Assigned To Select [PE…" at bounding box center [425, 202] width 851 height 404
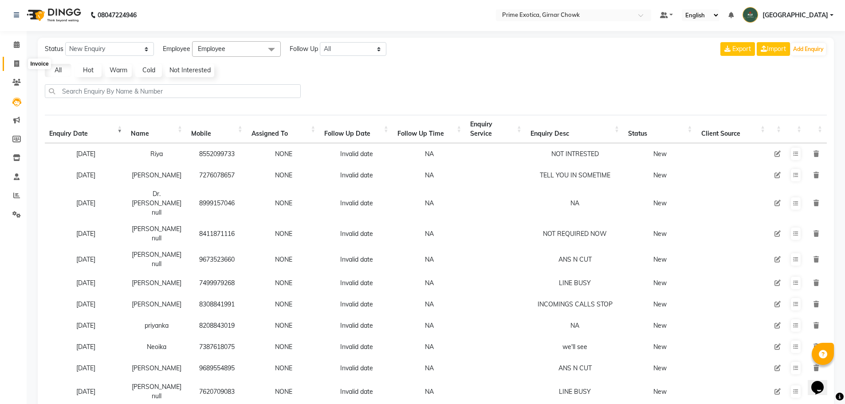
click at [16, 63] on icon at bounding box center [16, 63] width 5 height 7
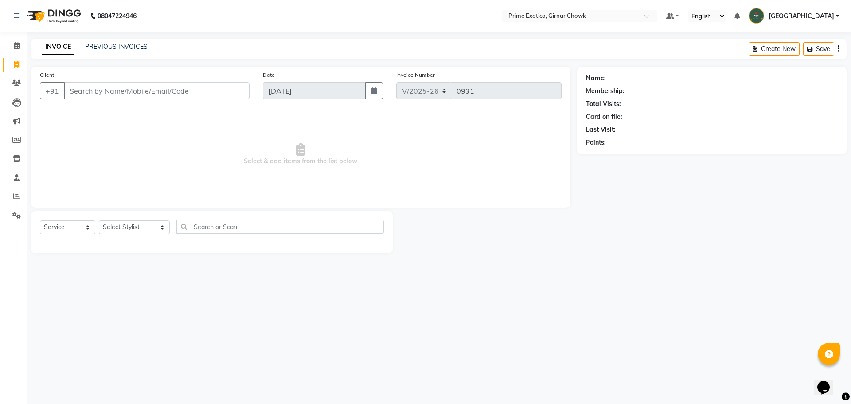
click at [89, 51] on div "PREVIOUS INVOICES" at bounding box center [116, 46] width 63 height 9
click at [93, 46] on link "PREVIOUS INVOICES" at bounding box center [116, 47] width 63 height 8
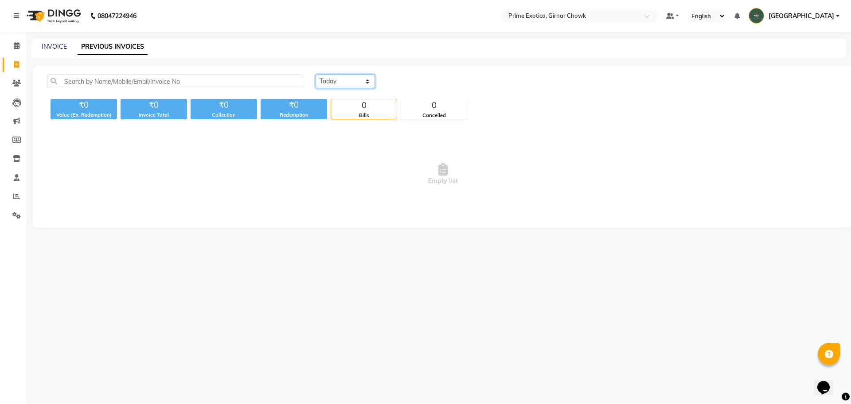
click at [327, 82] on select "[DATE] [DATE] Custom Range" at bounding box center [345, 81] width 59 height 14
click at [316, 74] on select "[DATE] [DATE] Custom Range" at bounding box center [345, 81] width 59 height 14
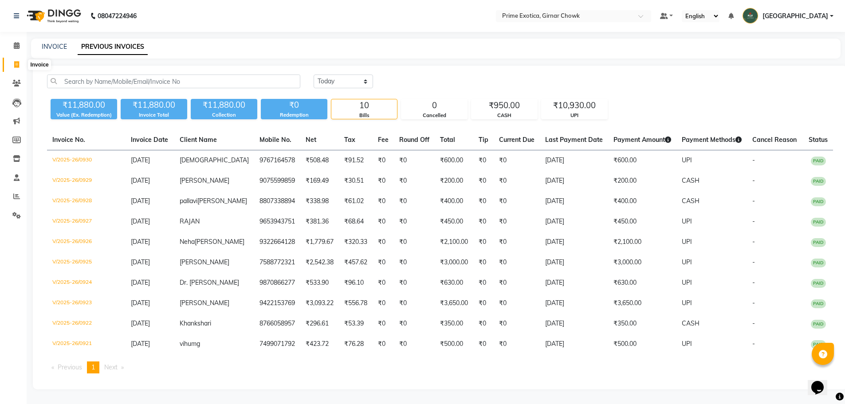
click at [13, 63] on span at bounding box center [17, 65] width 16 height 10
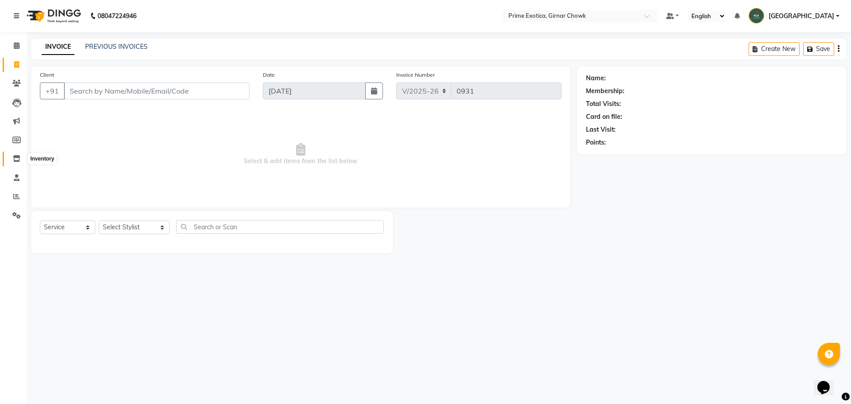
click at [15, 163] on span at bounding box center [17, 159] width 16 height 10
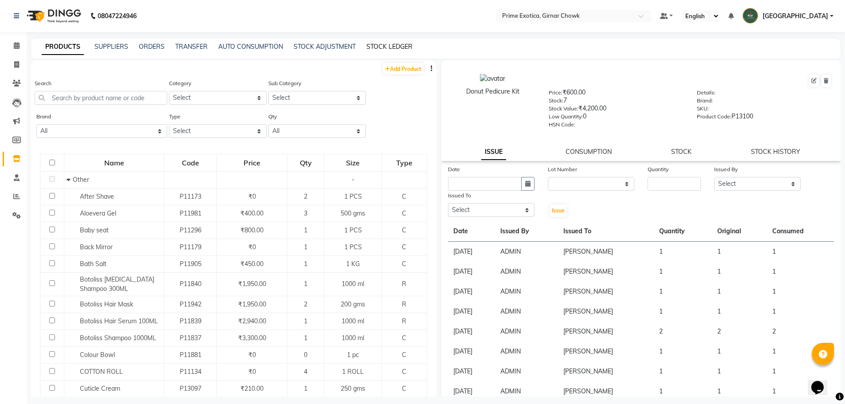
click at [382, 48] on link "STOCK LEDGER" at bounding box center [389, 47] width 46 height 8
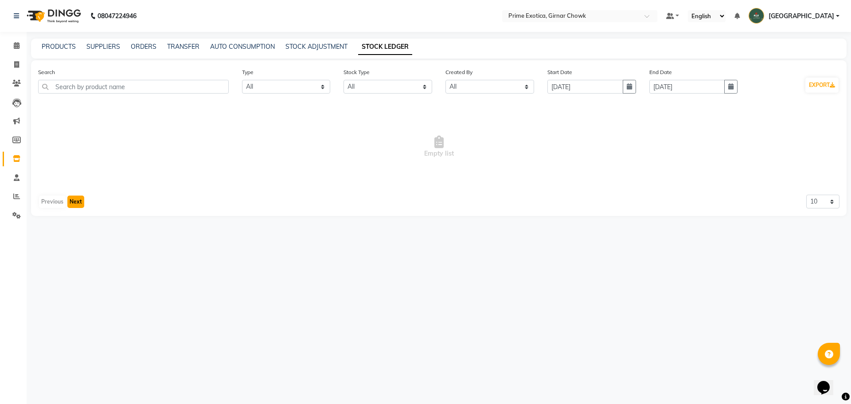
click at [72, 203] on button "Next" at bounding box center [75, 202] width 17 height 12
click at [629, 85] on icon "button" at bounding box center [629, 86] width 5 height 6
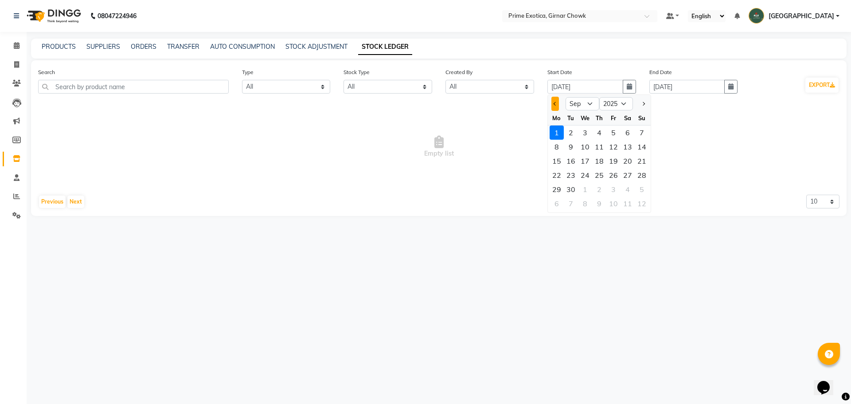
click at [555, 102] on button "Previous month" at bounding box center [556, 104] width 8 height 14
click at [616, 128] on div "1" at bounding box center [614, 132] width 14 height 14
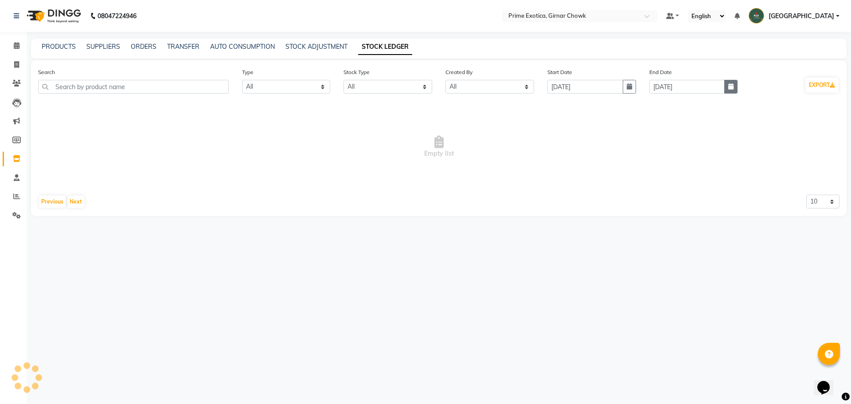
click at [736, 86] on button "button" at bounding box center [730, 87] width 13 height 14
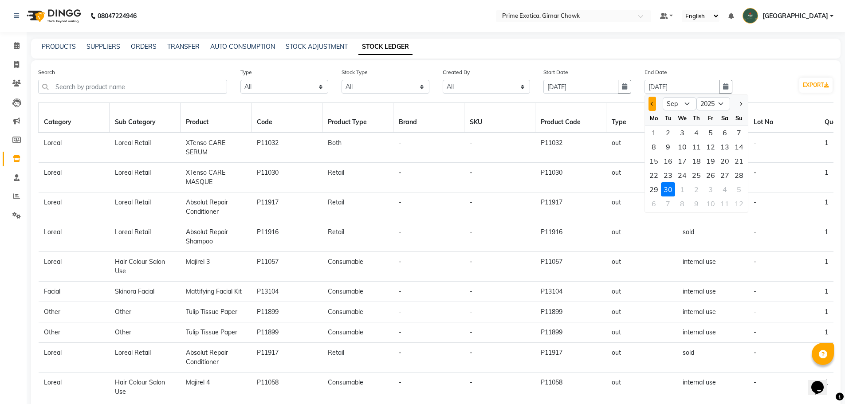
click at [654, 102] on button "Previous month" at bounding box center [652, 104] width 8 height 14
click at [745, 188] on div "31" at bounding box center [739, 189] width 14 height 14
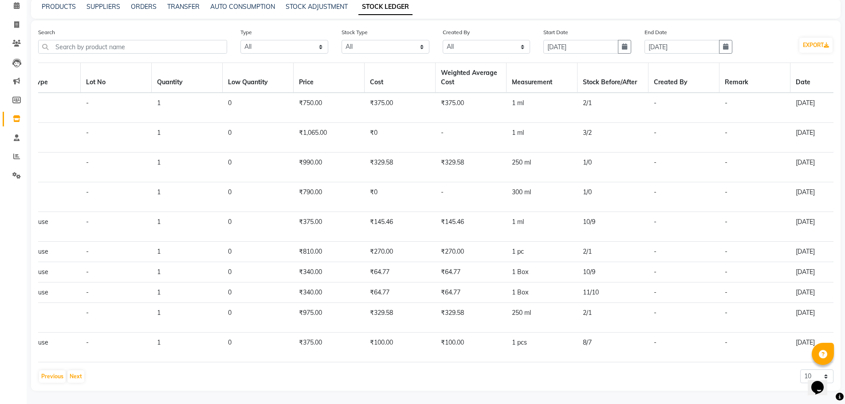
scroll to position [0, 695]
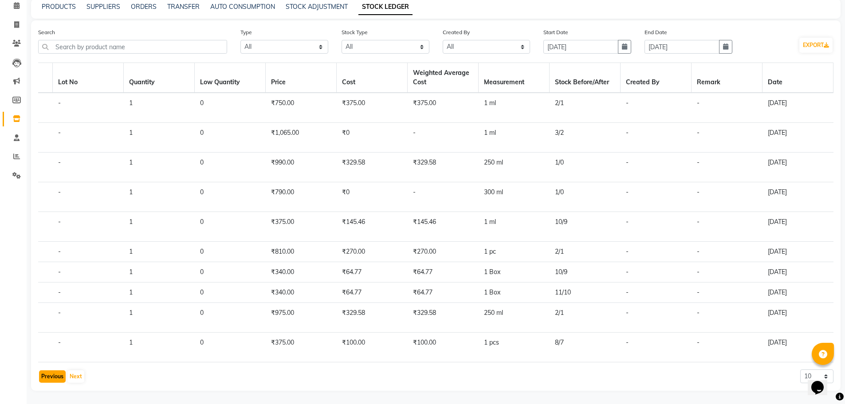
click at [46, 380] on button "Previous" at bounding box center [52, 376] width 27 height 12
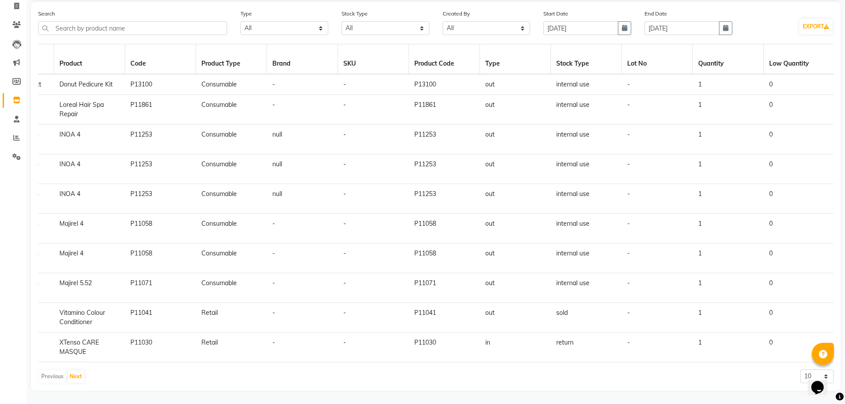
scroll to position [0, 82]
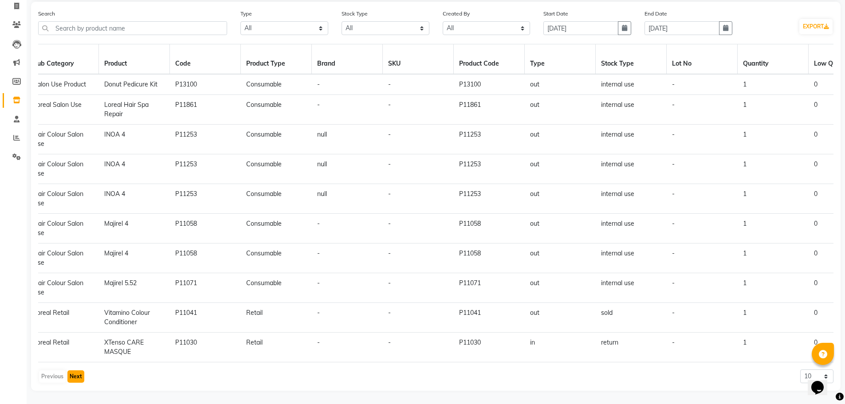
click at [70, 373] on button "Next" at bounding box center [75, 376] width 17 height 12
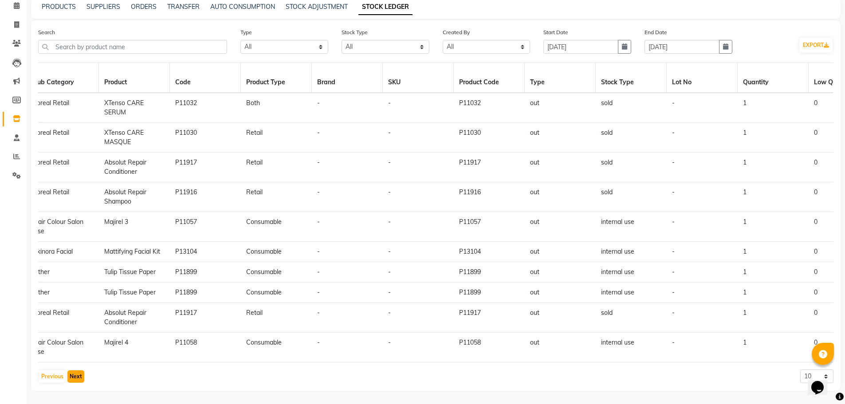
click at [73, 376] on button "Next" at bounding box center [75, 376] width 17 height 12
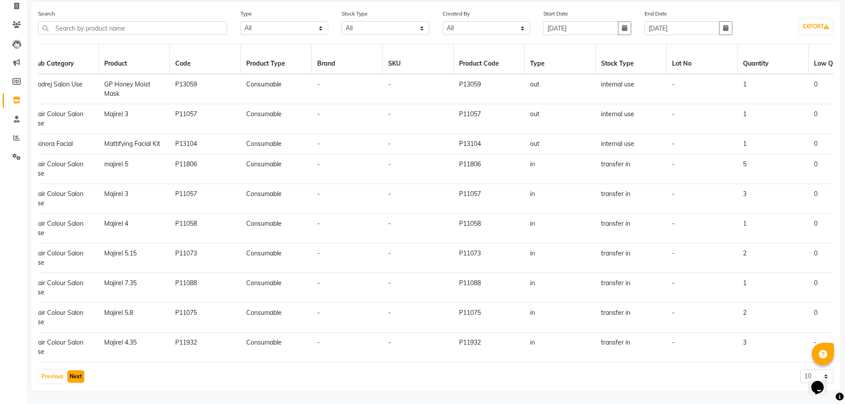
click at [73, 376] on button "Next" at bounding box center [75, 376] width 17 height 12
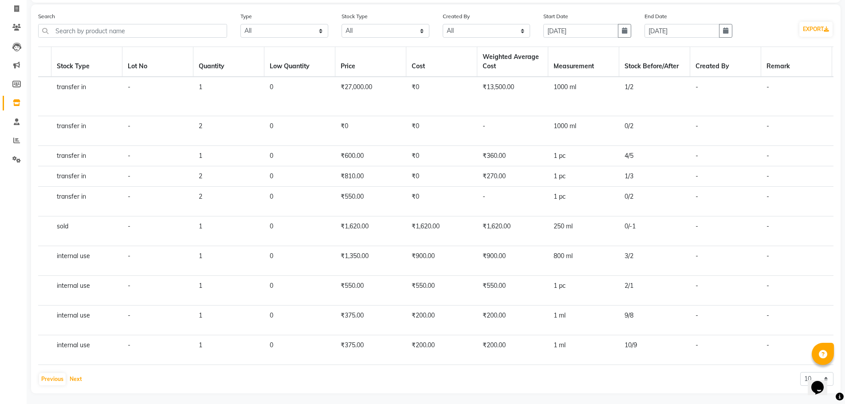
scroll to position [0, 695]
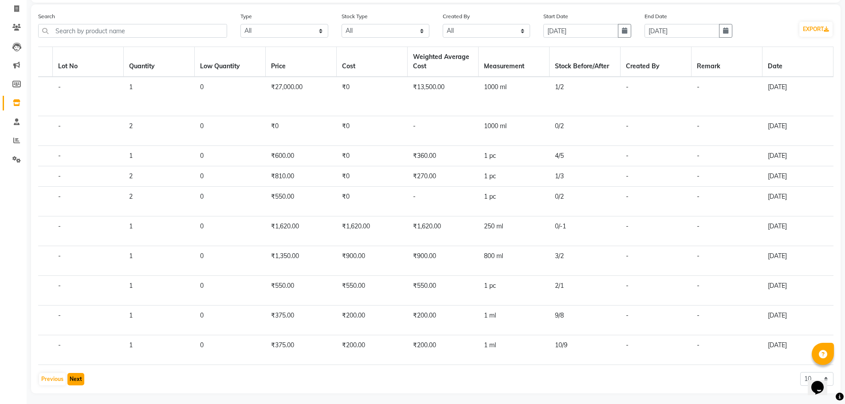
click at [71, 377] on button "Next" at bounding box center [75, 379] width 17 height 12
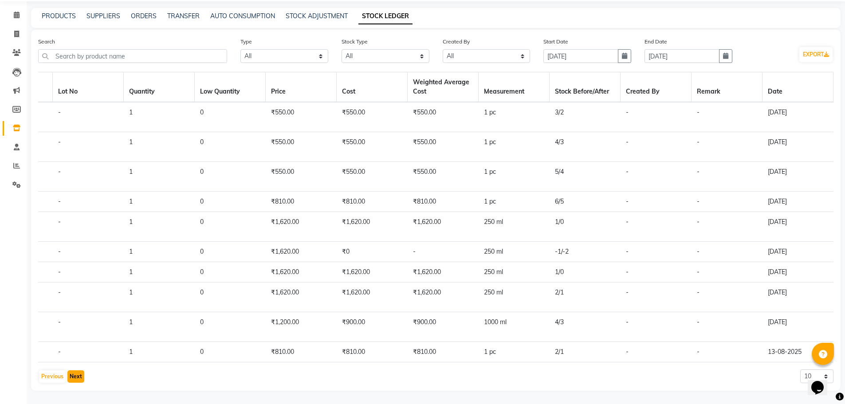
click at [71, 377] on button "Next" at bounding box center [75, 376] width 17 height 12
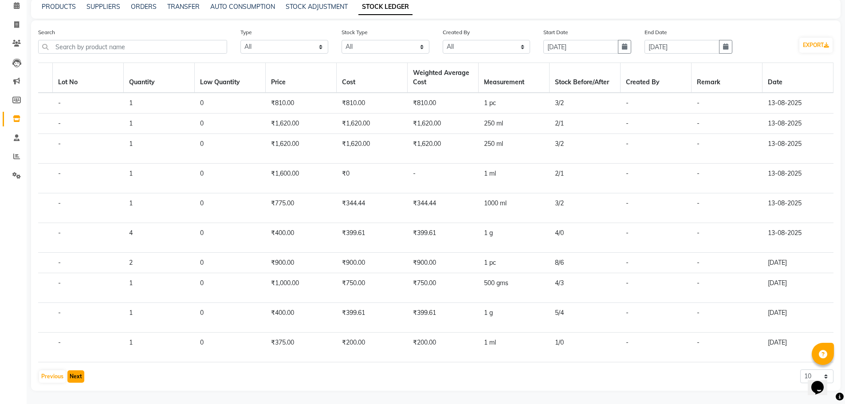
click at [71, 377] on button "Next" at bounding box center [75, 376] width 17 height 12
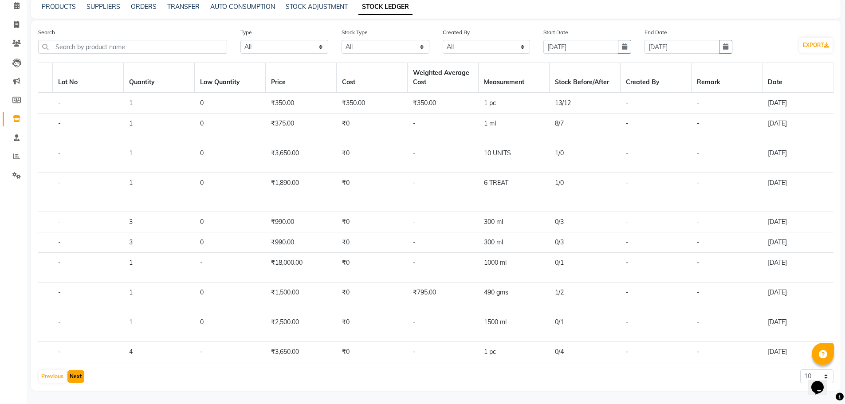
click at [72, 376] on button "Next" at bounding box center [75, 376] width 17 height 12
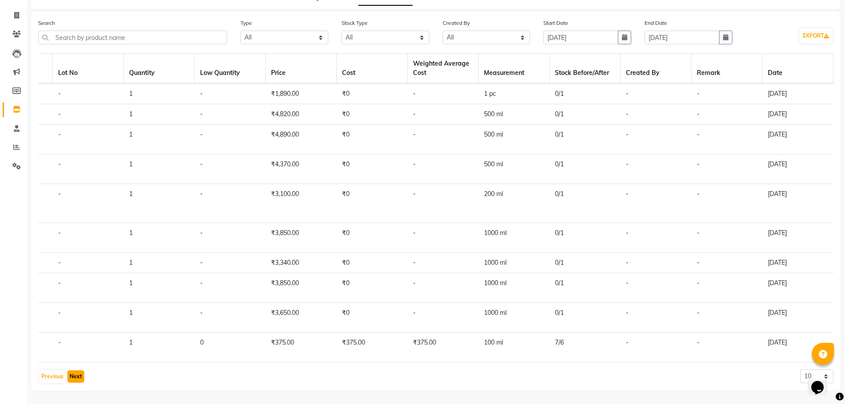
click at [72, 376] on button "Next" at bounding box center [75, 376] width 17 height 12
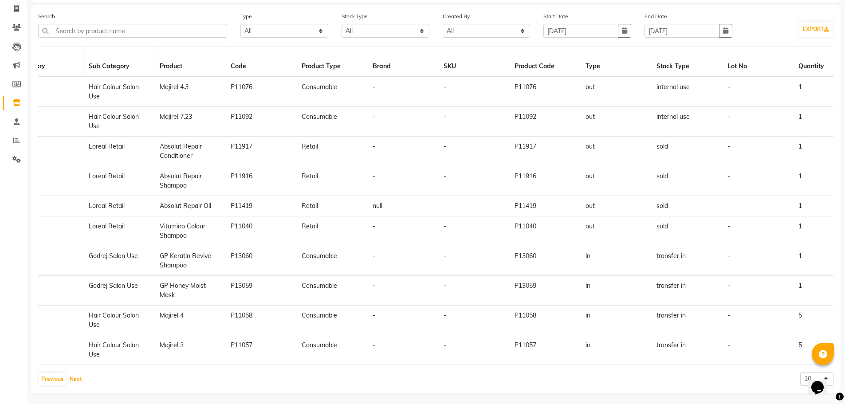
scroll to position [0, 0]
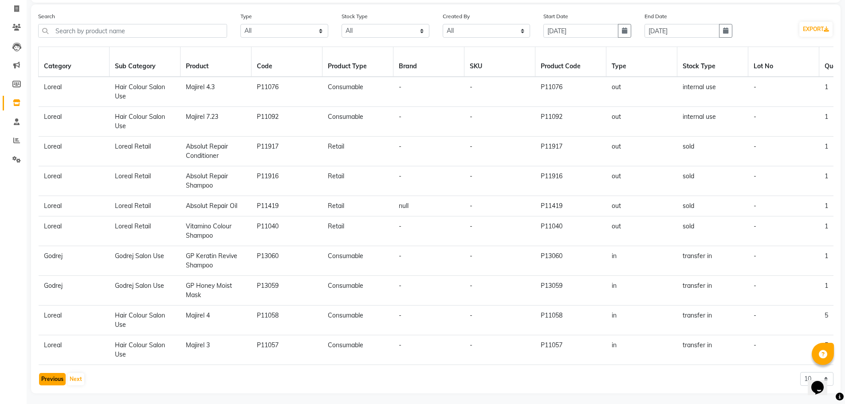
click at [48, 385] on button "Previous" at bounding box center [52, 379] width 27 height 12
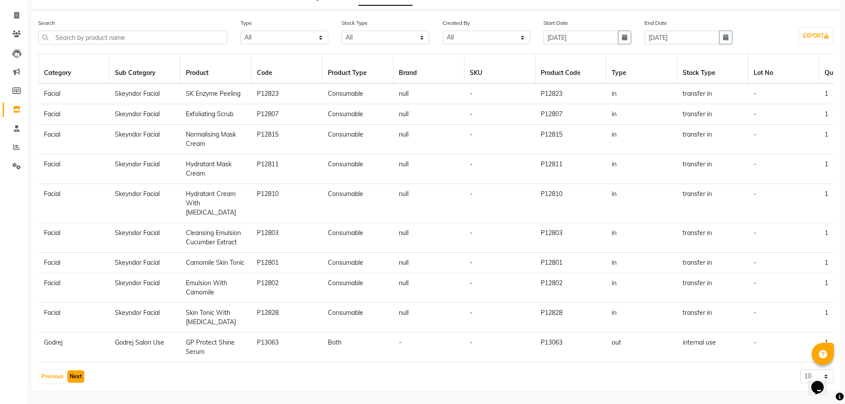
click at [78, 373] on button "Next" at bounding box center [75, 376] width 17 height 12
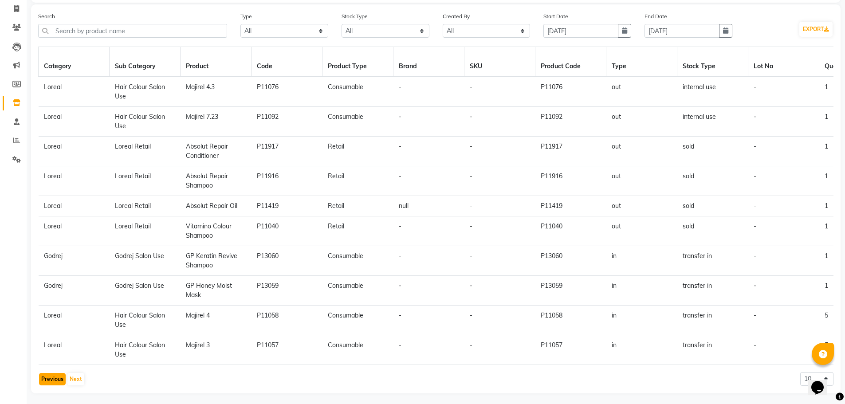
click at [54, 385] on button "Previous" at bounding box center [52, 379] width 27 height 12
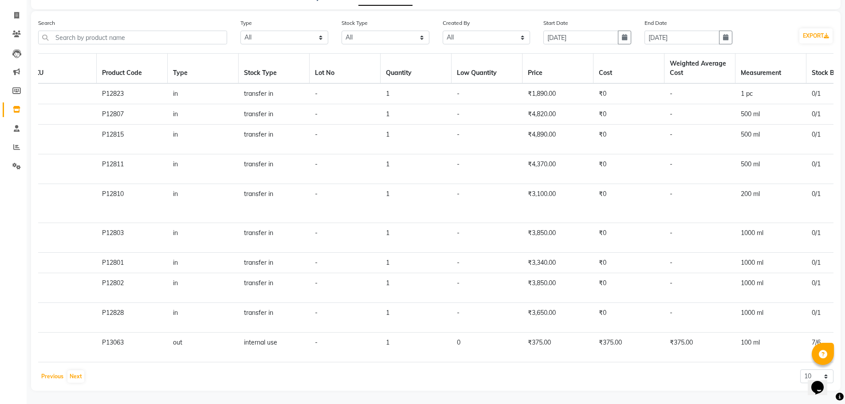
scroll to position [0, 436]
click at [50, 380] on button "Previous" at bounding box center [52, 376] width 27 height 12
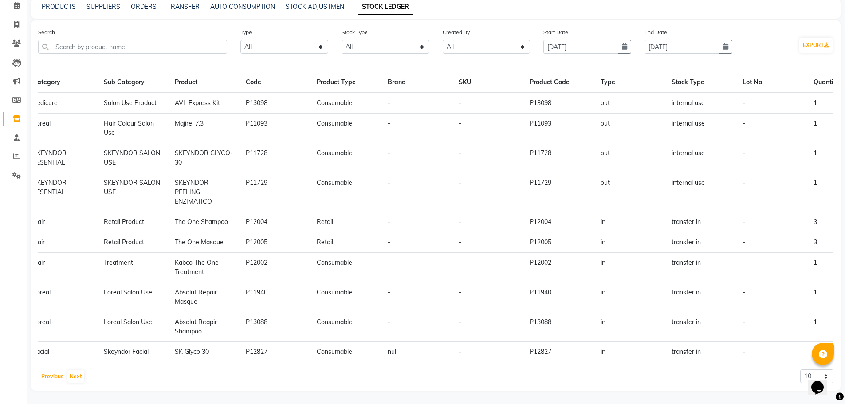
scroll to position [0, 0]
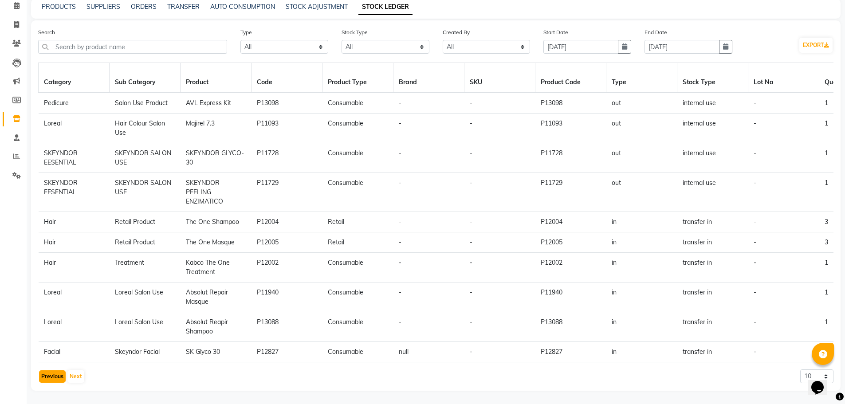
click at [44, 376] on button "Previous" at bounding box center [52, 376] width 27 height 12
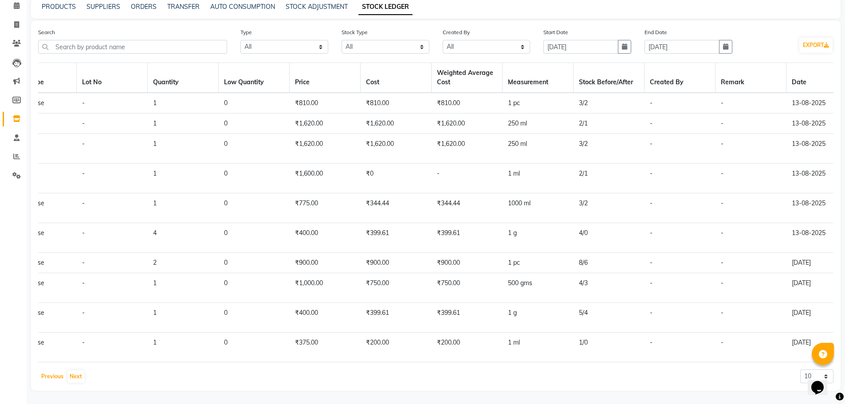
scroll to position [0, 695]
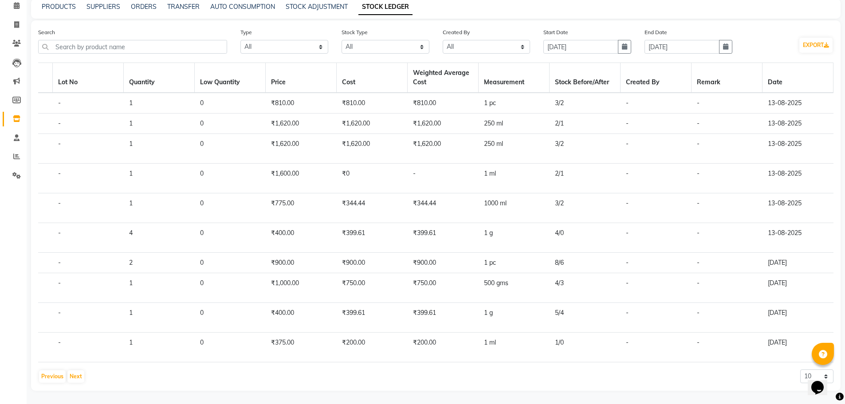
drag, startPoint x: 788, startPoint y: 354, endPoint x: 579, endPoint y: 358, distance: 209.8
click at [579, 358] on table "Category Sub Category Product Code Product Type Brand SKU Product Code Type Sto…" at bounding box center [435, 213] width 795 height 300
click at [43, 376] on button "Previous" at bounding box center [52, 376] width 27 height 12
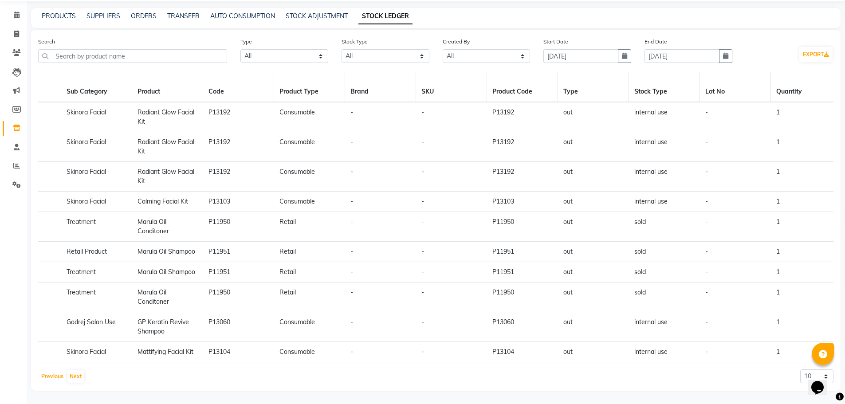
scroll to position [0, 0]
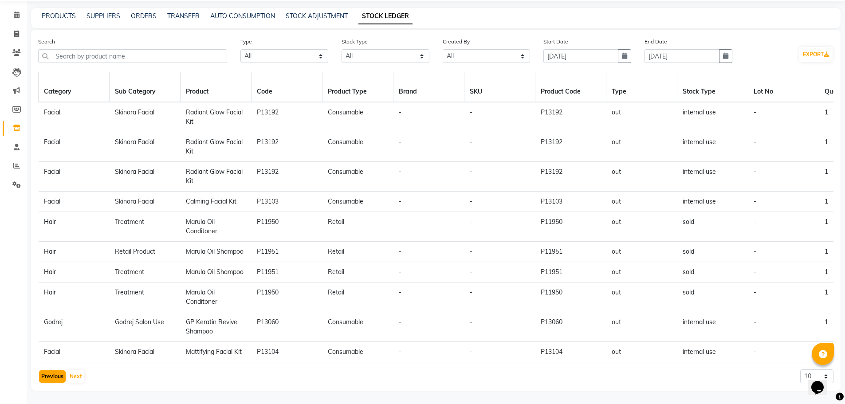
drag, startPoint x: 49, startPoint y: 380, endPoint x: 58, endPoint y: 375, distance: 10.1
click at [49, 380] on button "Previous" at bounding box center [52, 376] width 27 height 12
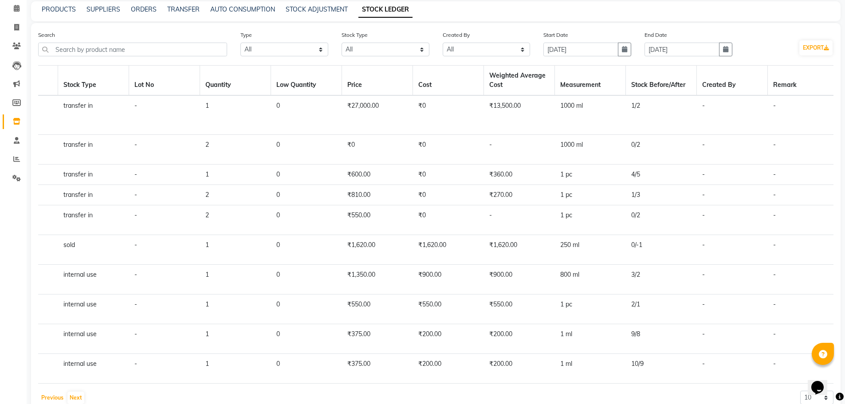
scroll to position [0, 695]
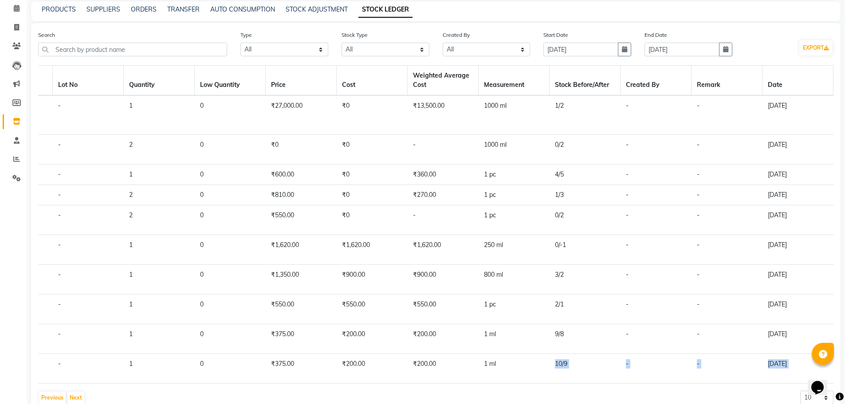
drag, startPoint x: 537, startPoint y: 381, endPoint x: 531, endPoint y: 383, distance: 7.0
click at [527, 380] on div "Category Sub Category Product Code Product Type Brand SKU Product Code Type Sto…" at bounding box center [435, 235] width 795 height 340
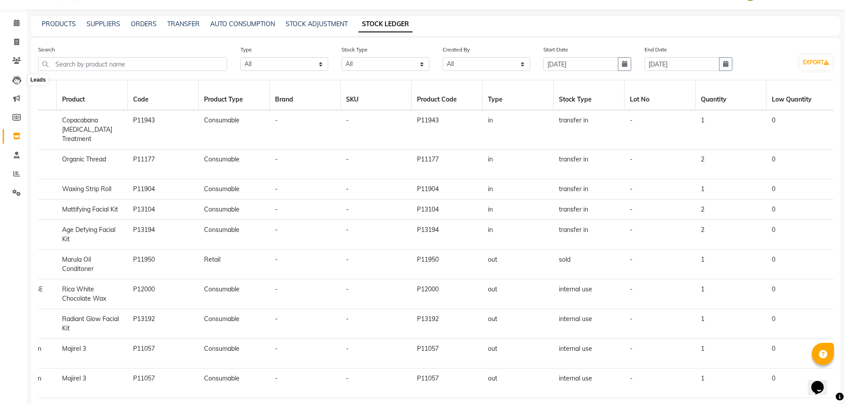
scroll to position [0, 0]
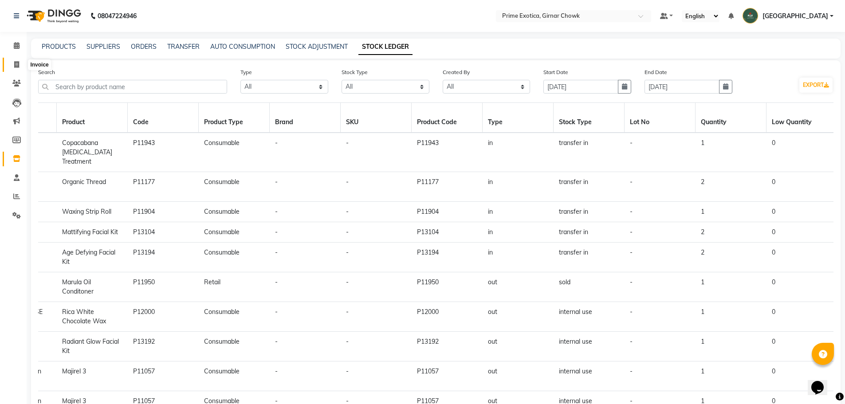
drag, startPoint x: 16, startPoint y: 63, endPoint x: 27, endPoint y: 69, distance: 12.5
click at [16, 63] on icon at bounding box center [16, 64] width 5 height 7
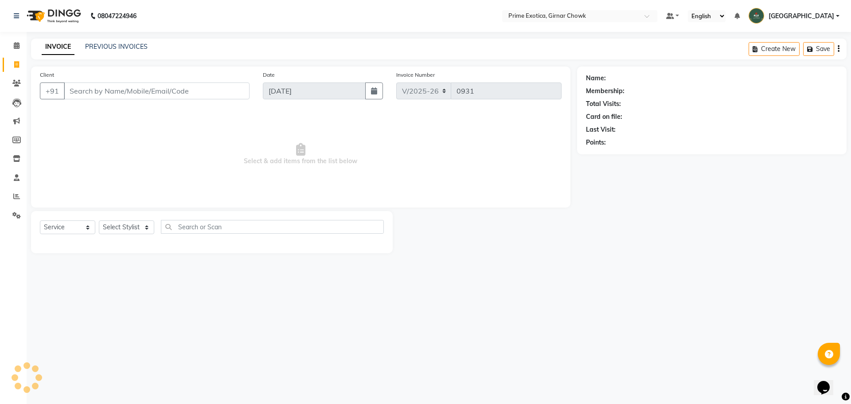
click at [81, 92] on input "Client" at bounding box center [157, 90] width 186 height 17
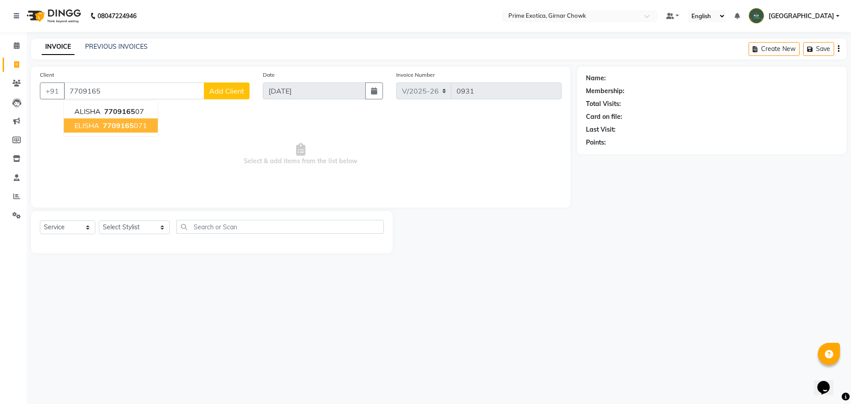
click at [128, 127] on span "7709165" at bounding box center [118, 125] width 31 height 9
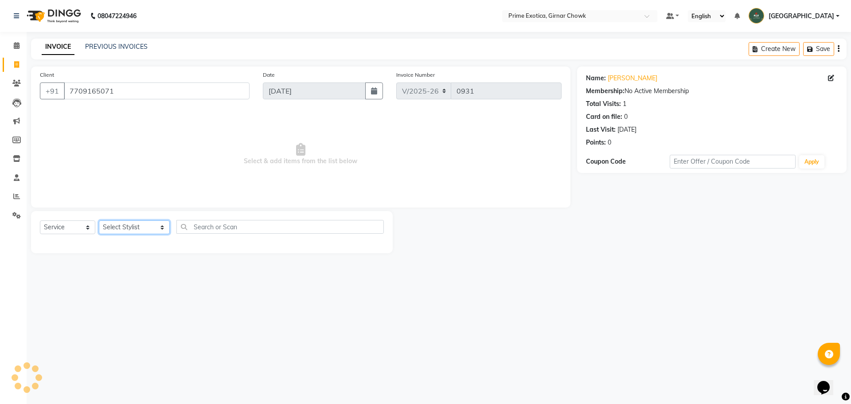
click at [124, 225] on select "Select Stylist [PERSON_NAME] ADMIN [PERSON_NAME] [PERSON_NAME] [PERSON_NAME] [P…" at bounding box center [134, 227] width 71 height 14
click at [99, 220] on select "Select Stylist [PERSON_NAME] ADMIN [PERSON_NAME] [PERSON_NAME] [PERSON_NAME] [P…" at bounding box center [134, 227] width 71 height 14
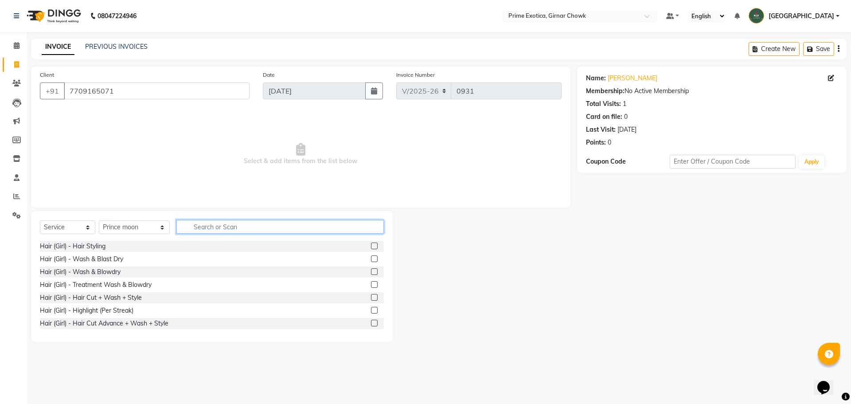
click at [211, 224] on input "text" at bounding box center [280, 227] width 208 height 14
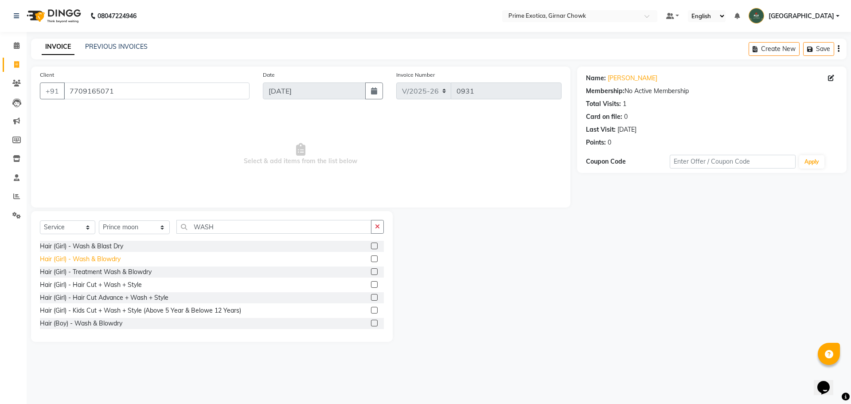
click at [111, 258] on div "Hair (Girl) - Wash & Blowdry" at bounding box center [80, 258] width 81 height 9
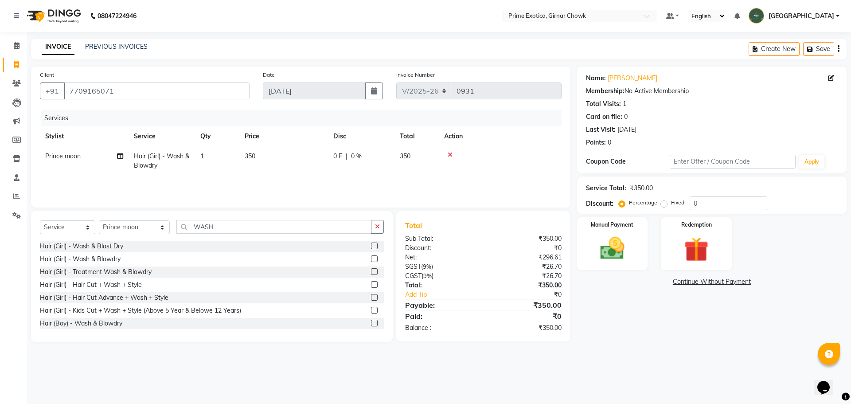
click at [279, 172] on td "350" at bounding box center [283, 160] width 89 height 29
click at [313, 164] on input "350" at bounding box center [325, 159] width 78 height 14
click at [314, 178] on div "Services Stylist Service Qty Price Disc Total Action [PERSON_NAME] ADMIN [PERSO…" at bounding box center [301, 154] width 522 height 89
drag, startPoint x: 599, startPoint y: 211, endPoint x: 612, endPoint y: 235, distance: 27.0
click at [599, 212] on div "Service Total: ₹200.00 Discount: Percentage Fixed 0" at bounding box center [712, 194] width 270 height 37
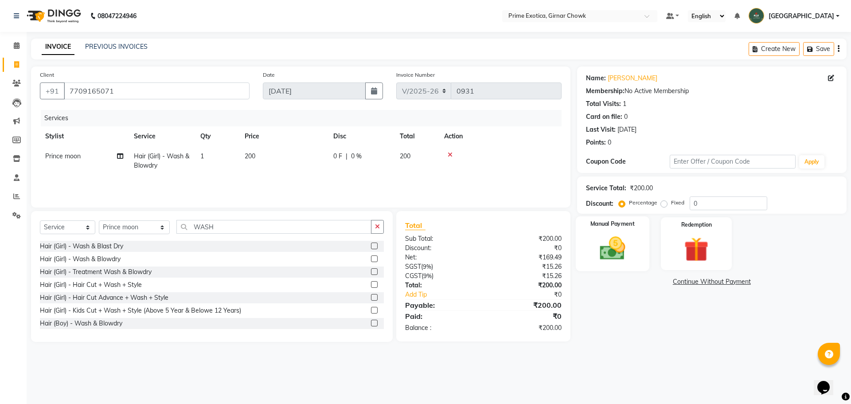
click at [612, 239] on img at bounding box center [612, 248] width 41 height 29
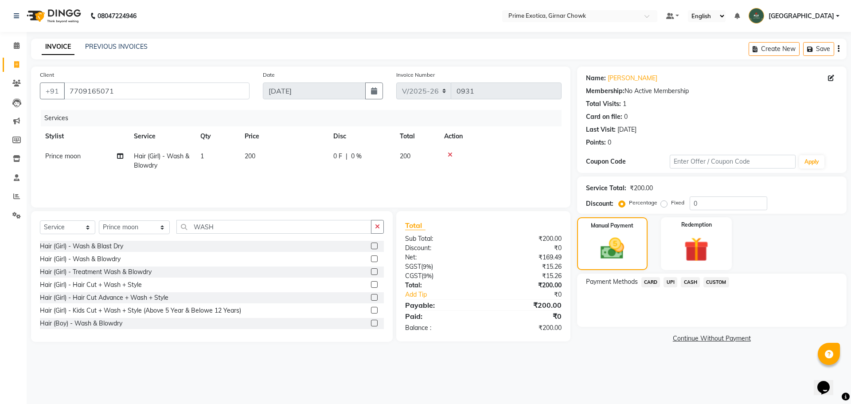
click at [695, 284] on span "CASH" at bounding box center [690, 282] width 19 height 10
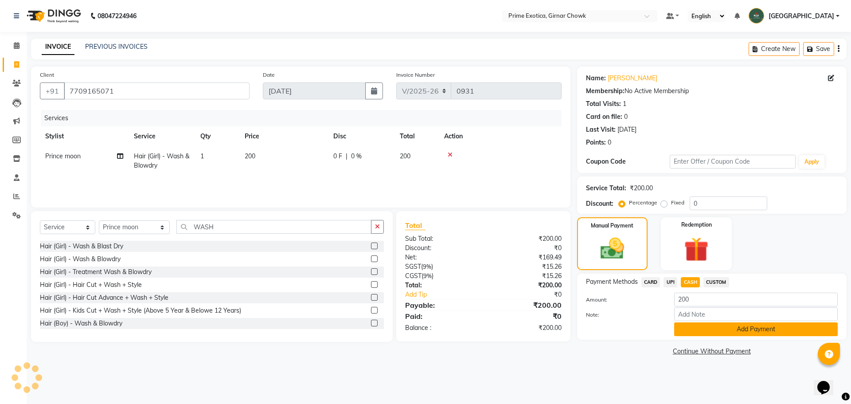
click at [707, 333] on button "Add Payment" at bounding box center [756, 329] width 164 height 14
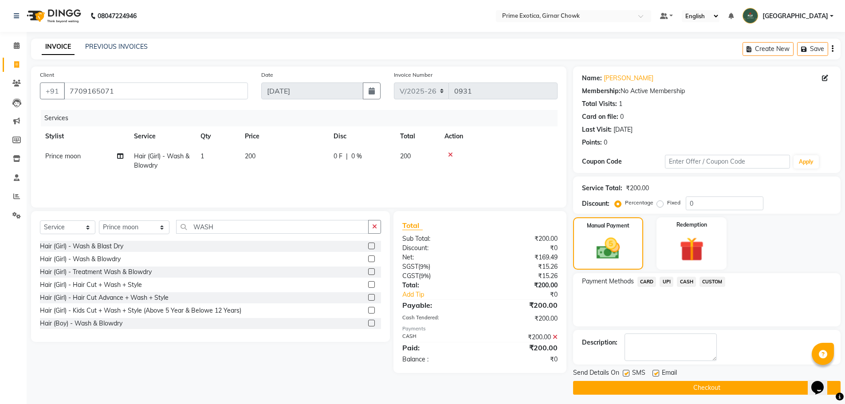
click at [716, 391] on button "Checkout" at bounding box center [706, 388] width 267 height 14
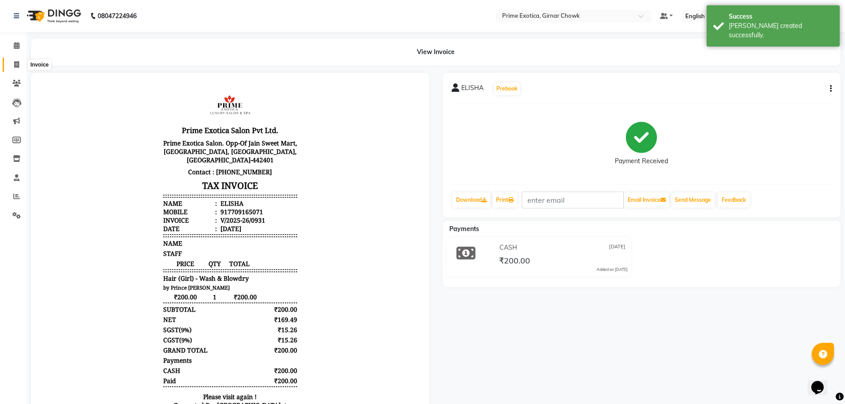
click at [16, 67] on icon at bounding box center [16, 64] width 5 height 7
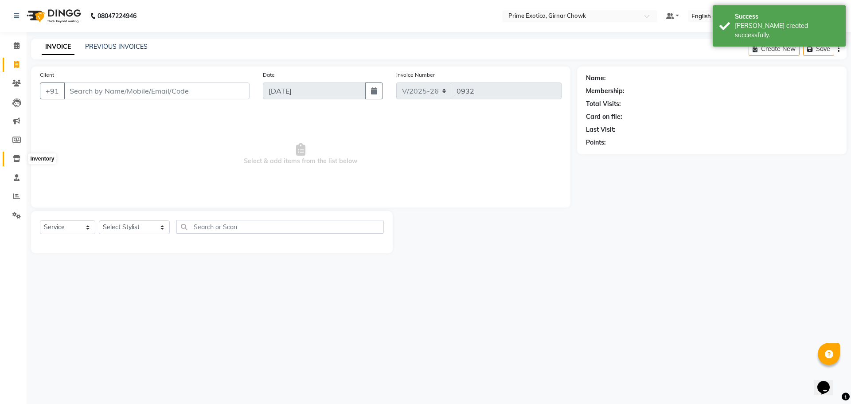
click at [13, 161] on icon at bounding box center [17, 158] width 8 height 7
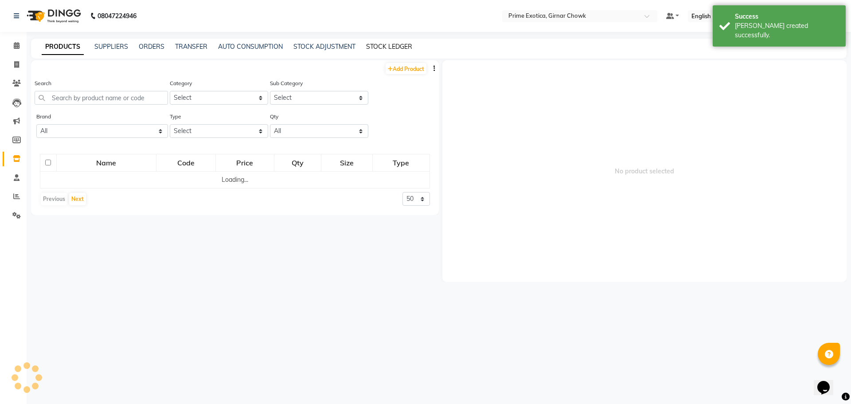
drag, startPoint x: 399, startPoint y: 42, endPoint x: 397, endPoint y: 48, distance: 6.5
click at [398, 43] on div "PRODUCTS SUPPLIERS ORDERS TRANSFER AUTO CONSUMPTION STOCK ADJUSTMENT STOCK LEDG…" at bounding box center [439, 49] width 816 height 20
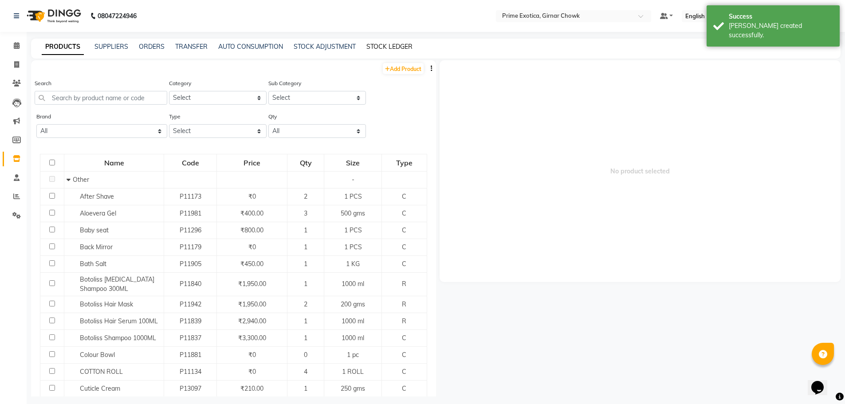
click at [397, 49] on link "STOCK LEDGER" at bounding box center [389, 47] width 46 height 8
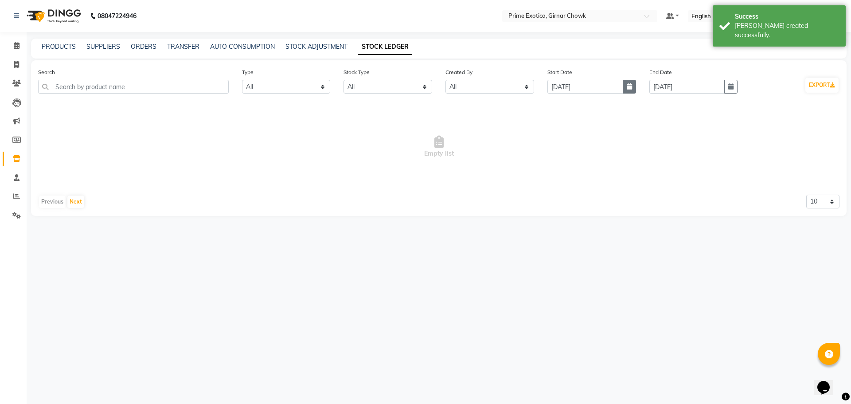
click at [630, 89] on icon "button" at bounding box center [629, 86] width 5 height 6
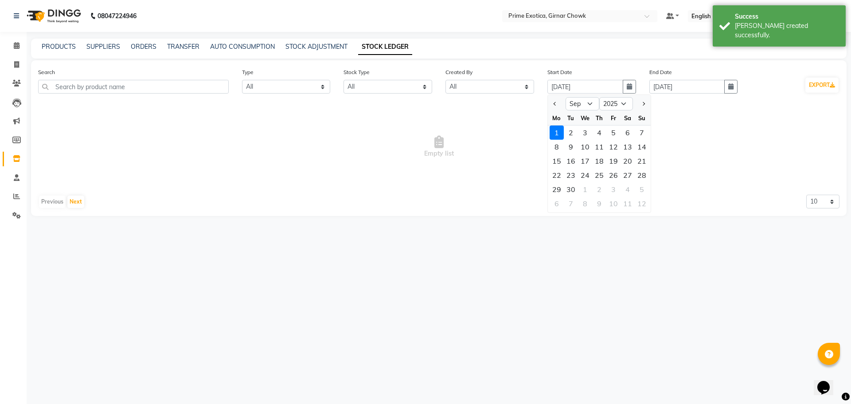
click at [560, 102] on div at bounding box center [557, 104] width 18 height 14
click at [554, 104] on span "Previous month" at bounding box center [556, 104] width 4 height 4
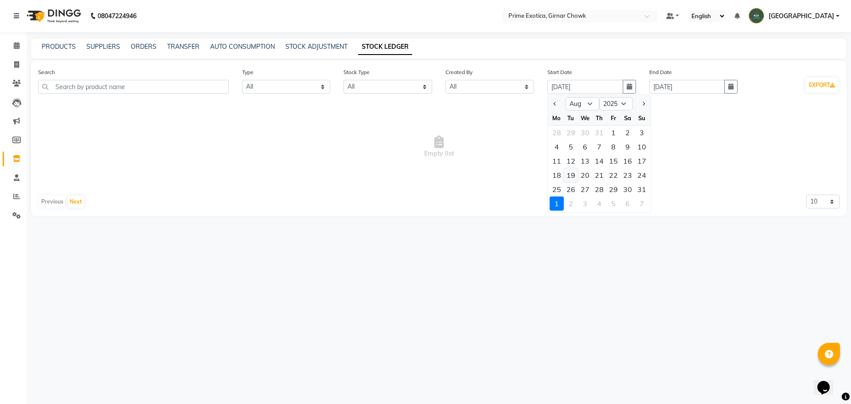
click at [564, 172] on div "18 19 20 21 22 23 24" at bounding box center [599, 175] width 103 height 14
click at [560, 170] on div "18" at bounding box center [557, 175] width 14 height 14
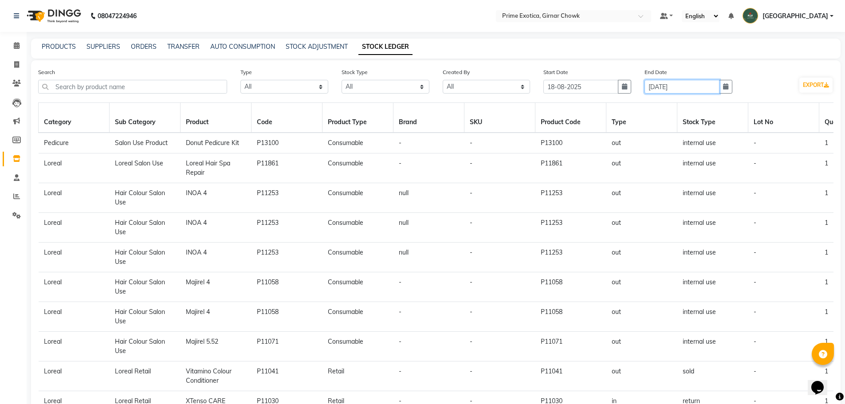
click at [712, 86] on input "[DATE]" at bounding box center [681, 87] width 75 height 14
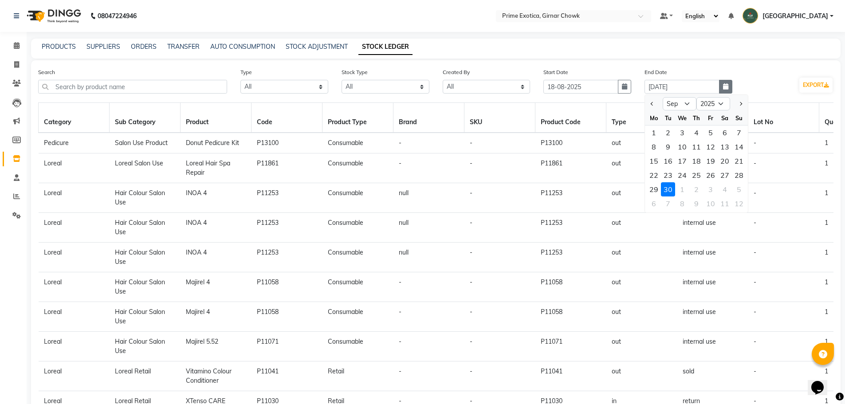
click at [725, 88] on icon "button" at bounding box center [725, 86] width 5 height 6
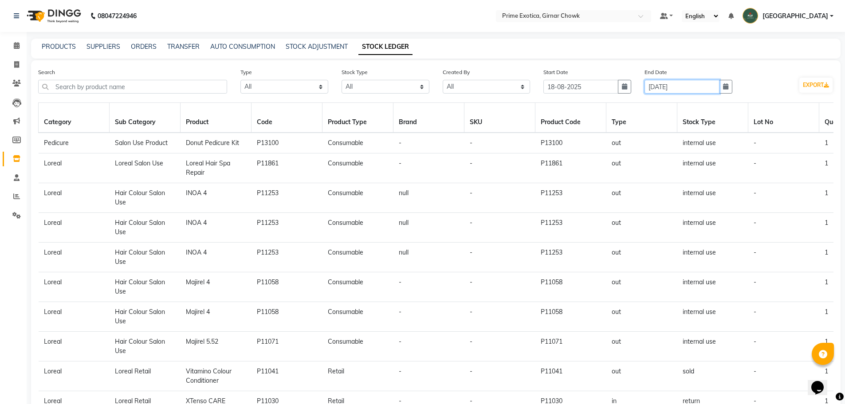
click at [652, 88] on input "[DATE]" at bounding box center [681, 87] width 75 height 14
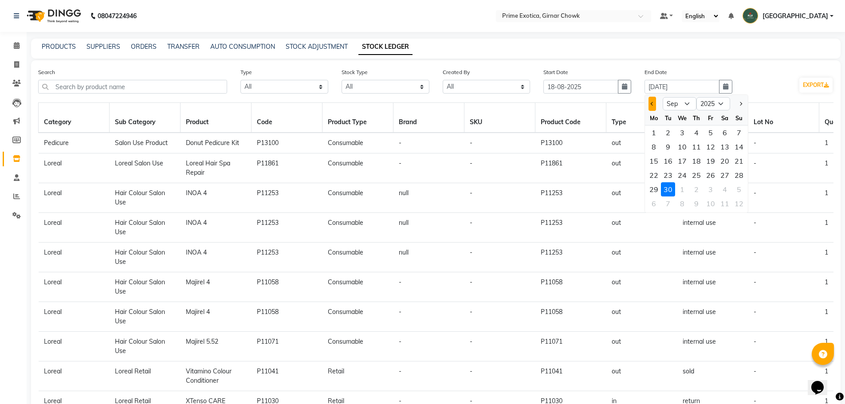
click at [652, 106] on button "Previous month" at bounding box center [652, 104] width 8 height 14
click at [657, 176] on div "18" at bounding box center [653, 175] width 14 height 14
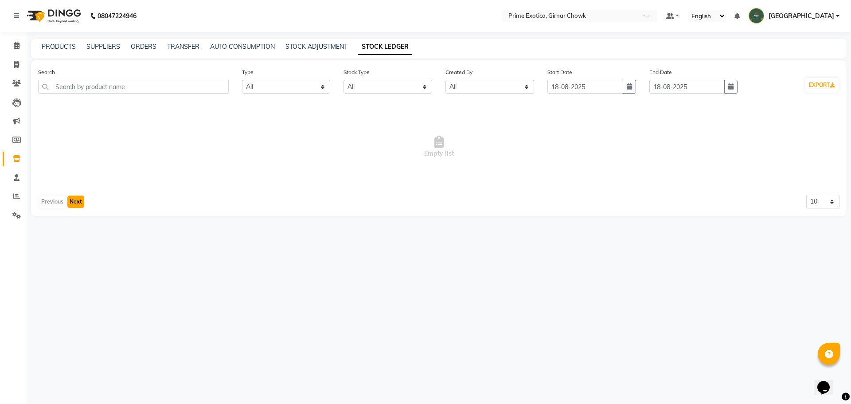
click at [72, 202] on button "Next" at bounding box center [75, 202] width 17 height 12
click at [731, 86] on icon "button" at bounding box center [730, 86] width 5 height 6
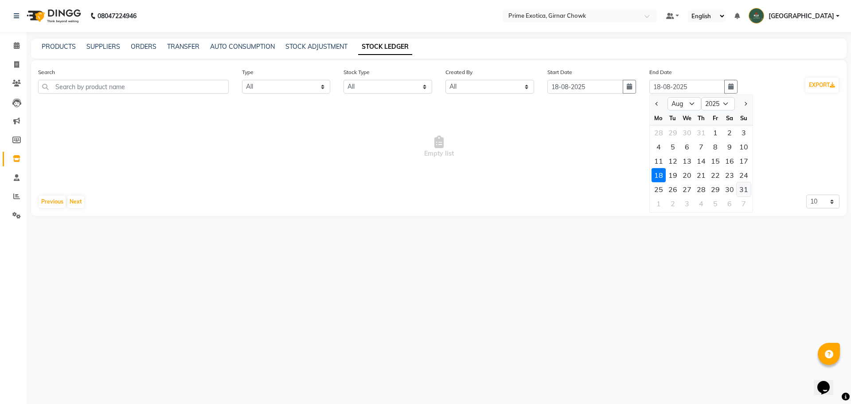
click at [744, 186] on div "31" at bounding box center [744, 189] width 14 height 14
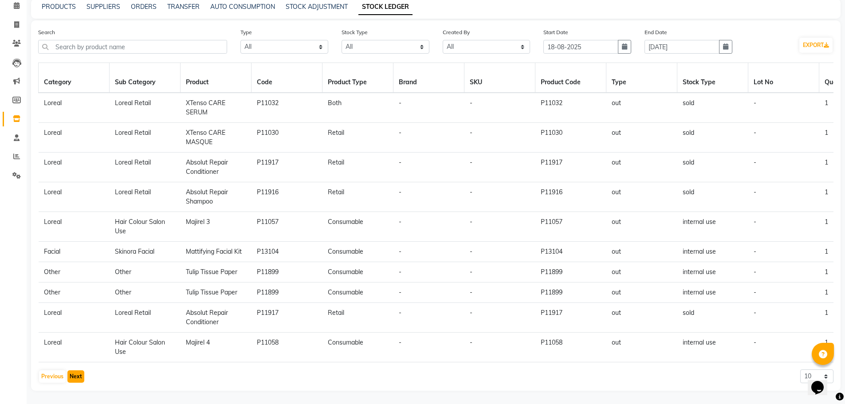
click at [75, 377] on button "Next" at bounding box center [75, 376] width 17 height 12
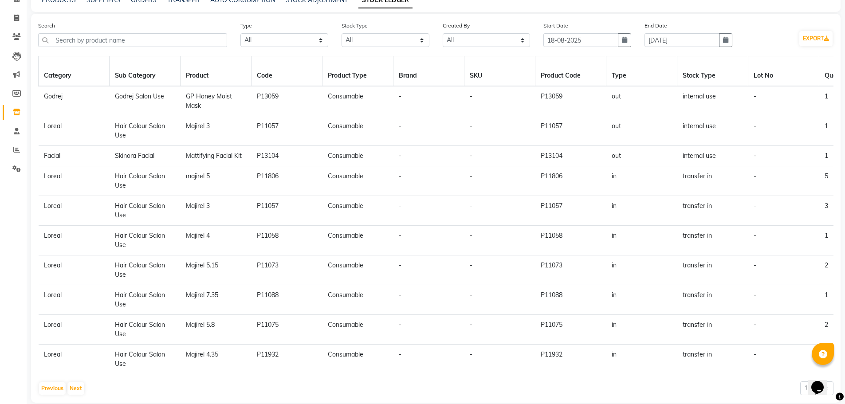
click at [76, 388] on div "Previous Next" at bounding box center [61, 388] width 47 height 14
click at [76, 393] on button "Next" at bounding box center [75, 388] width 17 height 12
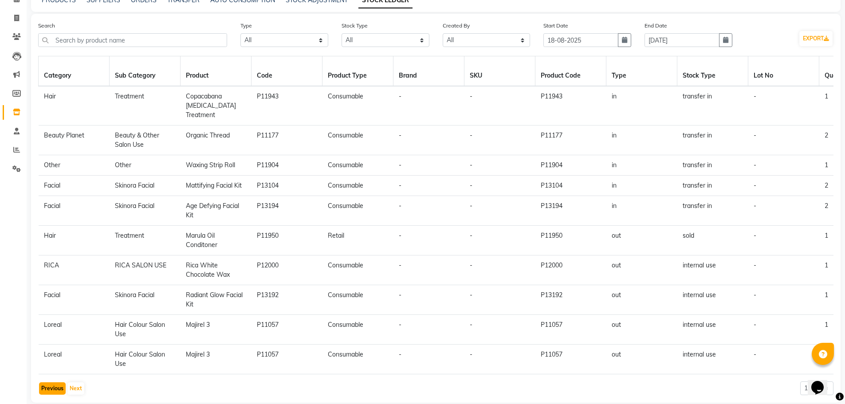
click at [51, 388] on button "Previous" at bounding box center [52, 388] width 27 height 12
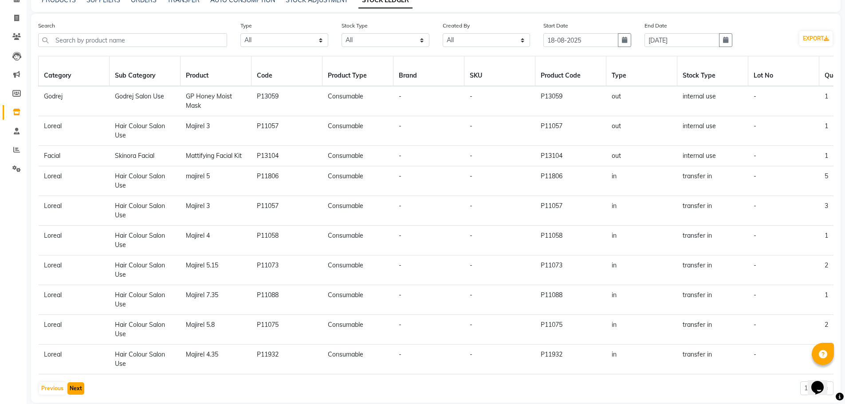
click at [76, 395] on button "Next" at bounding box center [75, 388] width 17 height 12
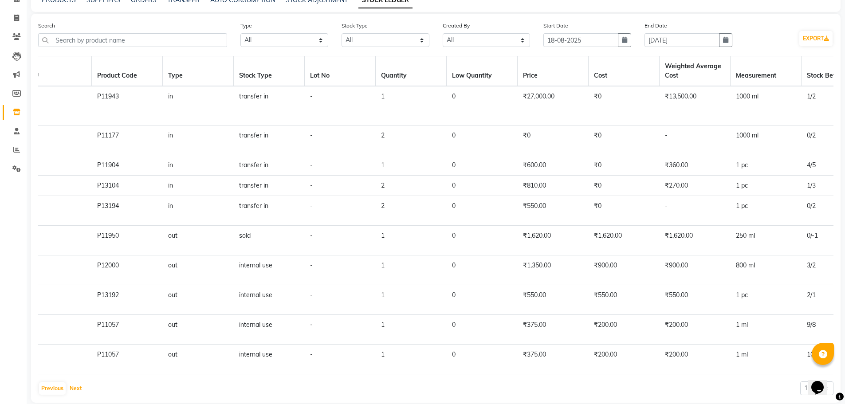
scroll to position [0, 695]
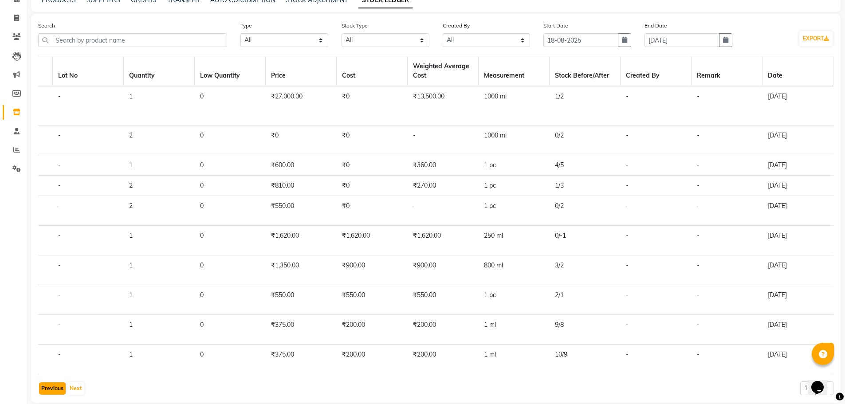
click at [42, 384] on button "Previous" at bounding box center [52, 388] width 27 height 12
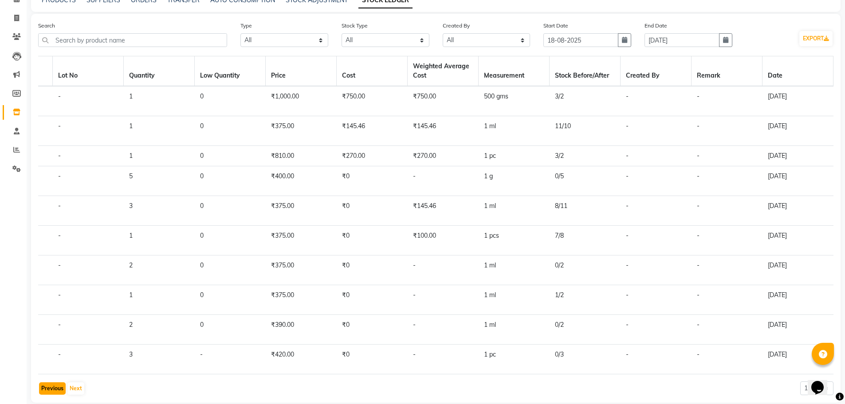
click at [51, 394] on button "Previous" at bounding box center [52, 388] width 27 height 12
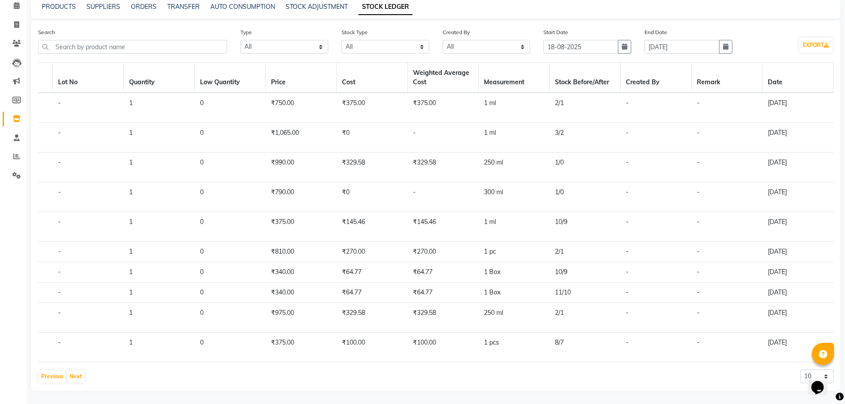
drag, startPoint x: 757, startPoint y: 354, endPoint x: 605, endPoint y: 338, distance: 152.5
click at [605, 338] on tr "Loreal Hair Colour Salon Use Majirel 4 P11058 Consumable - - P11058 out interna…" at bounding box center [88, 348] width 1490 height 30
click at [51, 375] on button "Previous" at bounding box center [52, 376] width 27 height 12
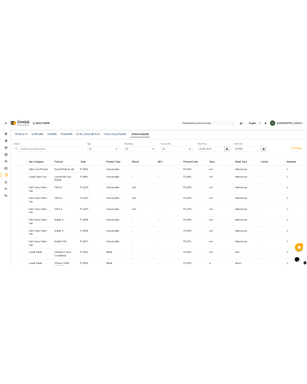
scroll to position [0, 0]
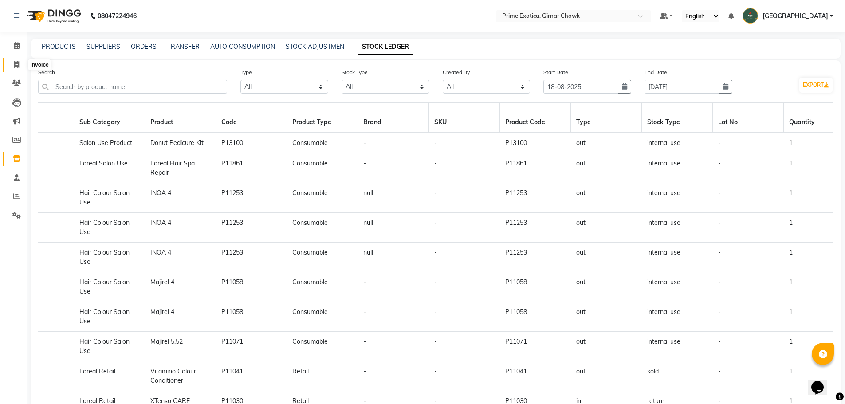
drag, startPoint x: 12, startPoint y: 66, endPoint x: 26, endPoint y: 65, distance: 14.3
click at [12, 66] on span at bounding box center [17, 65] width 16 height 10
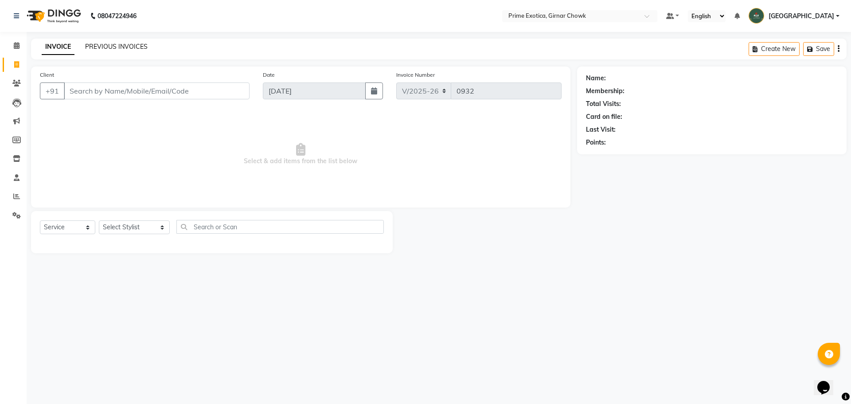
click at [126, 49] on link "PREVIOUS INVOICES" at bounding box center [116, 47] width 63 height 8
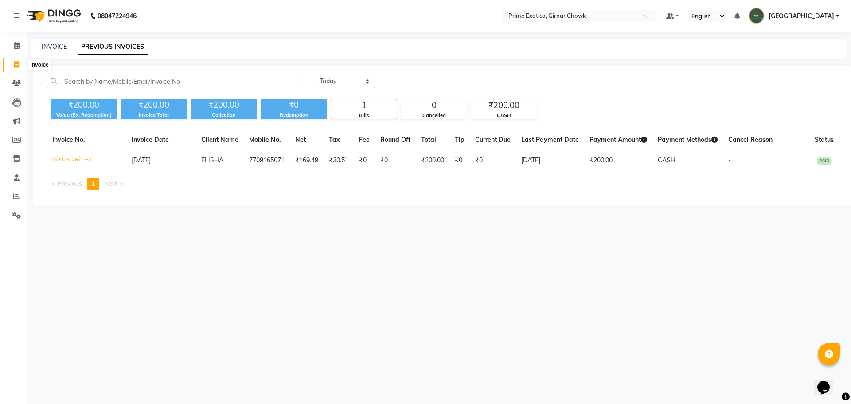
click at [17, 65] on icon at bounding box center [16, 64] width 5 height 7
